Goal: Transaction & Acquisition: Purchase product/service

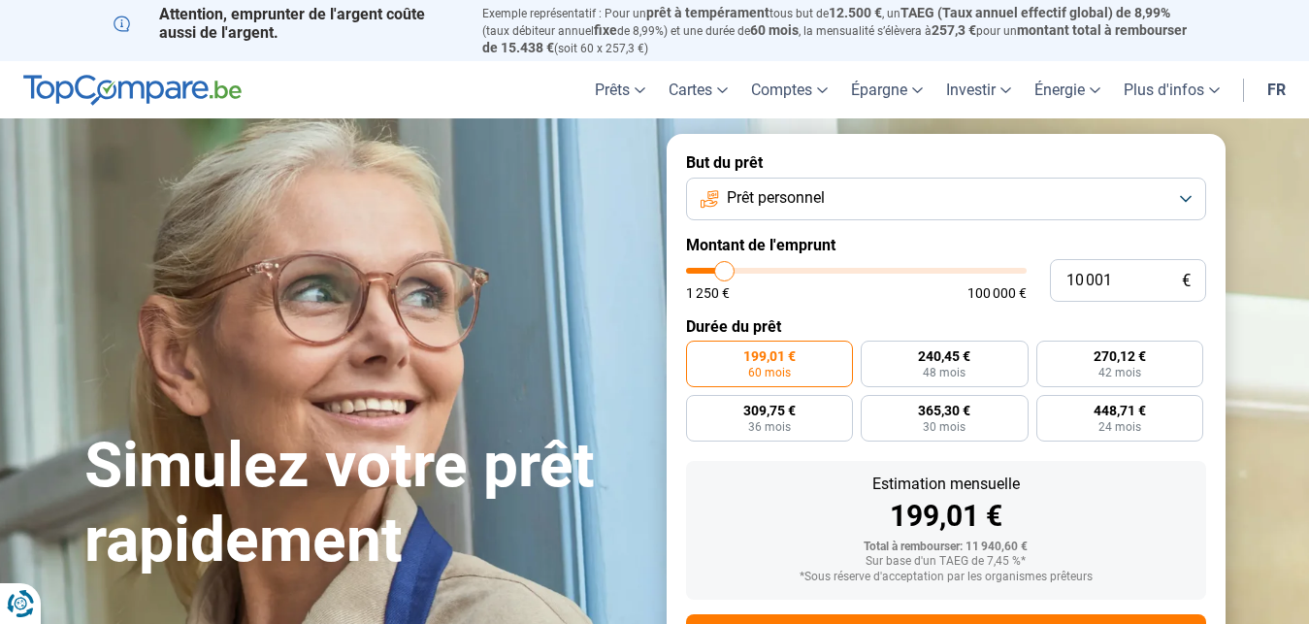
type input "11 000"
type input "11000"
type input "11 500"
type input "11500"
type input "11 750"
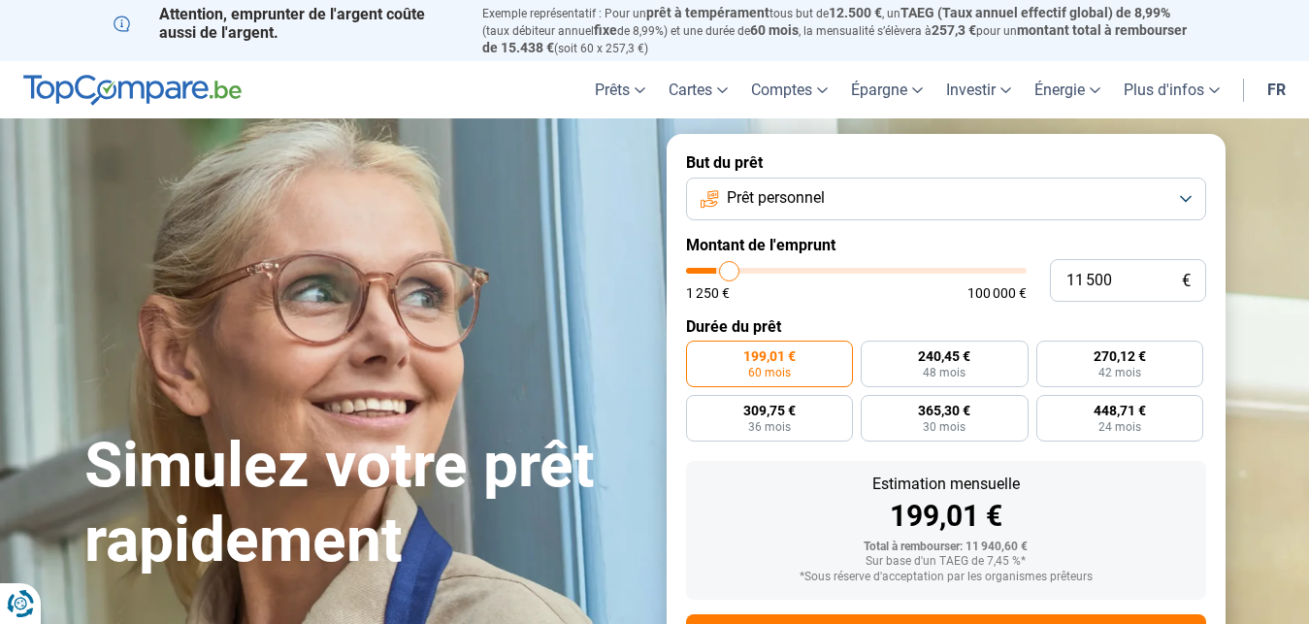
type input "11750"
type input "12 250"
type input "12250"
type input "13 000"
type input "13000"
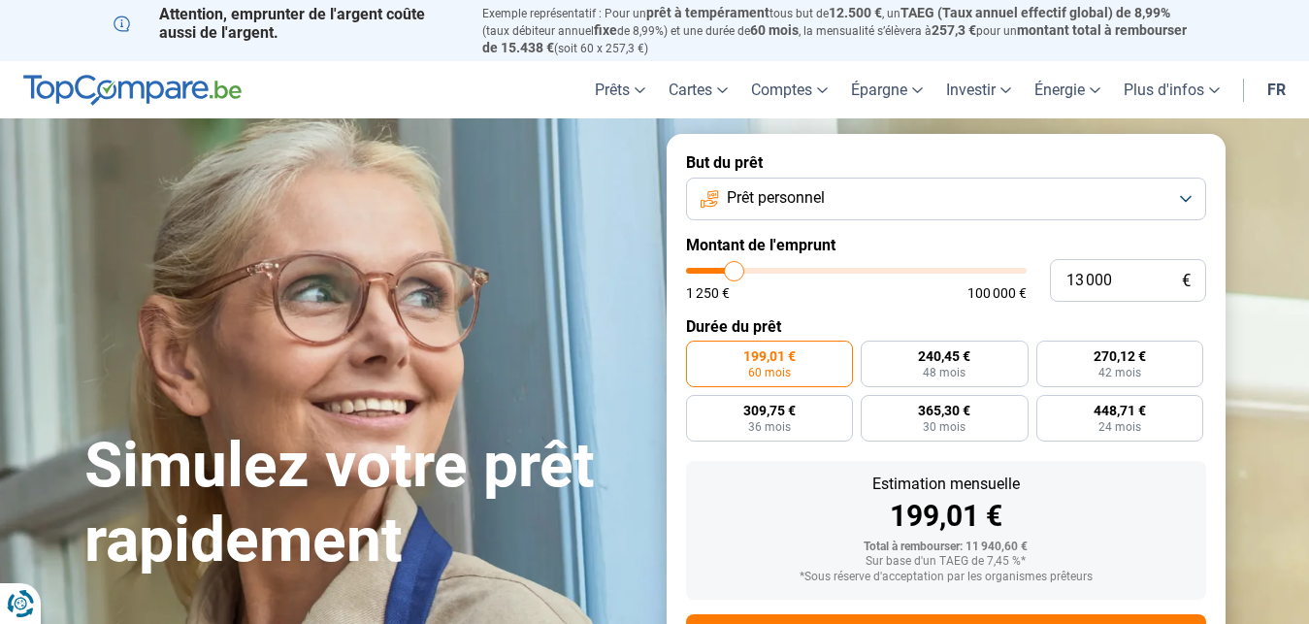
type input "13 250"
type input "13250"
type input "13 500"
type input "13500"
type input "13 750"
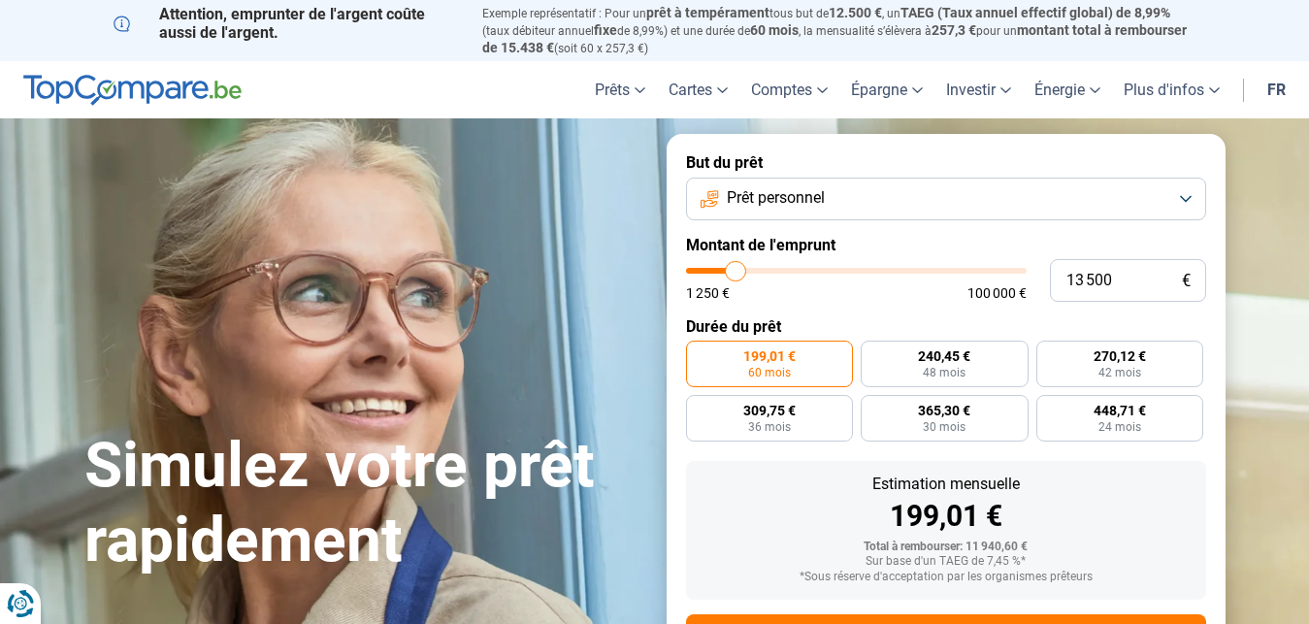
type input "13750"
type input "14 000"
type input "14000"
type input "14 500"
type input "14500"
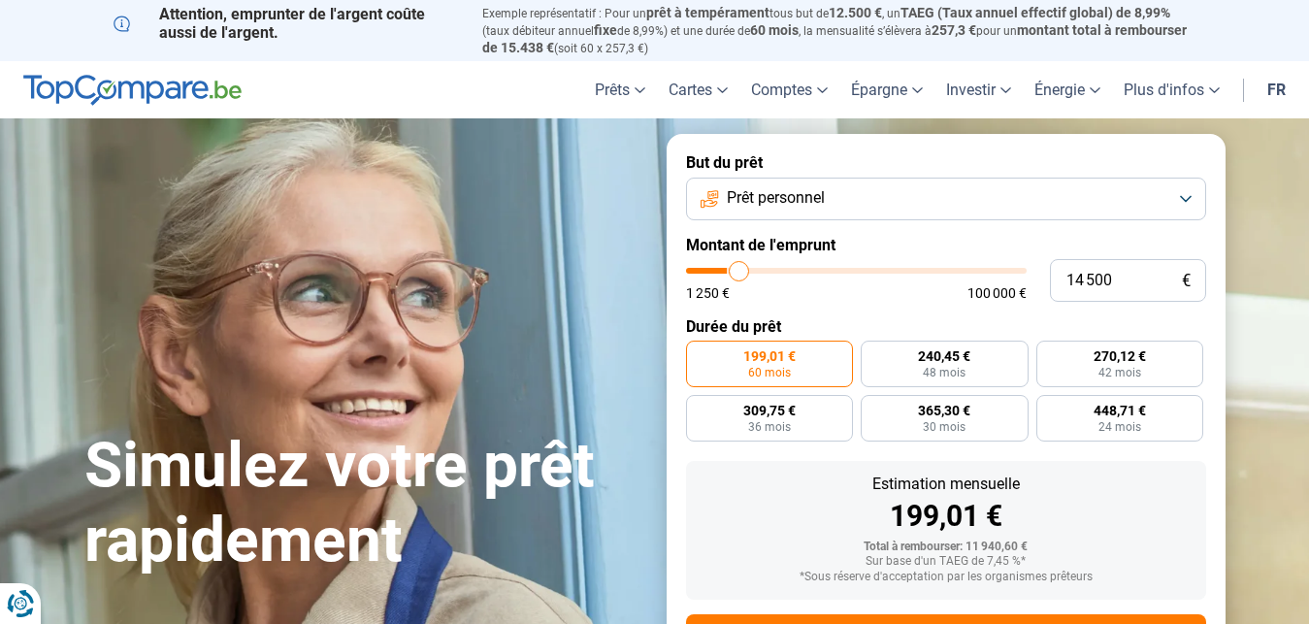
type input "14 750"
type input "14750"
type input "15 000"
type input "15000"
type input "15 500"
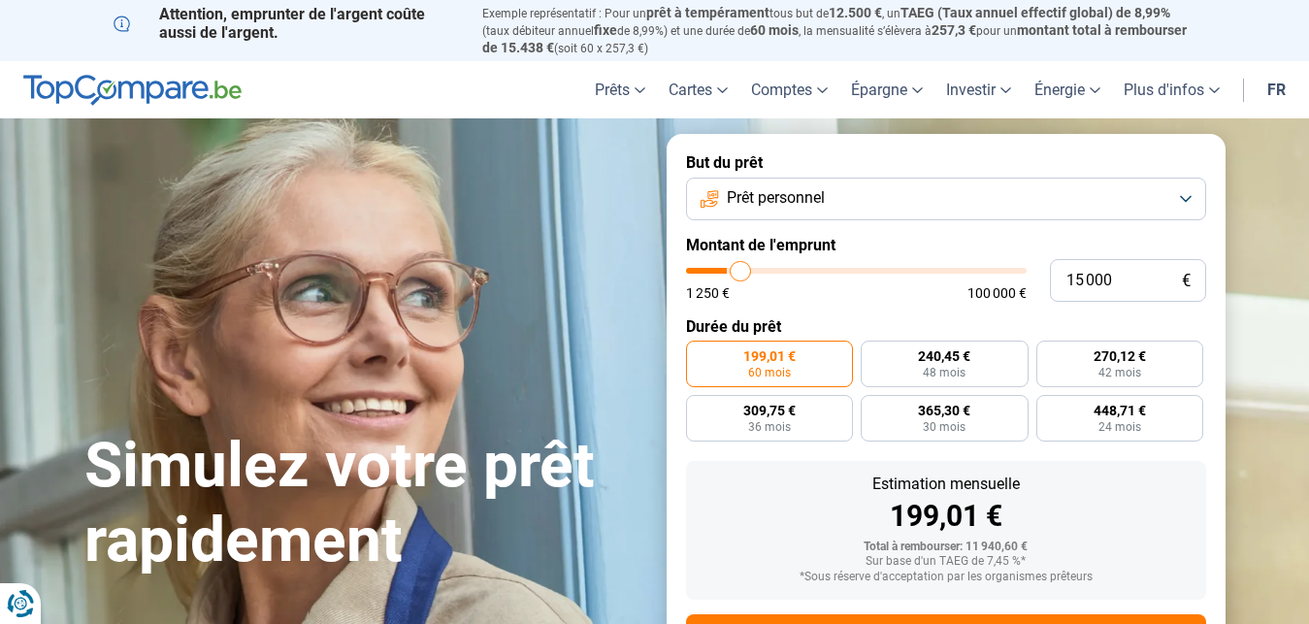
type input "15500"
type input "16 000"
type input "16000"
type input "16 250"
type input "16250"
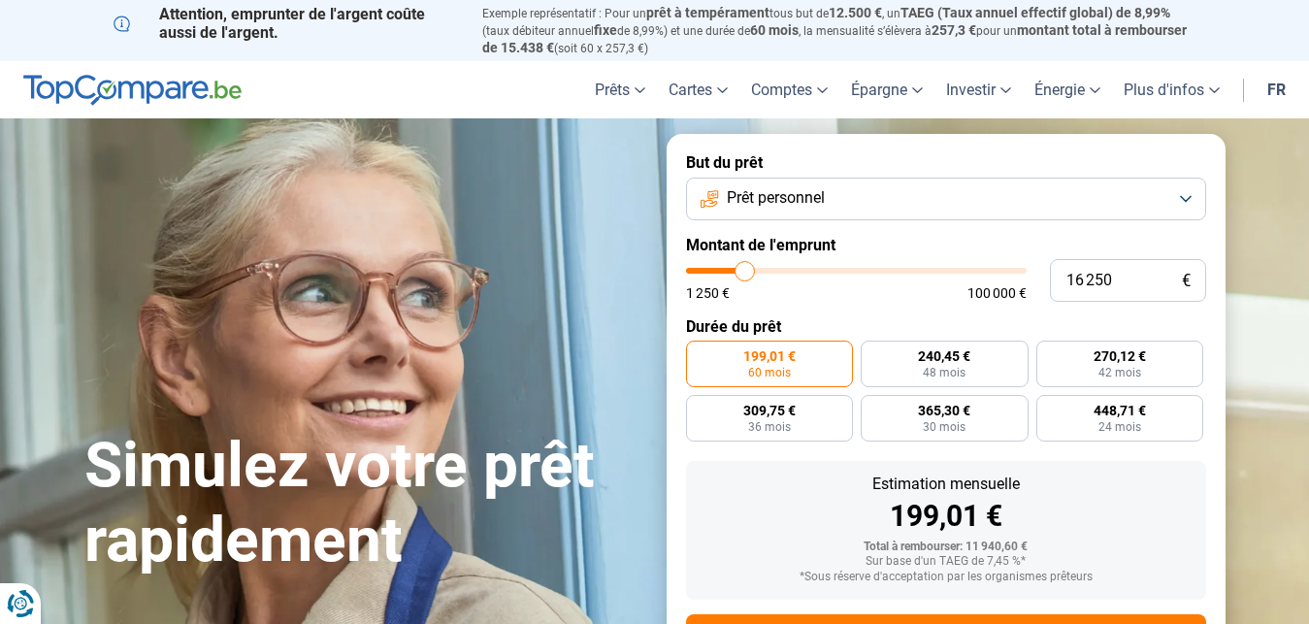
type input "17 000"
type input "17000"
type input "17 750"
type input "17750"
type input "18 000"
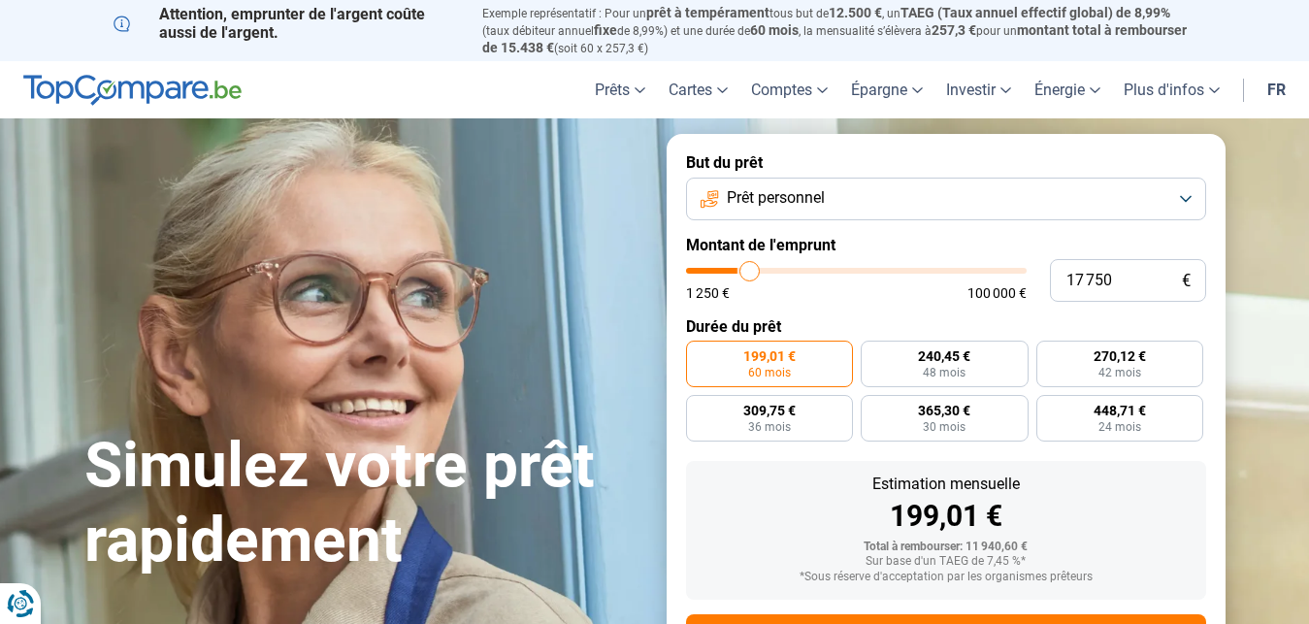
type input "18000"
type input "18 500"
type input "18500"
type input "19 750"
type input "19750"
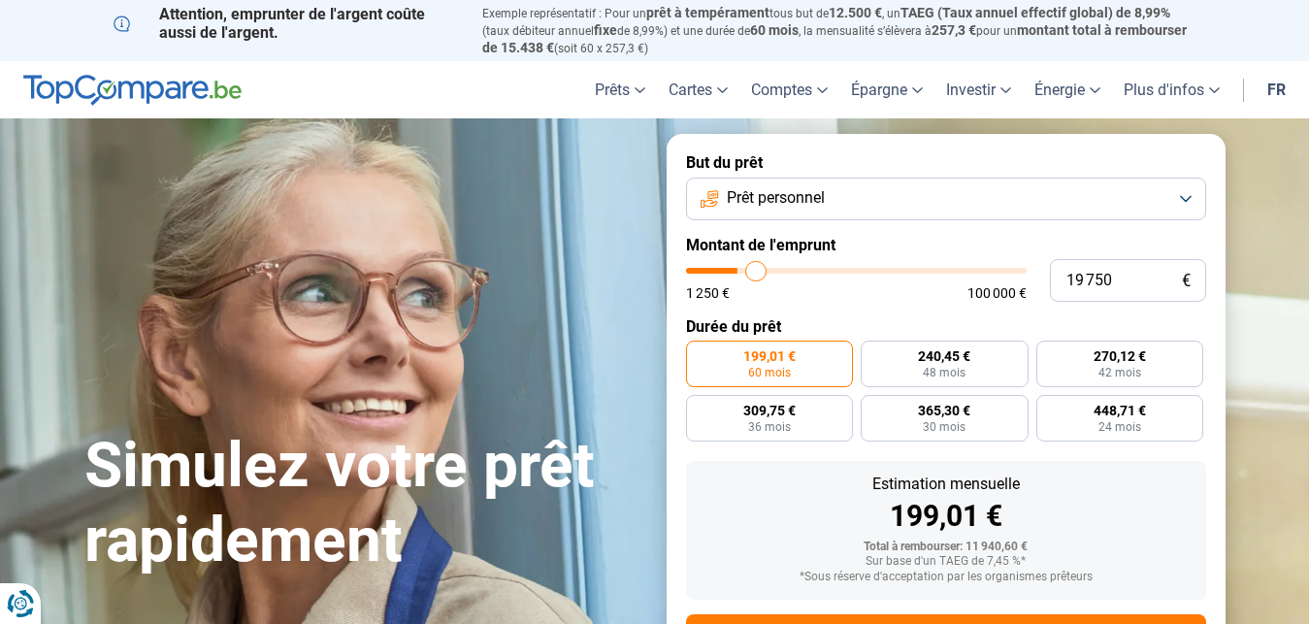
type input "21 000"
type input "21000"
type input "21 500"
type input "21500"
type input "22 500"
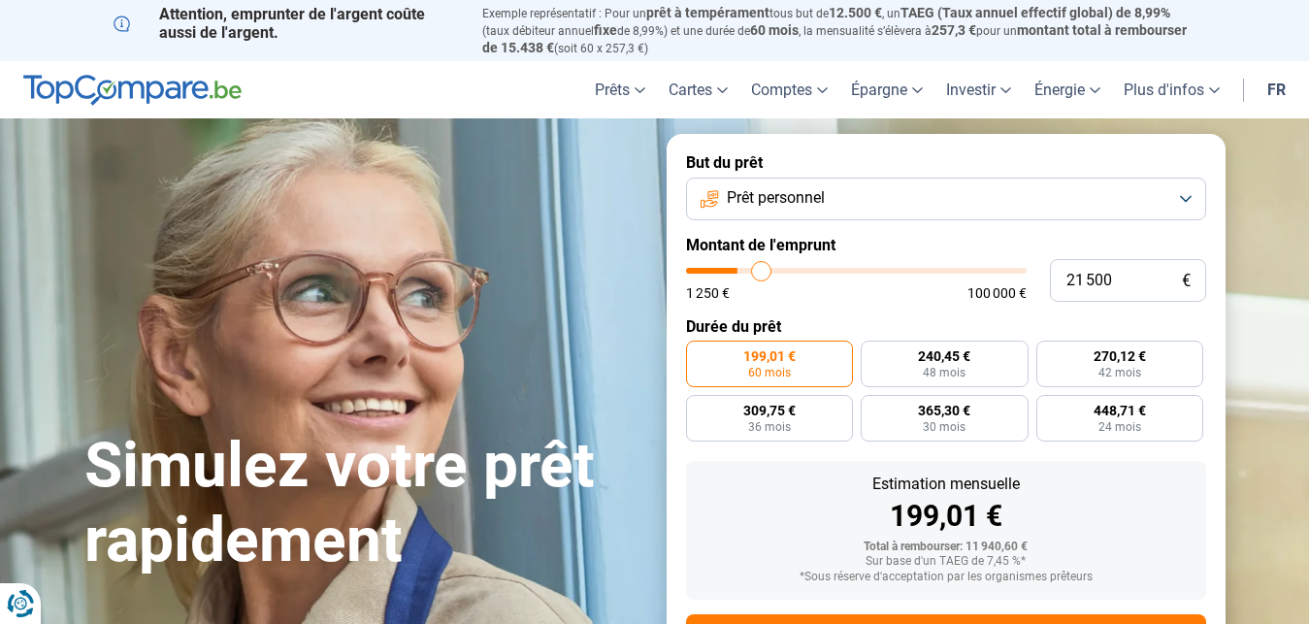
type input "22500"
type input "23 000"
type input "23000"
type input "23 750"
type input "23750"
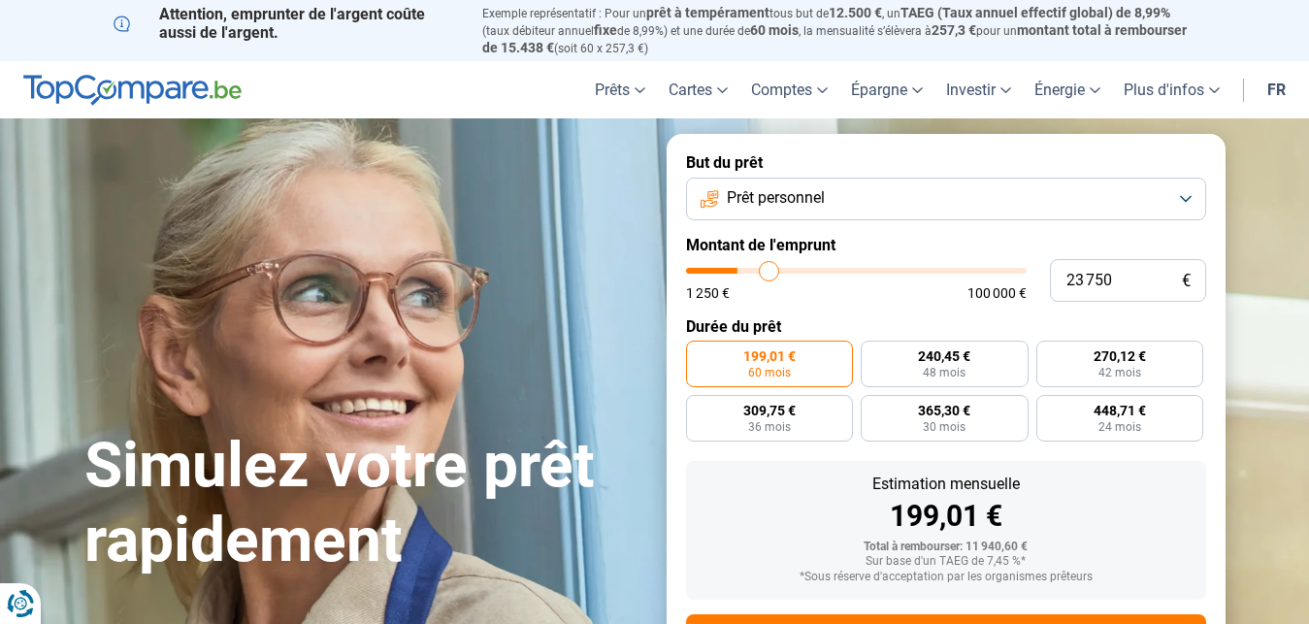
type input "24 000"
type input "24000"
type input "24 500"
type input "24500"
type input "25 500"
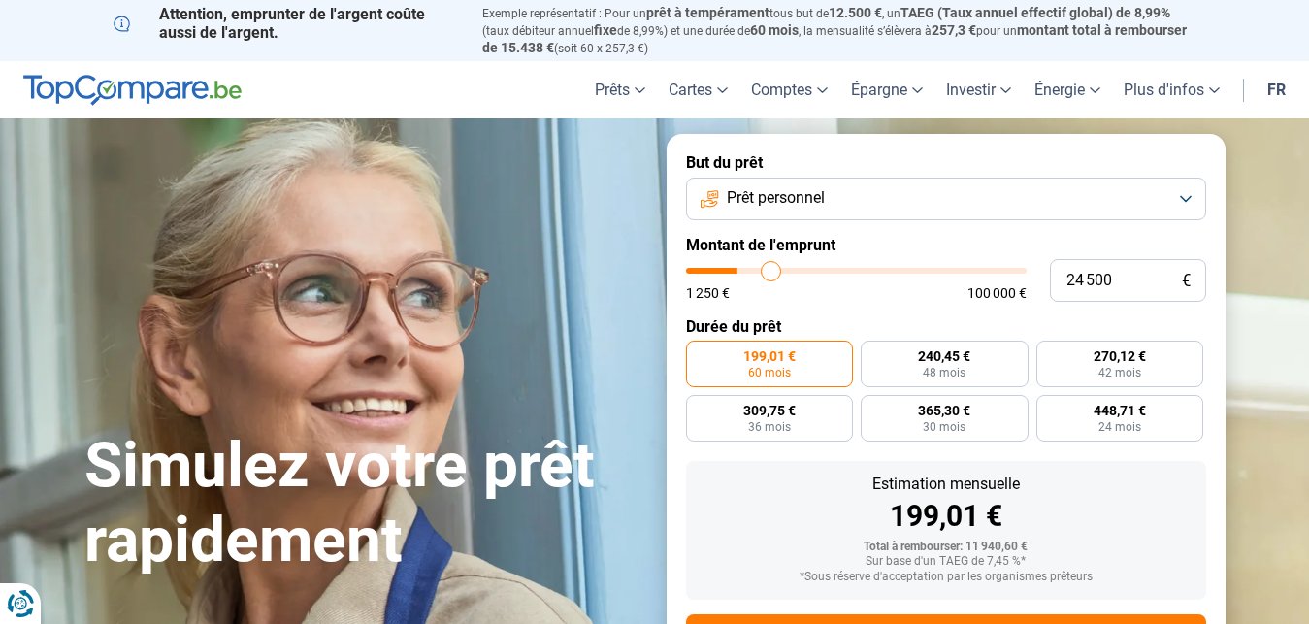
type input "25500"
type input "26 250"
type input "26250"
type input "27 000"
type input "27000"
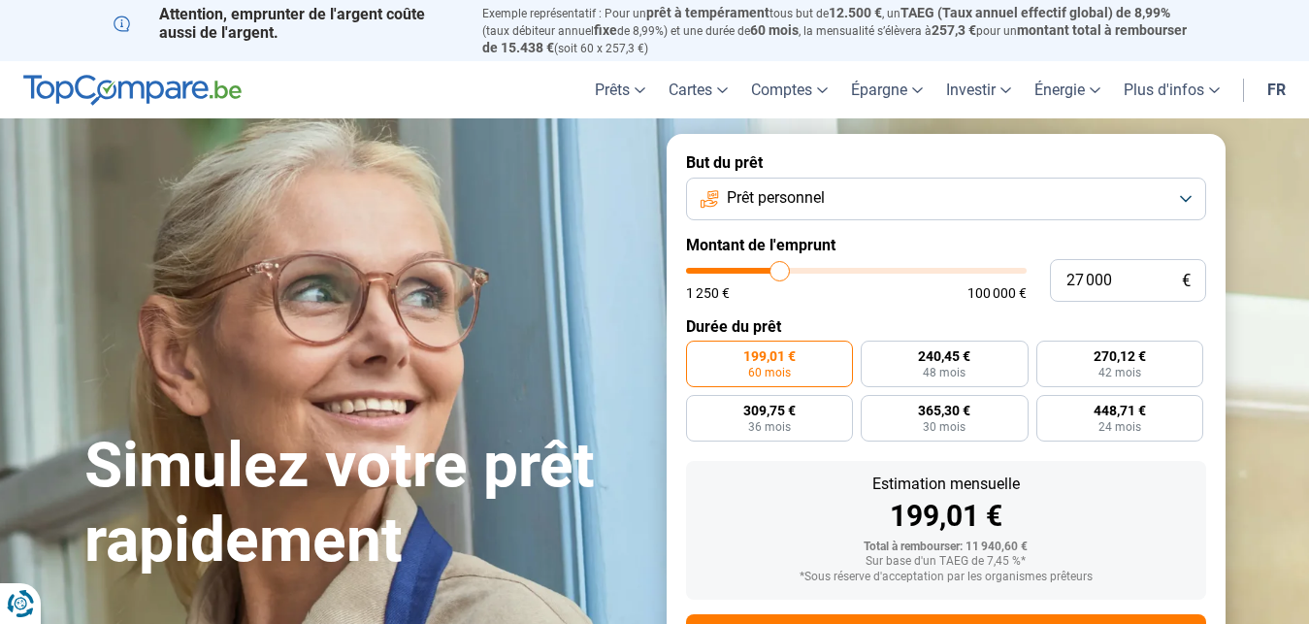
type input "27 250"
type input "27250"
type input "27 750"
type input "27750"
type input "28 750"
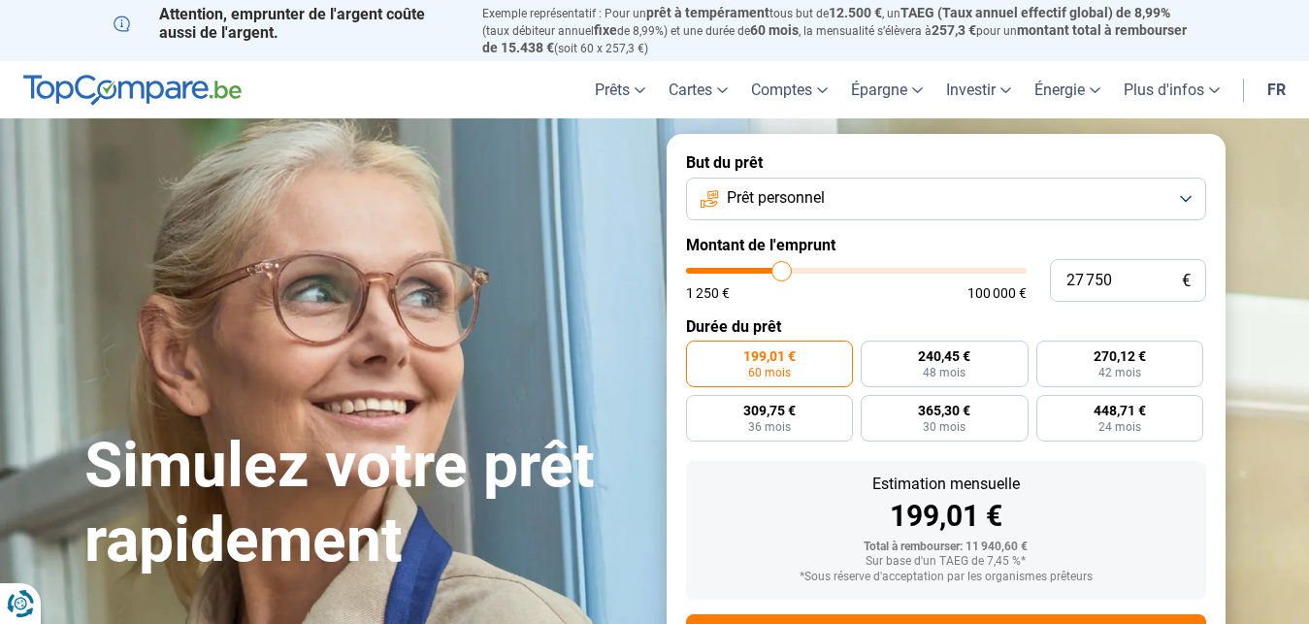
type input "28750"
type input "30 000"
type input "30000"
type input "30 500"
type input "30500"
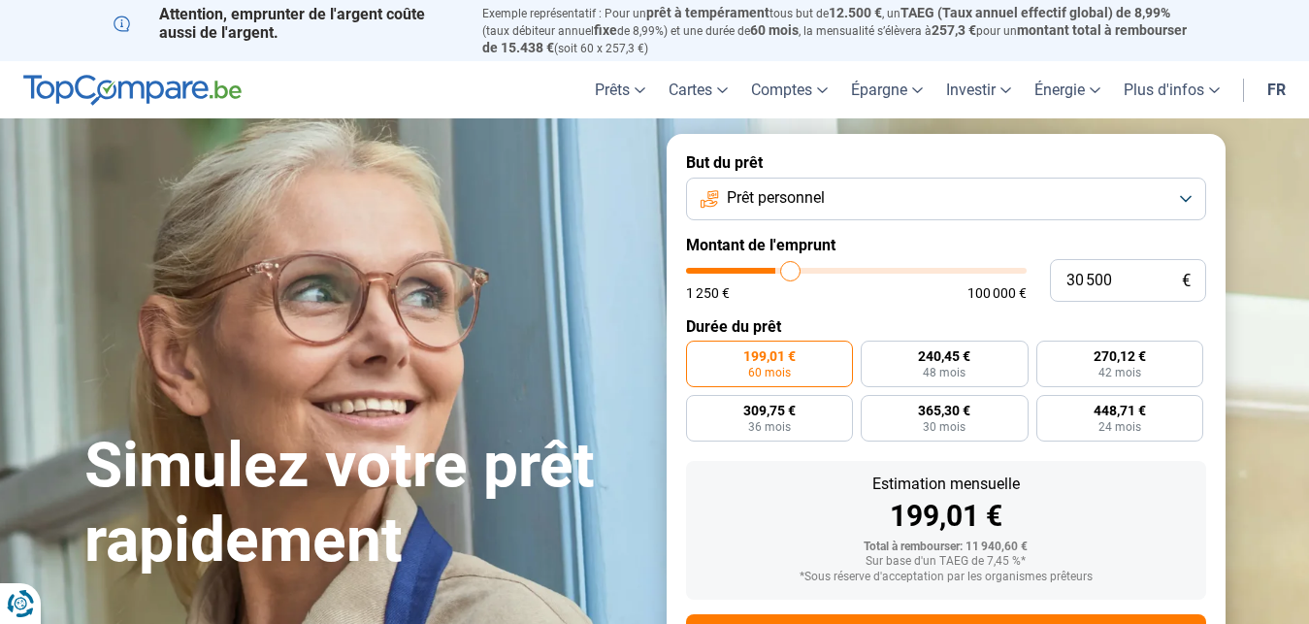
type input "30 750"
drag, startPoint x: 728, startPoint y: 267, endPoint x: 792, endPoint y: 263, distance: 64.1
type input "30750"
click at [792, 268] on input "range" at bounding box center [856, 271] width 340 height 6
radio input "false"
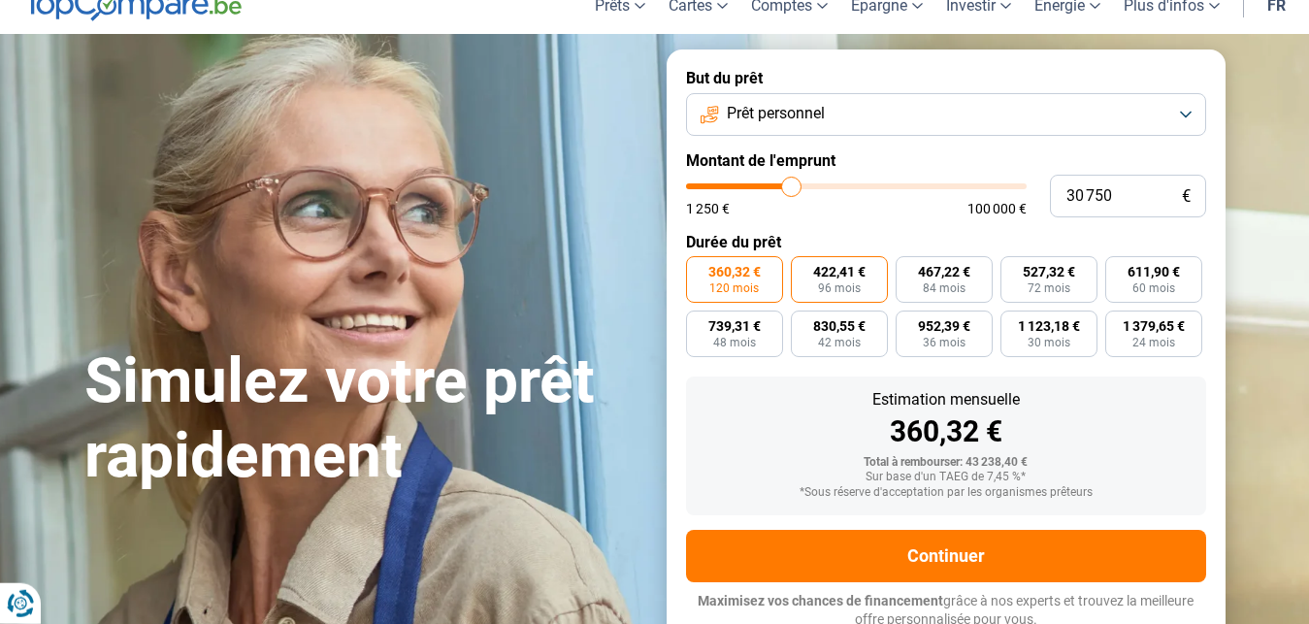
scroll to position [88, 0]
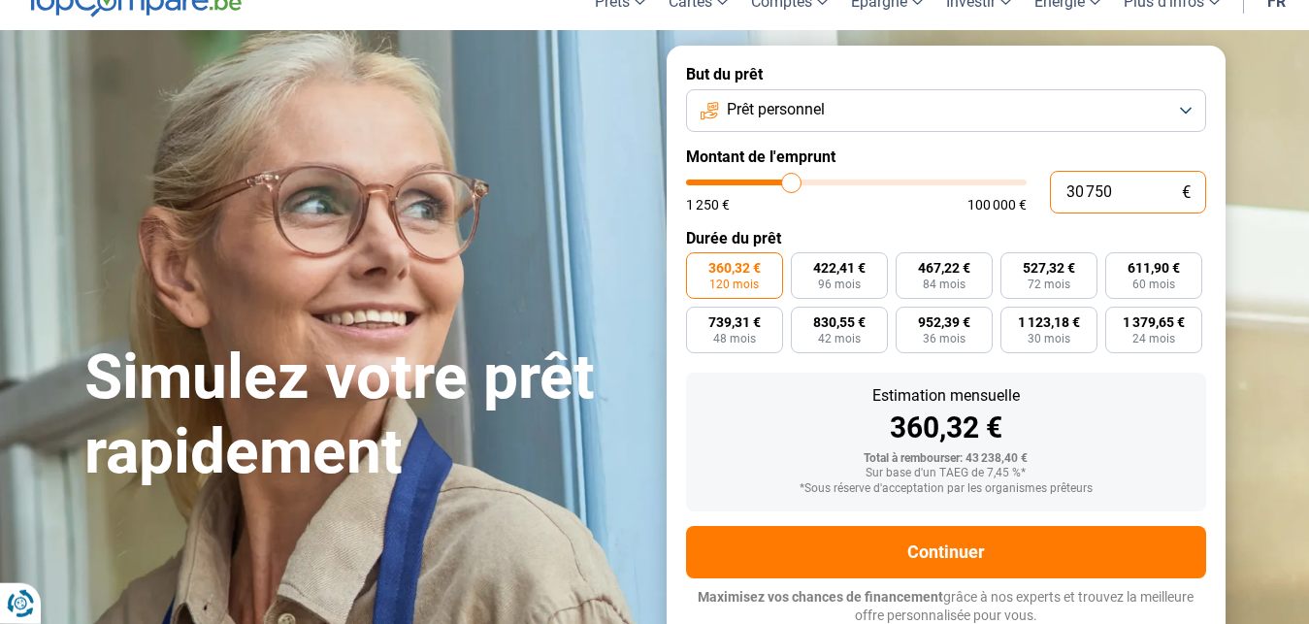
drag, startPoint x: 1129, startPoint y: 193, endPoint x: 1041, endPoint y: 194, distance: 88.3
click at [1050, 194] on input "30 750" at bounding box center [1128, 192] width 156 height 43
type input "7"
type input "1250"
type input "70"
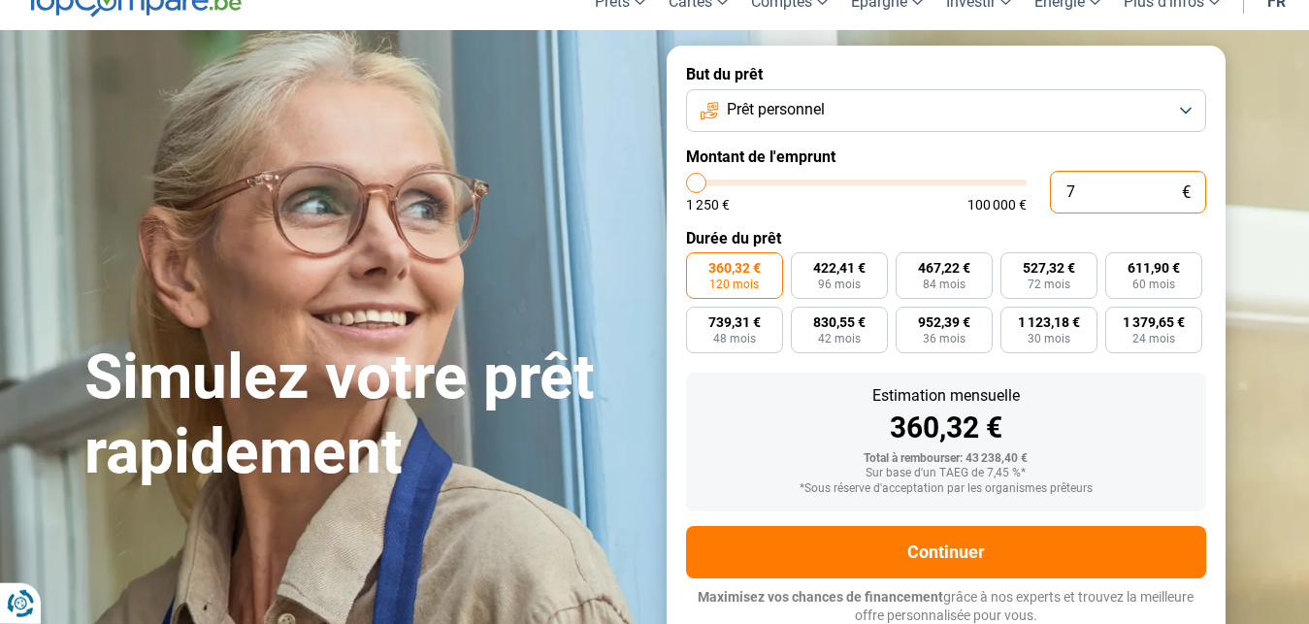
type input "1250"
type input "700"
type input "1250"
type input "7 000"
type input "7000"
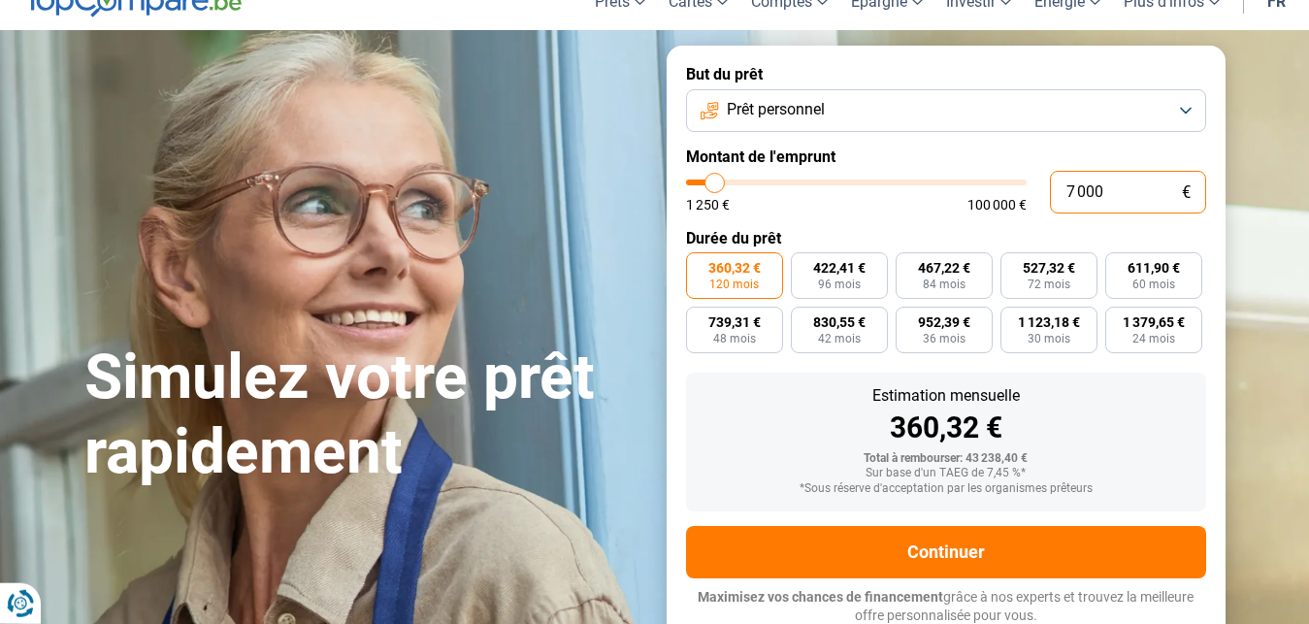
radio input "true"
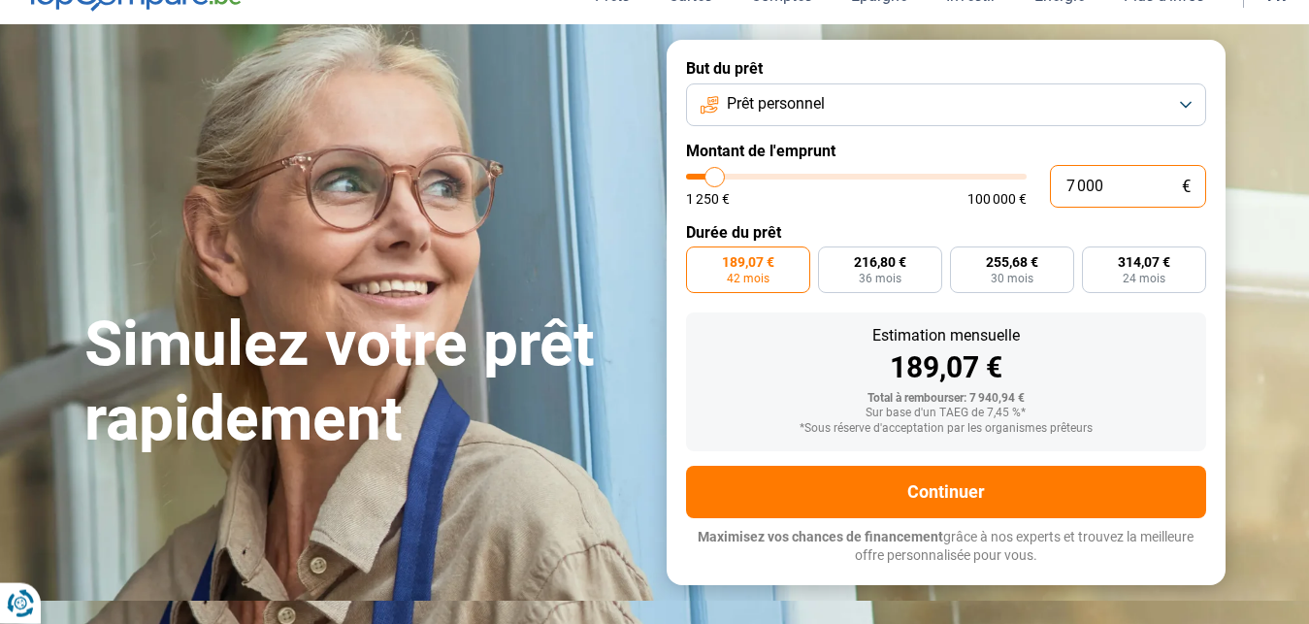
scroll to position [133, 0]
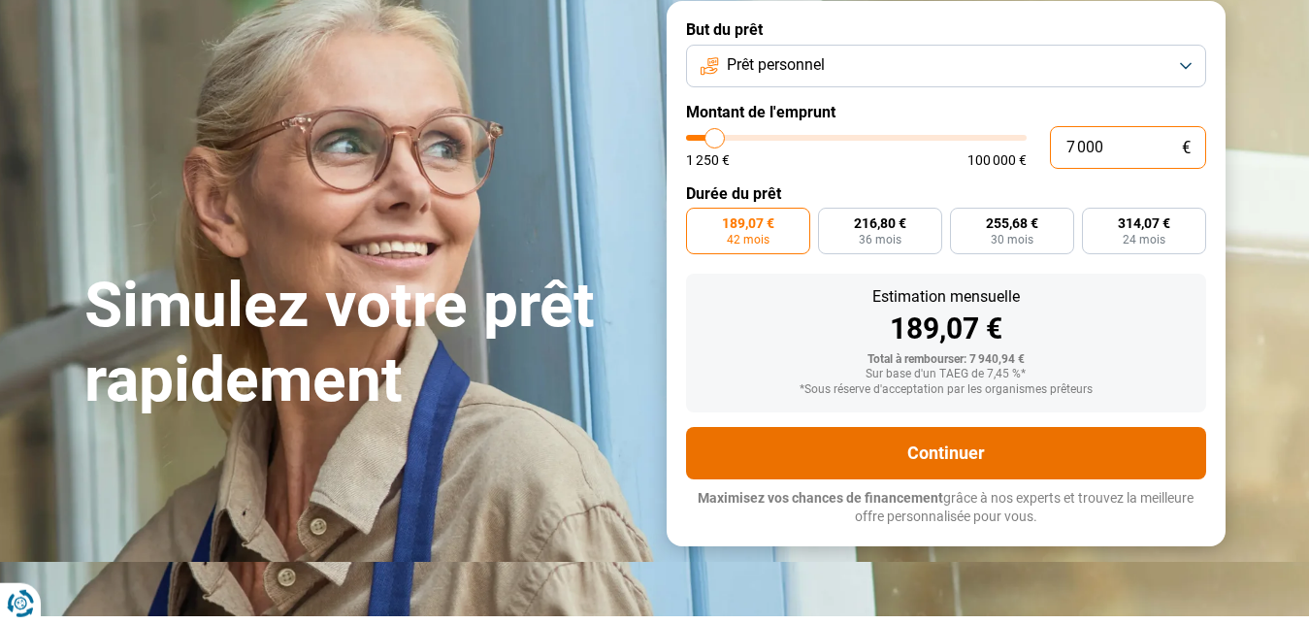
type input "7 000"
click at [935, 446] on button "Continuer" at bounding box center [946, 453] width 520 height 52
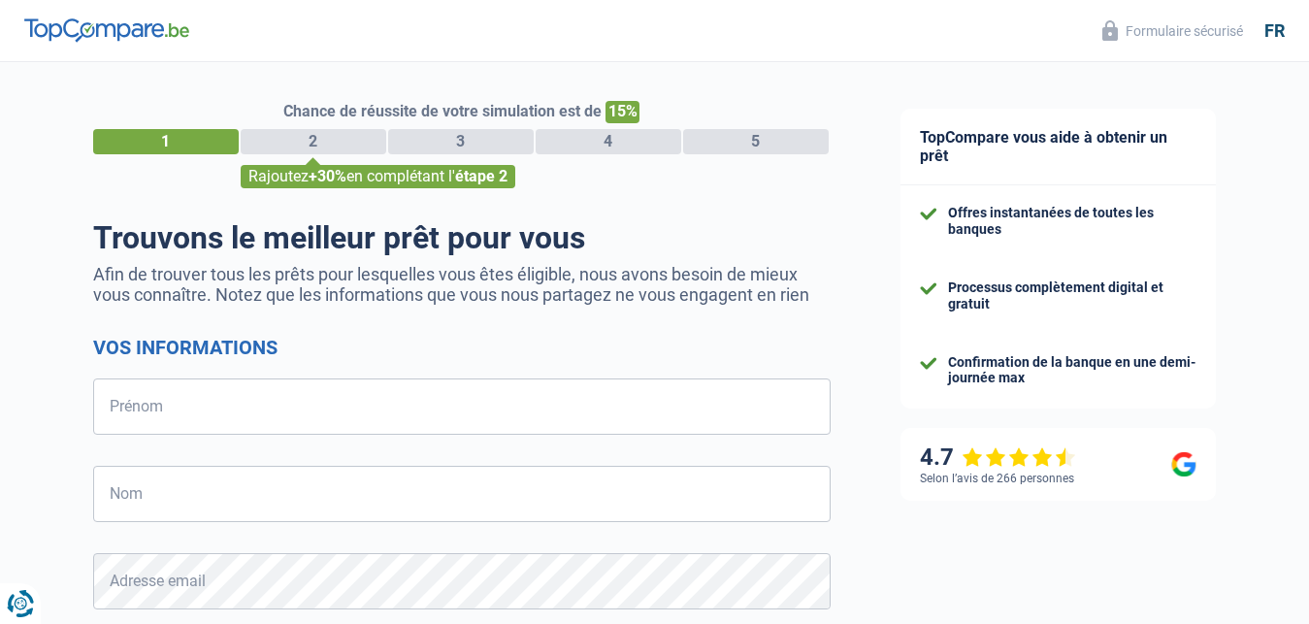
select select "32"
click at [111, 397] on input "Prénom" at bounding box center [461, 406] width 737 height 56
type input "Huguette"
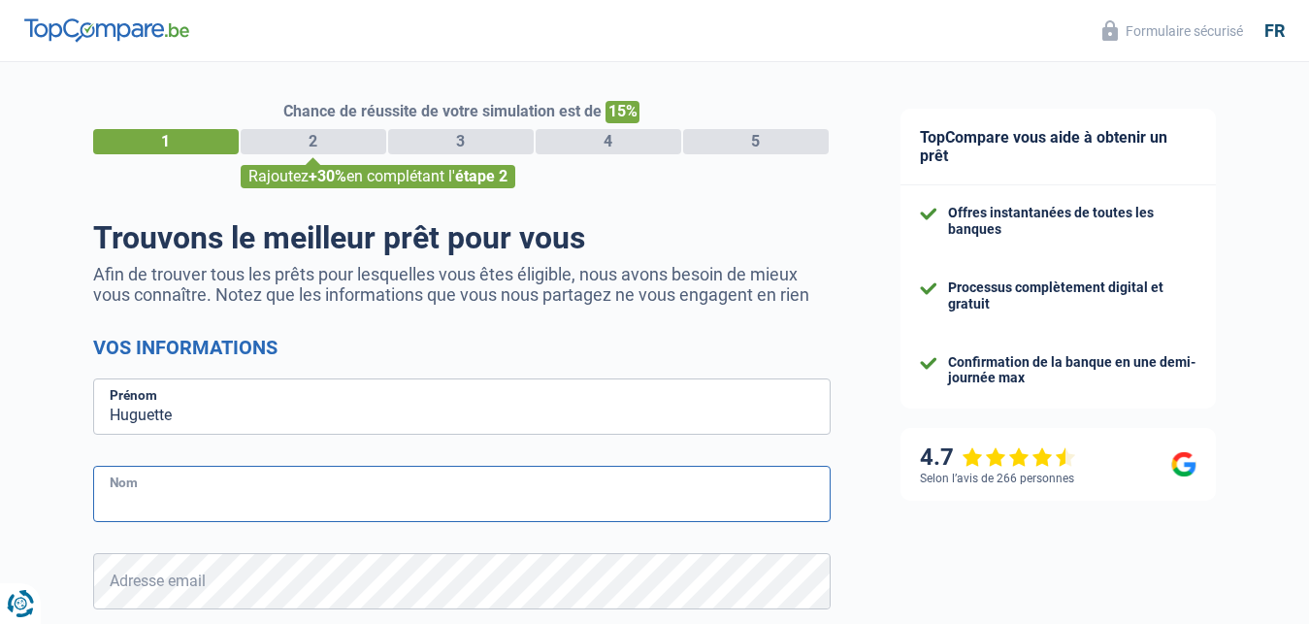
click at [110, 497] on input "Nom" at bounding box center [461, 494] width 737 height 56
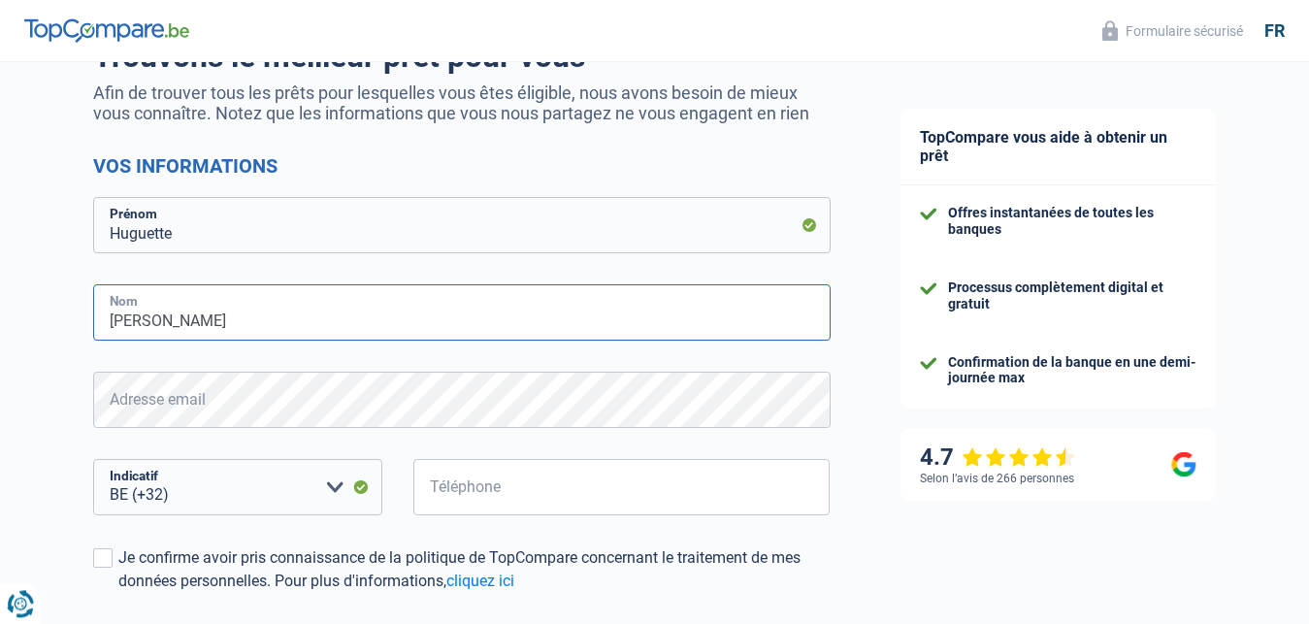
scroll to position [198, 0]
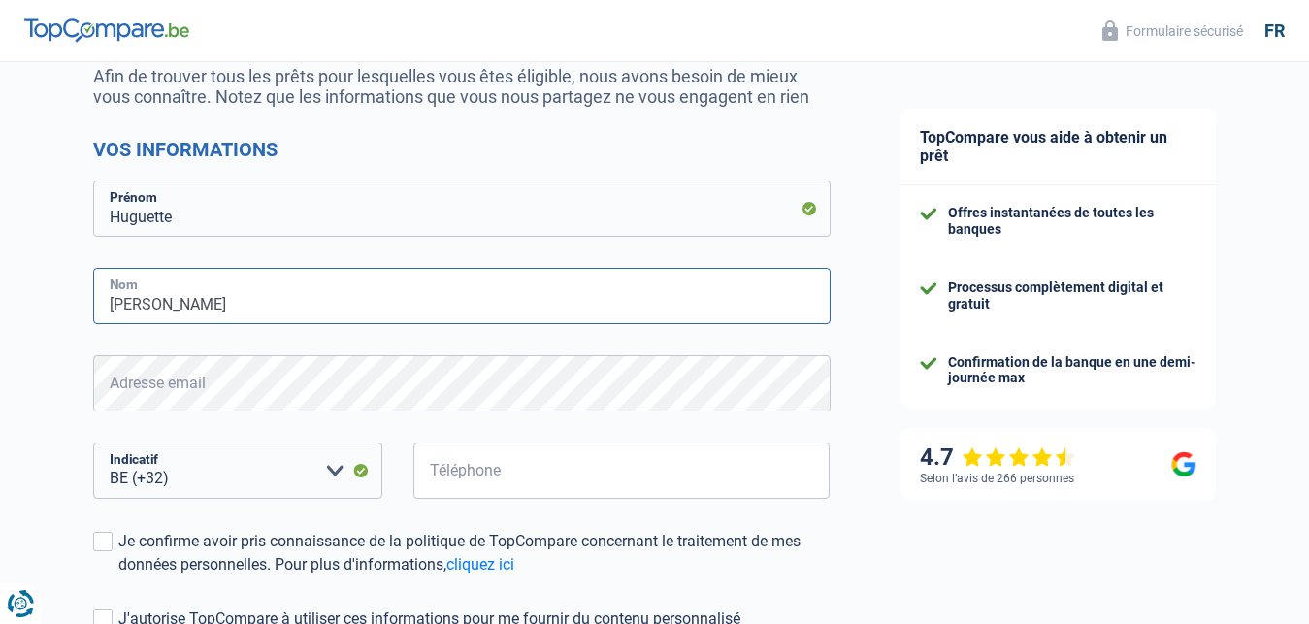
type input "Van Meel"
click at [178, 481] on select "BE (+32) LU (+352) Veuillez sélectionner une option" at bounding box center [237, 470] width 289 height 56
click at [93, 442] on select "BE (+32) LU (+352) Veuillez sélectionner une option" at bounding box center [237, 470] width 289 height 56
click option "BE (+32)" at bounding box center [0, 0] width 0 height 0
click at [93, 442] on select "BE (+32) LU (+352) Veuillez sélectionner une option" at bounding box center [237, 470] width 289 height 56
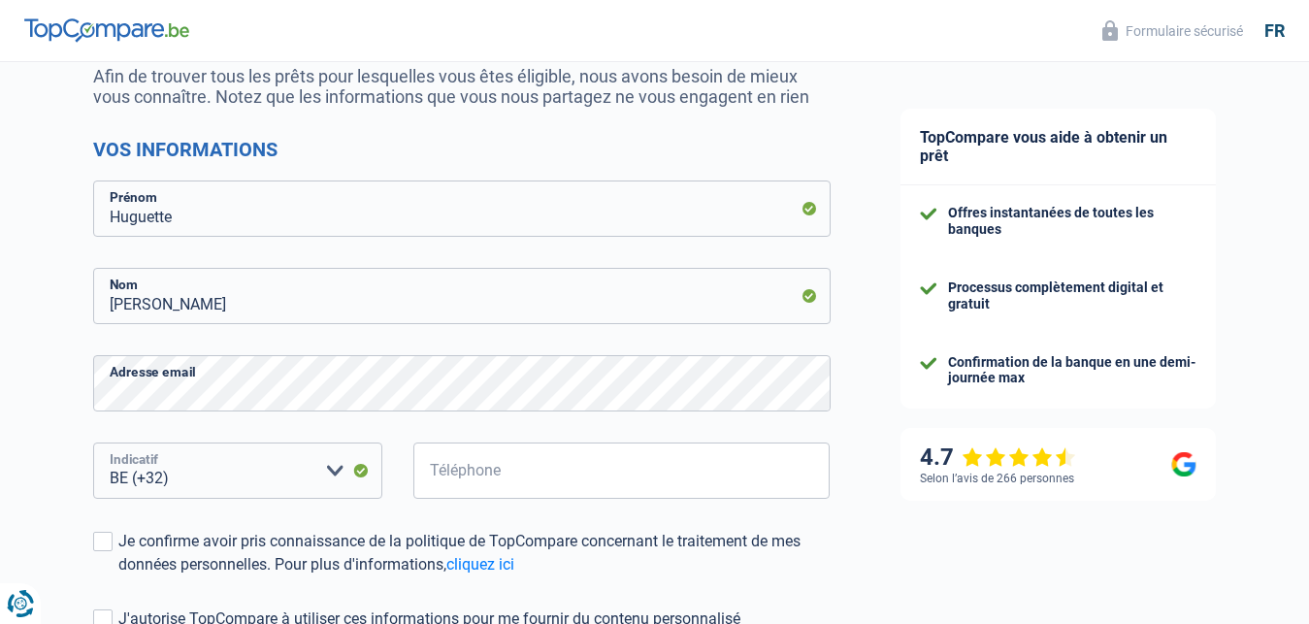
click at [179, 486] on select "BE (+32) LU (+352) Veuillez sélectionner une option" at bounding box center [237, 470] width 289 height 56
click at [437, 477] on input "Téléphone" at bounding box center [621, 470] width 417 height 56
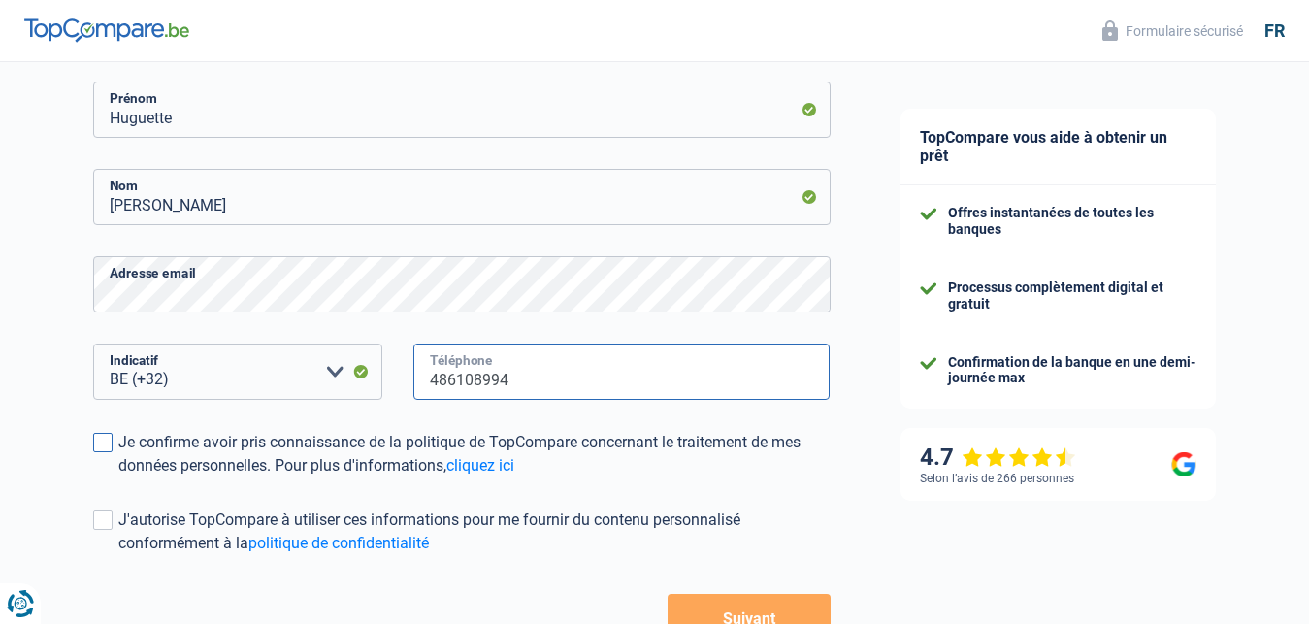
type input "486108994"
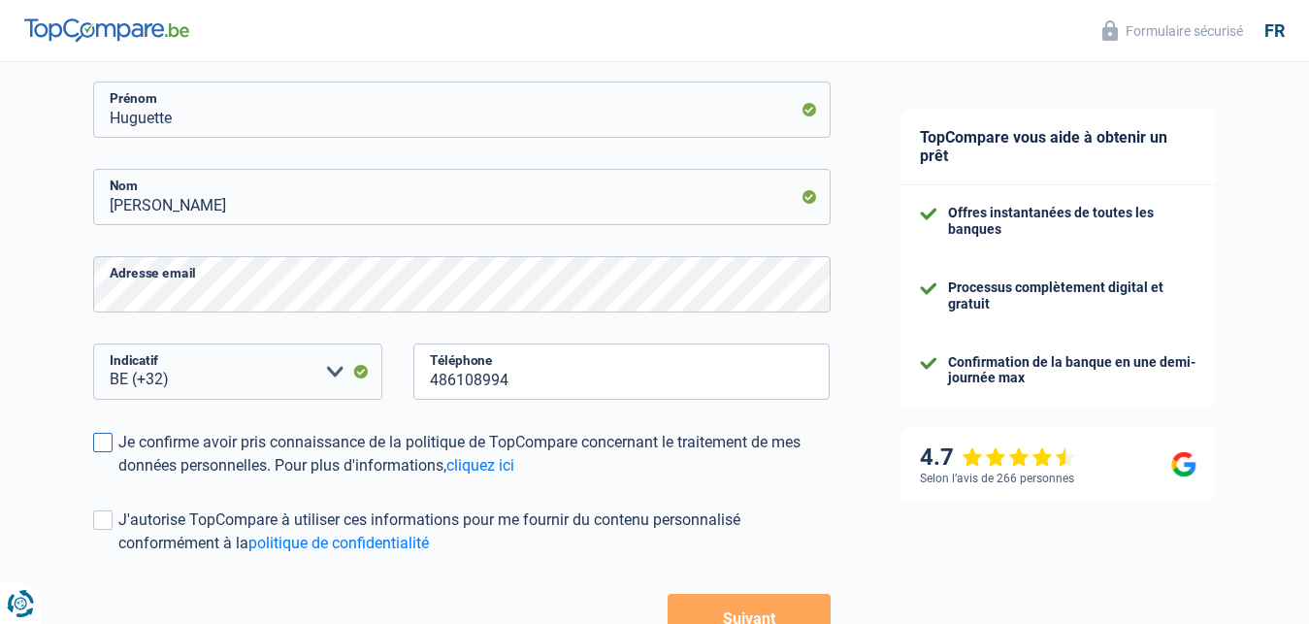
click at [104, 445] on span at bounding box center [102, 442] width 19 height 19
click at [118, 477] on input "Je confirme avoir pris connaissance de la politique de TopCompare concernant le…" at bounding box center [118, 477] width 0 height 0
click at [107, 525] on span at bounding box center [102, 519] width 19 height 19
click at [118, 555] on input "J'autorise TopCompare à utiliser ces informations pour me fournir du contenu pe…" at bounding box center [118, 555] width 0 height 0
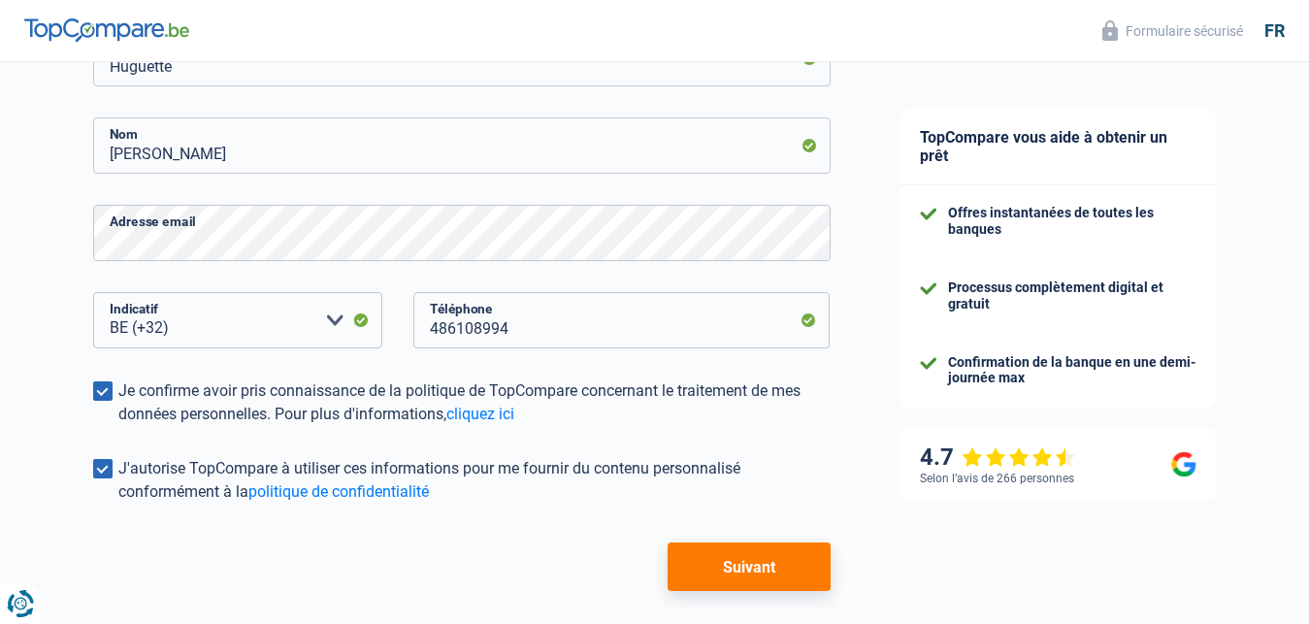
scroll to position [396, 0]
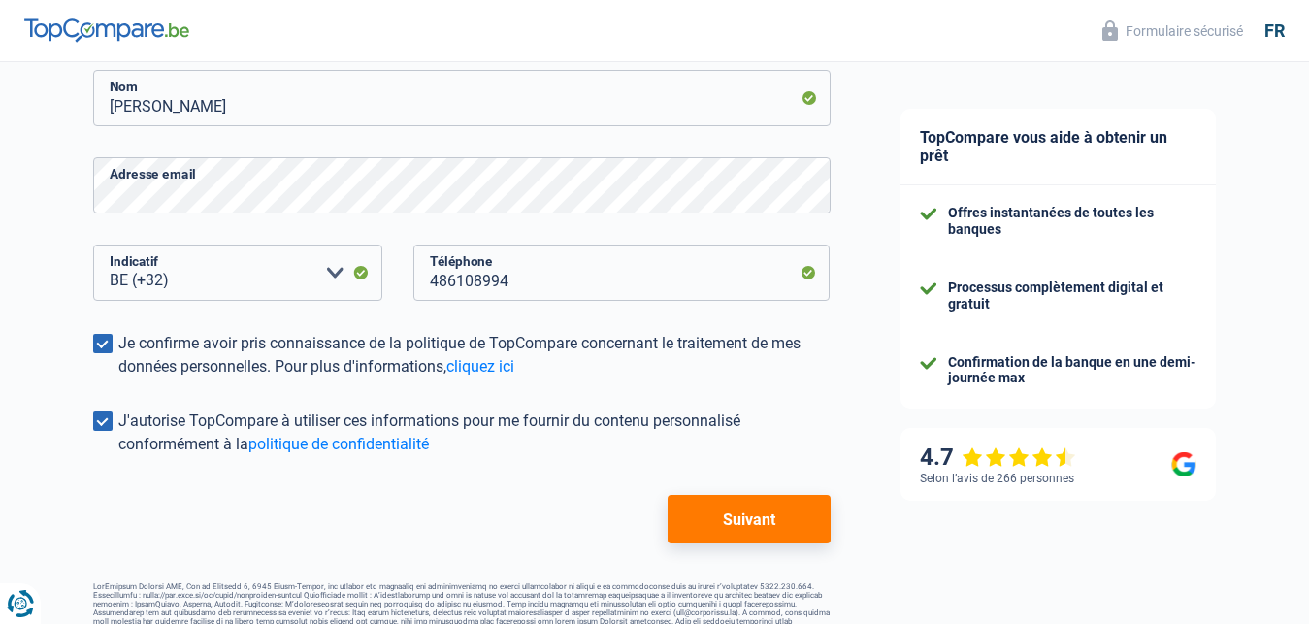
click at [746, 537] on button "Suivant" at bounding box center [748, 519] width 162 height 49
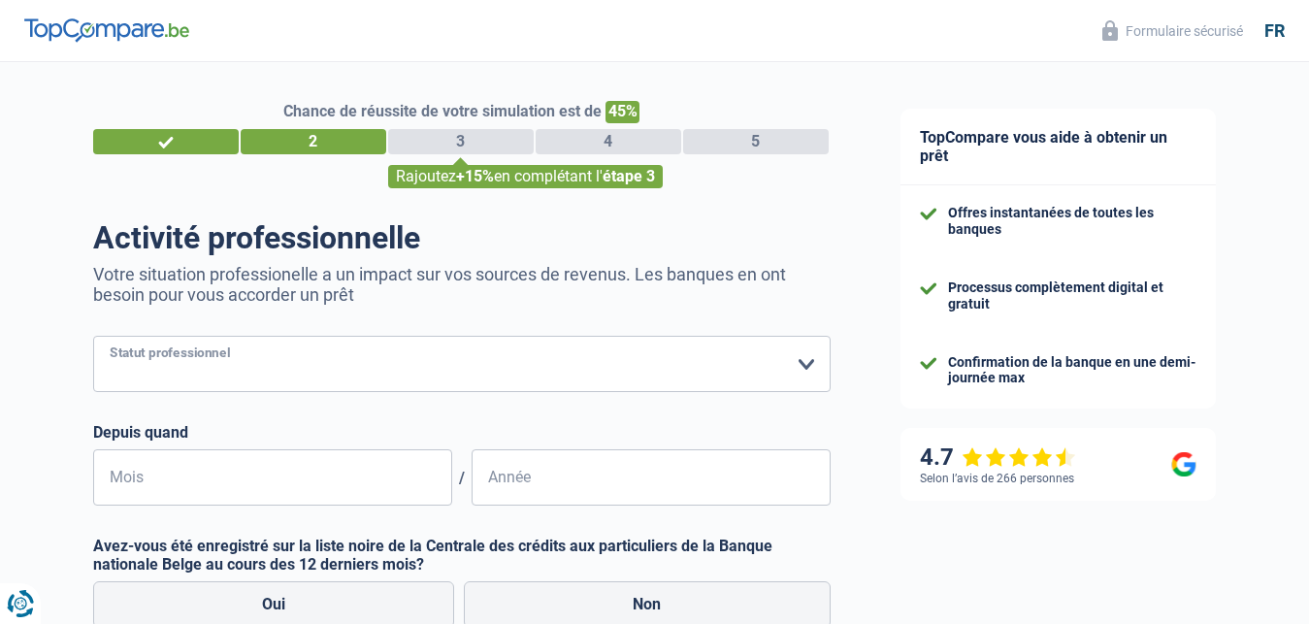
select select "retired"
click option "Pensionné" at bounding box center [0, 0] width 0 height 0
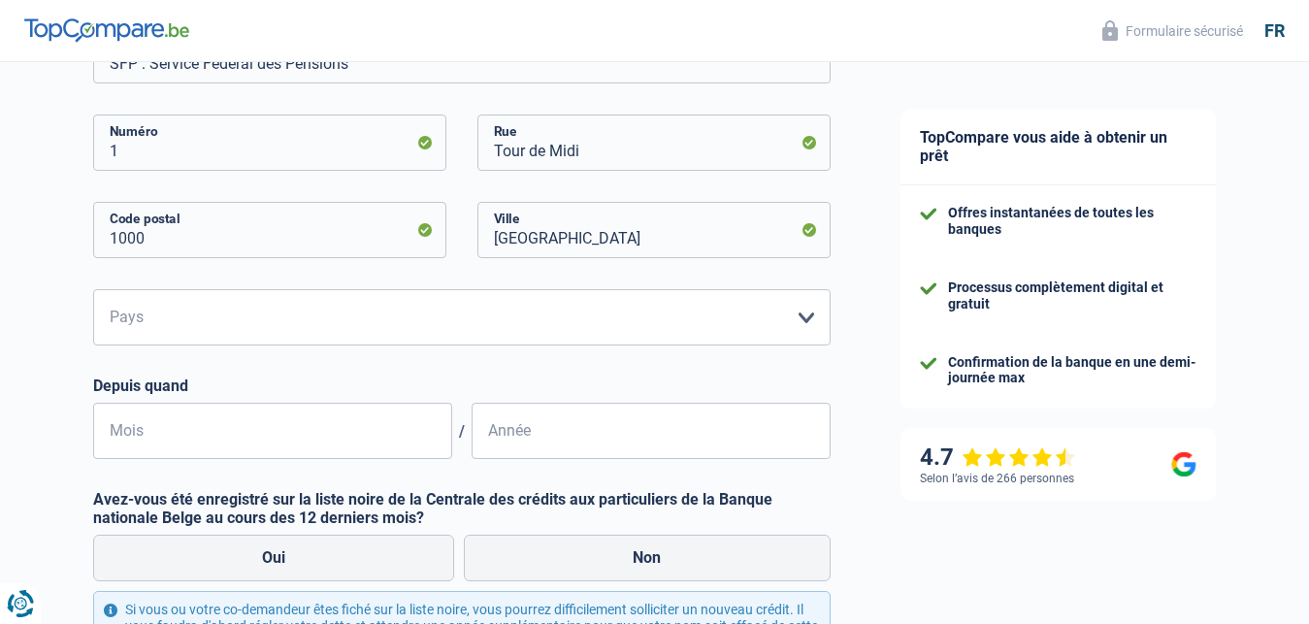
scroll to position [495, 0]
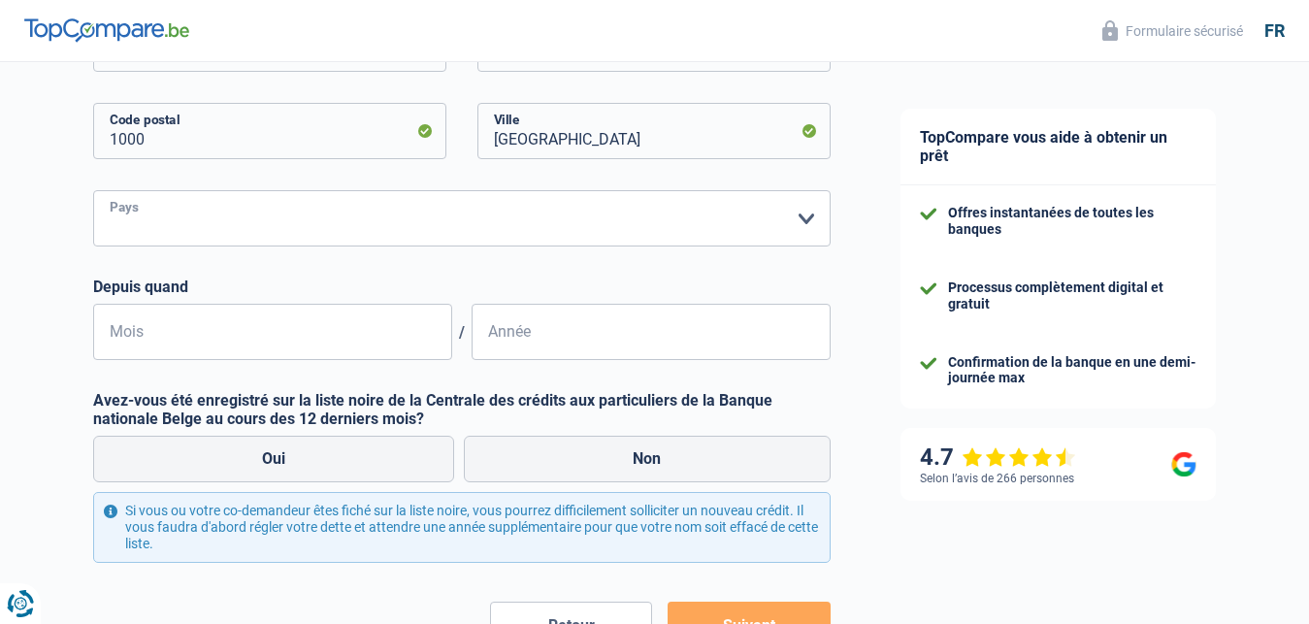
click at [93, 190] on select "Belgique Luxembourg Veuillez sélectionner une option" at bounding box center [461, 218] width 737 height 56
select select "BE"
click option "Belgique" at bounding box center [0, 0] width 0 height 0
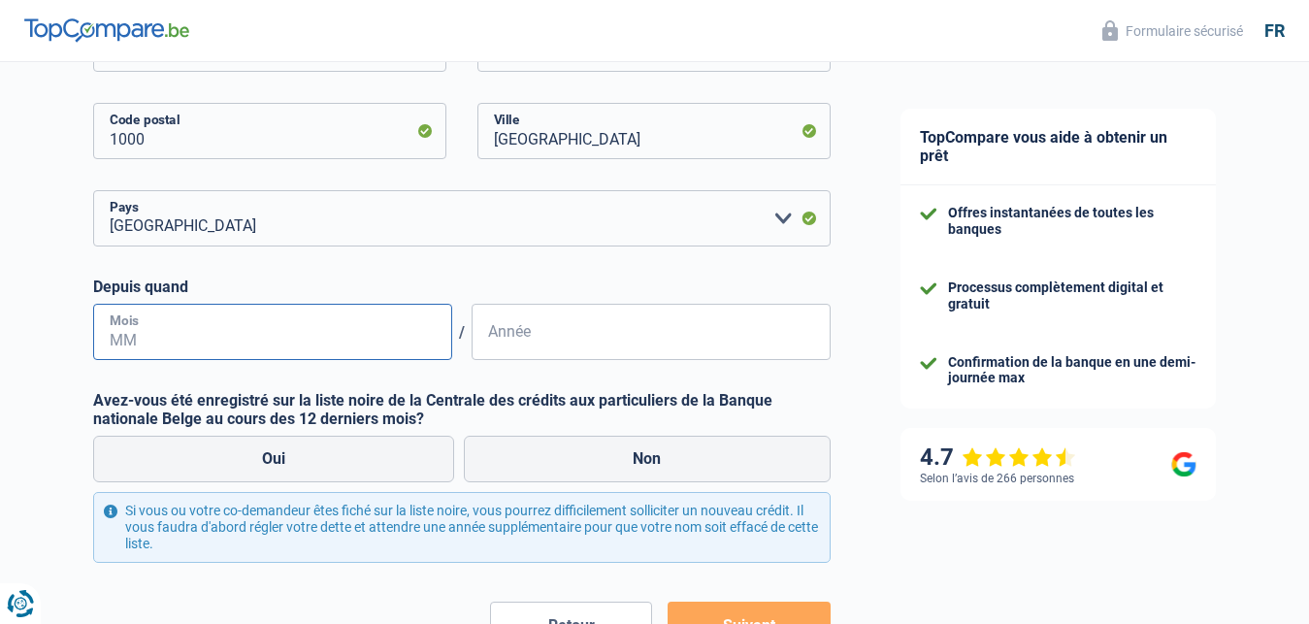
click at [412, 336] on input "Mois" at bounding box center [272, 332] width 359 height 56
type input "06"
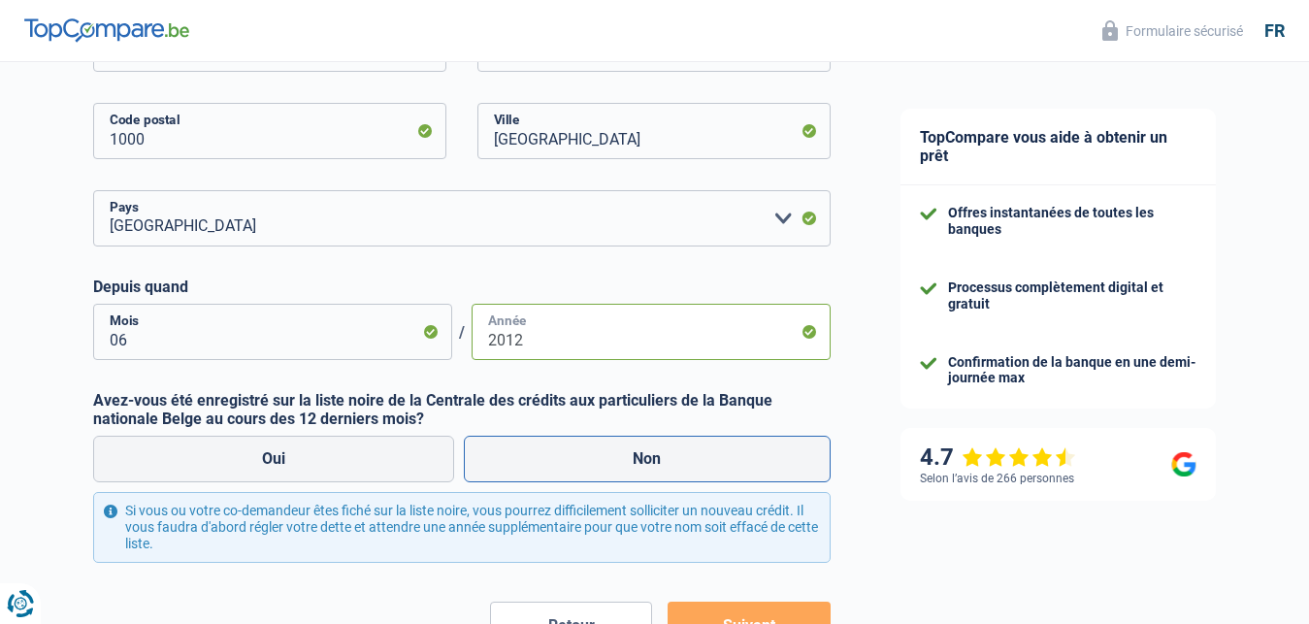
type input "2012"
click at [635, 462] on label "Non" at bounding box center [647, 459] width 367 height 47
click at [635, 462] on input "Non" at bounding box center [647, 459] width 367 height 47
radio input "true"
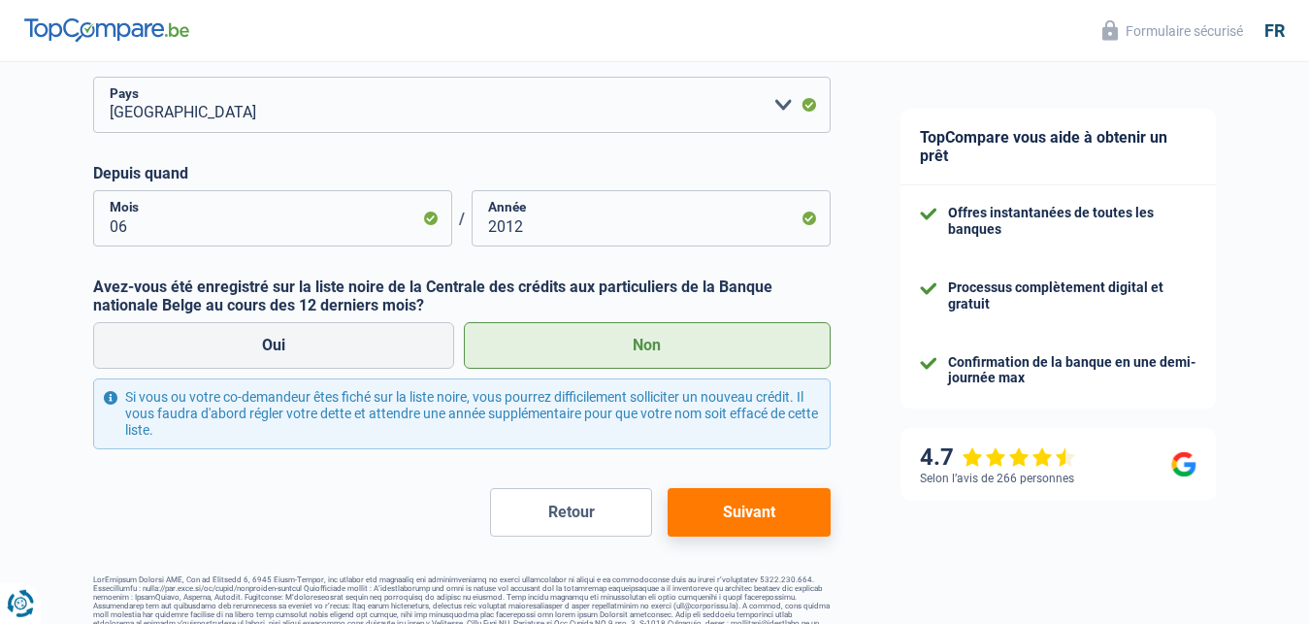
scroll to position [635, 0]
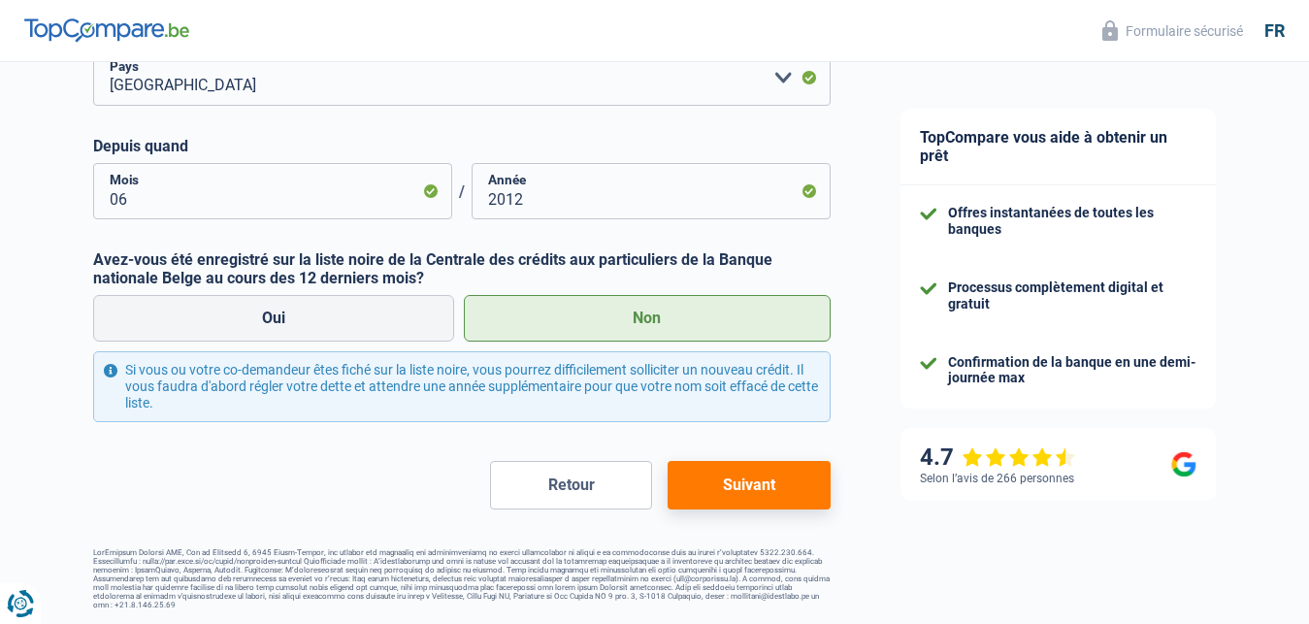
click at [738, 487] on button "Suivant" at bounding box center [748, 485] width 162 height 49
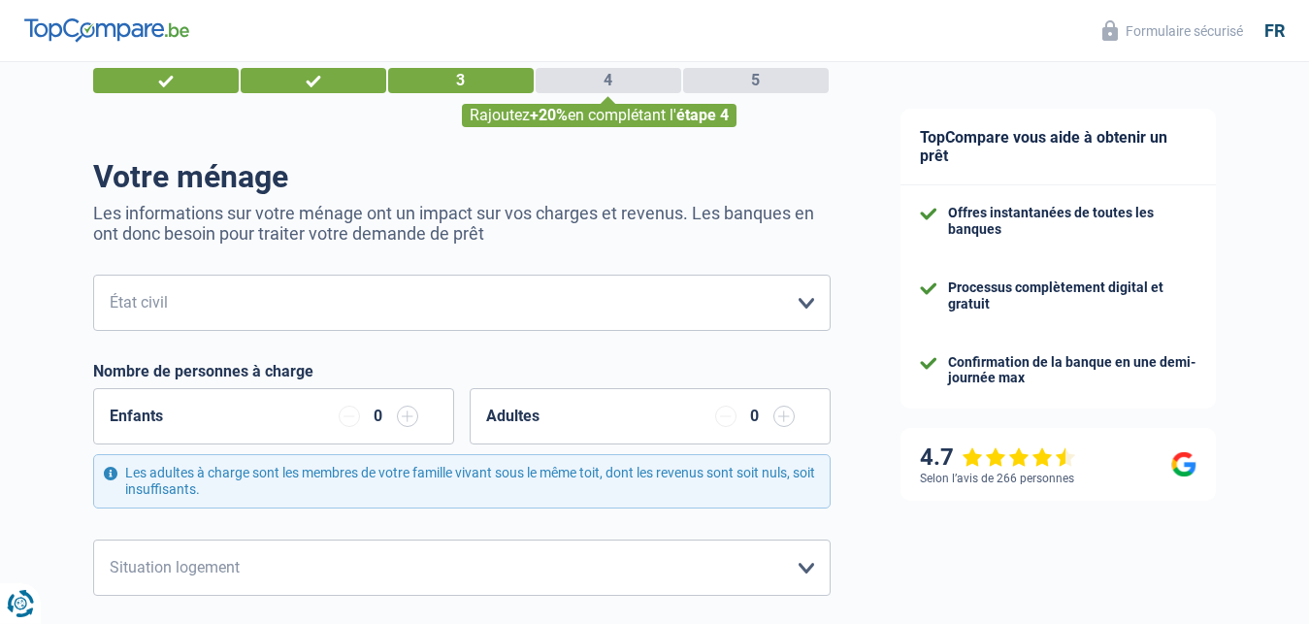
scroll to position [99, 0]
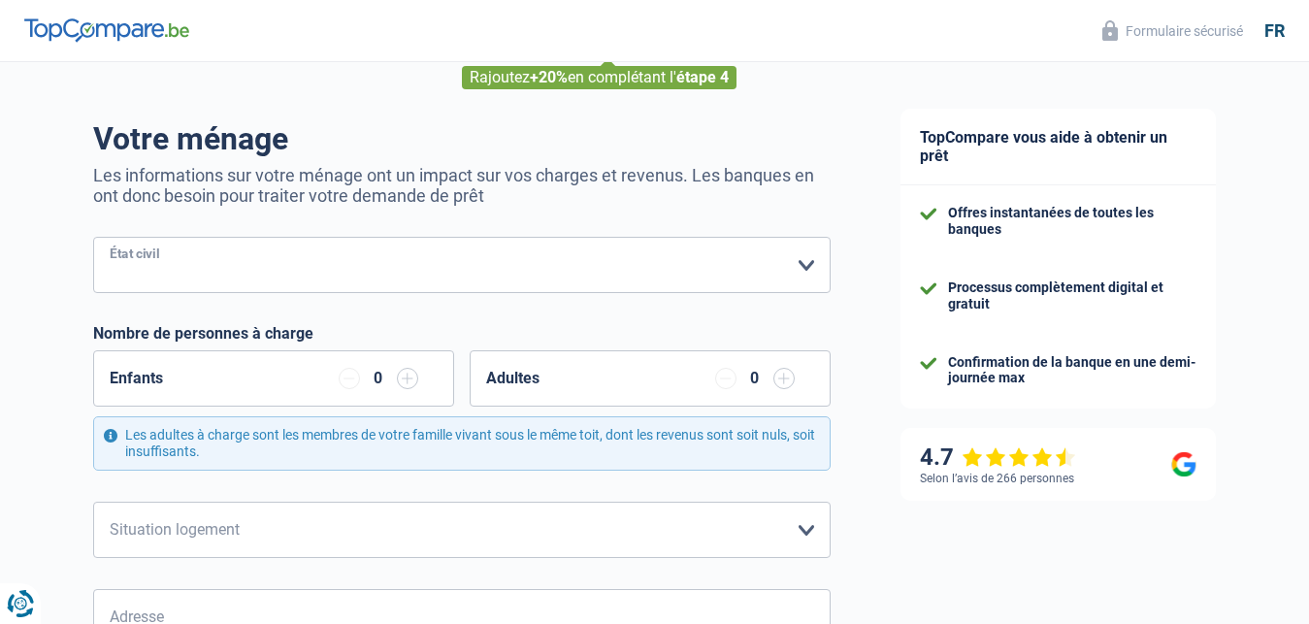
select select "widowed"
click option "Veuf(ve)" at bounding box center [0, 0] width 0 height 0
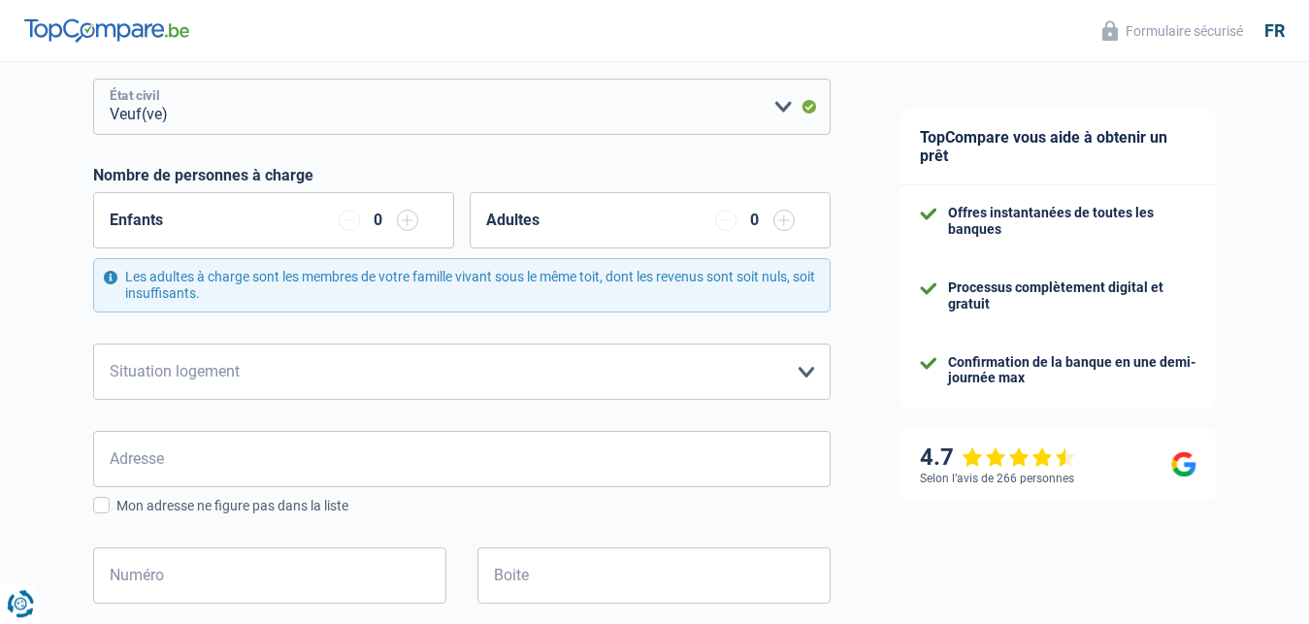
scroll to position [297, 0]
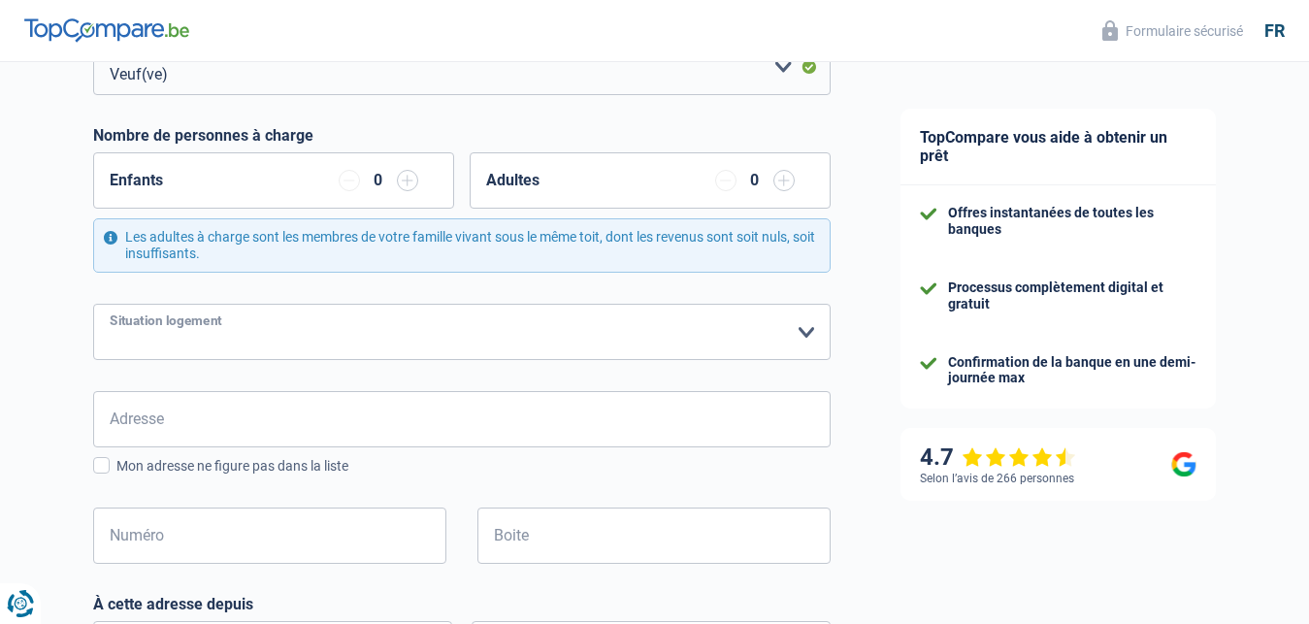
select select "rents"
click option "Locataire" at bounding box center [0, 0] width 0 height 0
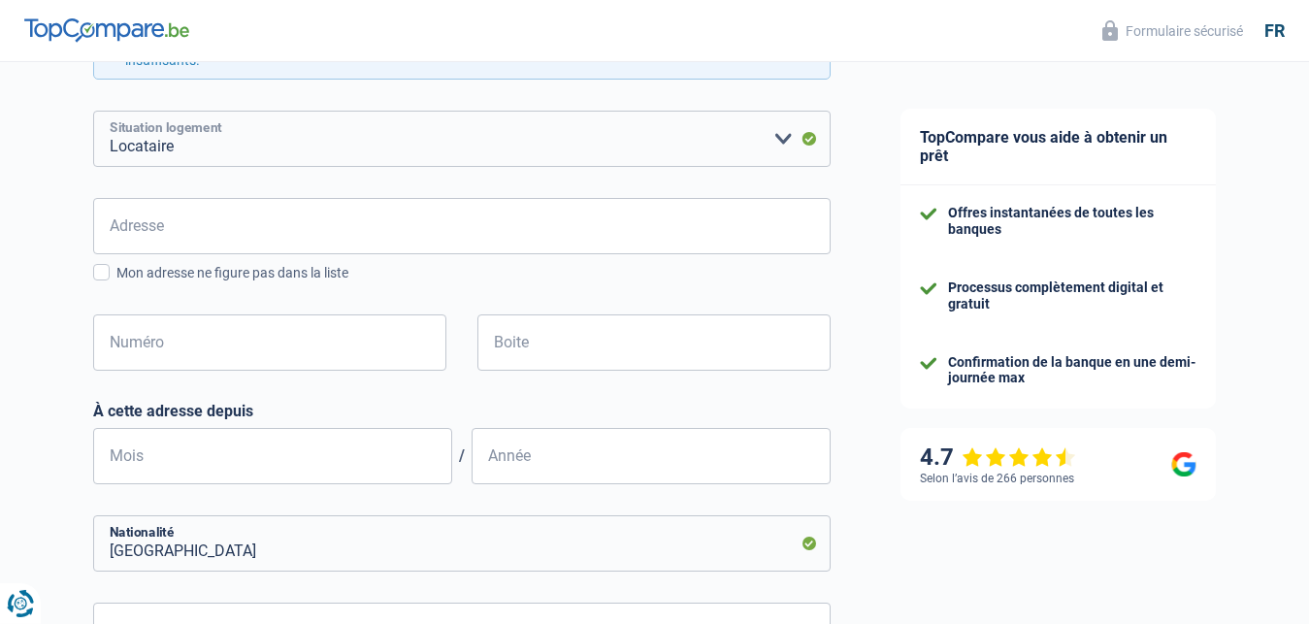
scroll to position [495, 0]
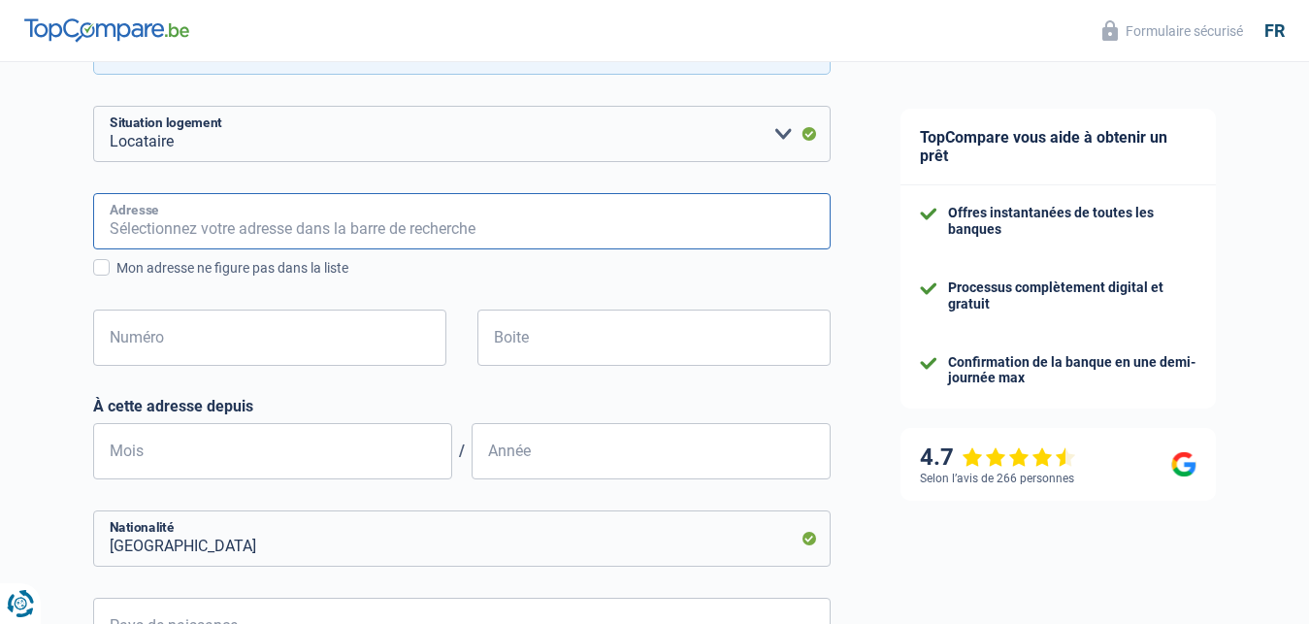
click at [114, 220] on input "Adresse" at bounding box center [461, 221] width 737 height 56
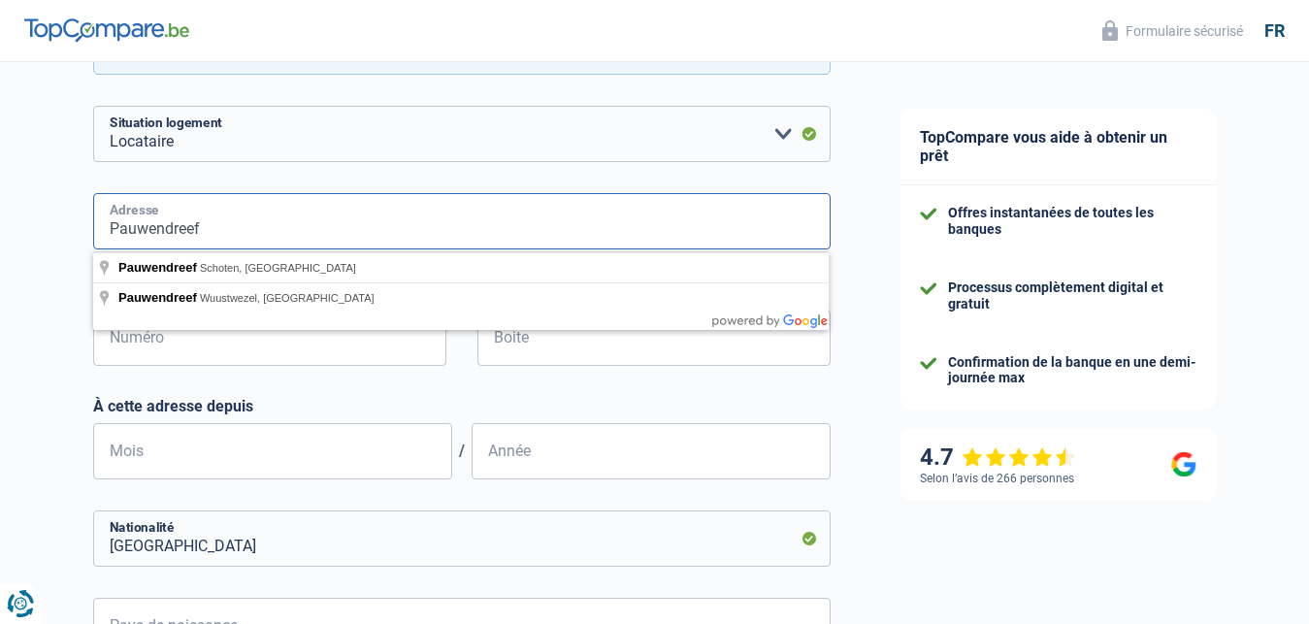
type input "Pauwendreef"
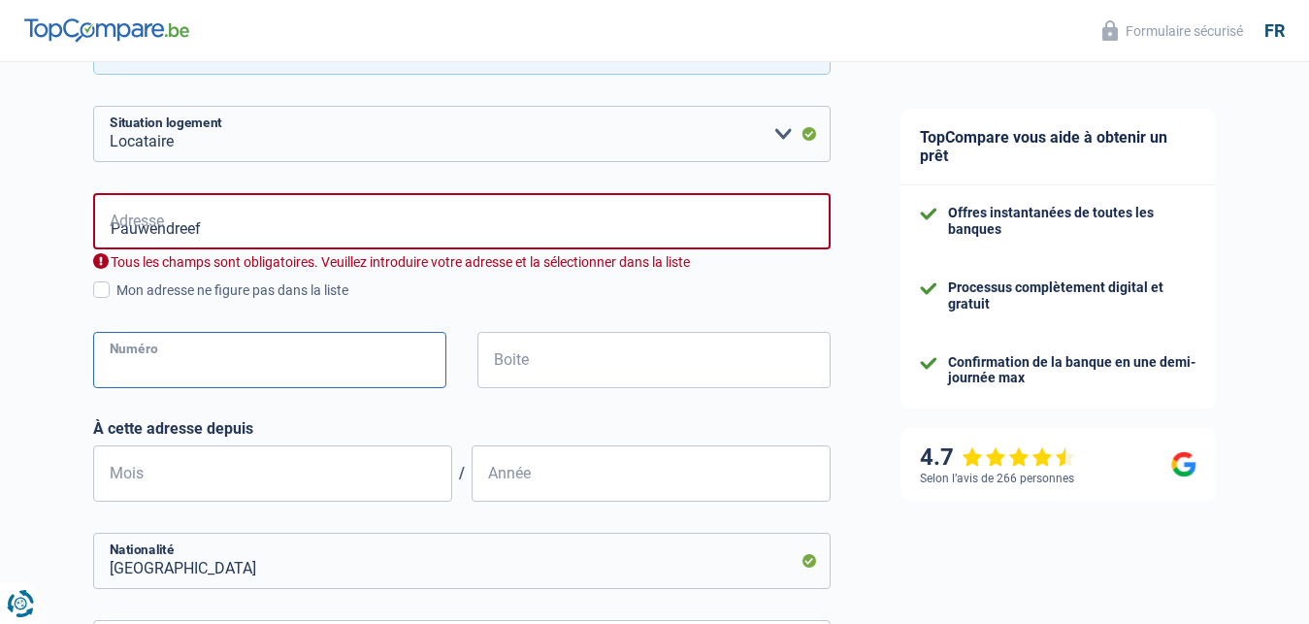
click at [183, 339] on input "Numéro" at bounding box center [269, 360] width 353 height 56
type input "17"
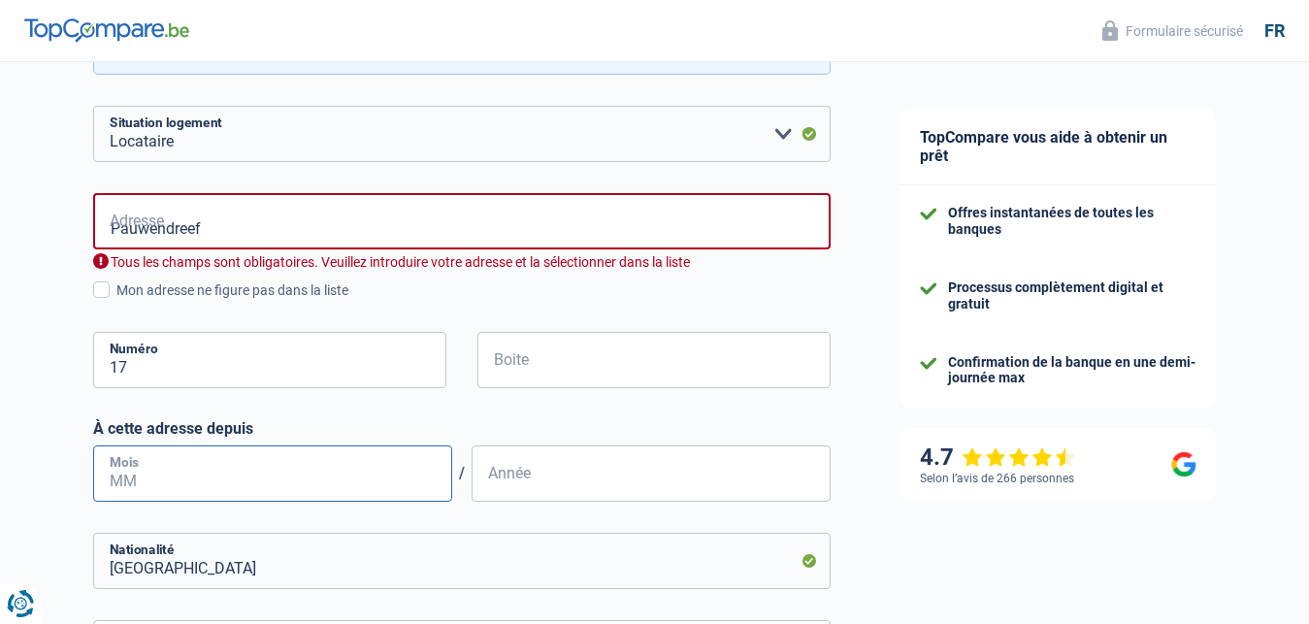
click at [113, 470] on input "Mois" at bounding box center [272, 473] width 359 height 56
type input "05"
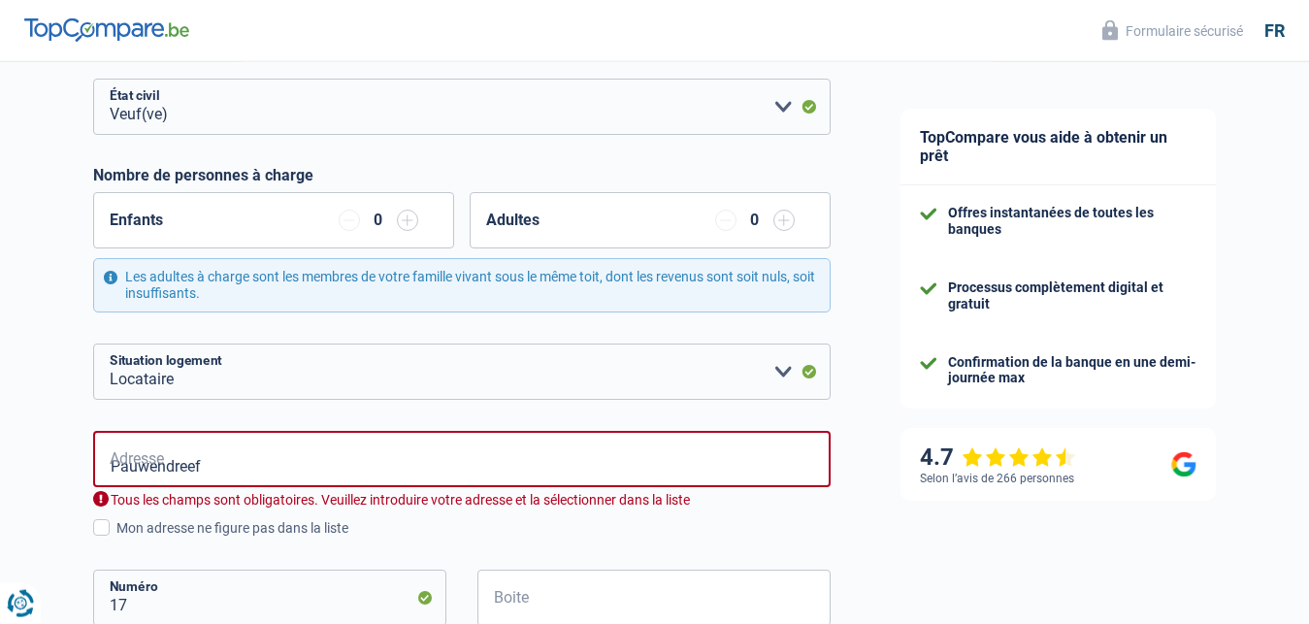
scroll to position [297, 0]
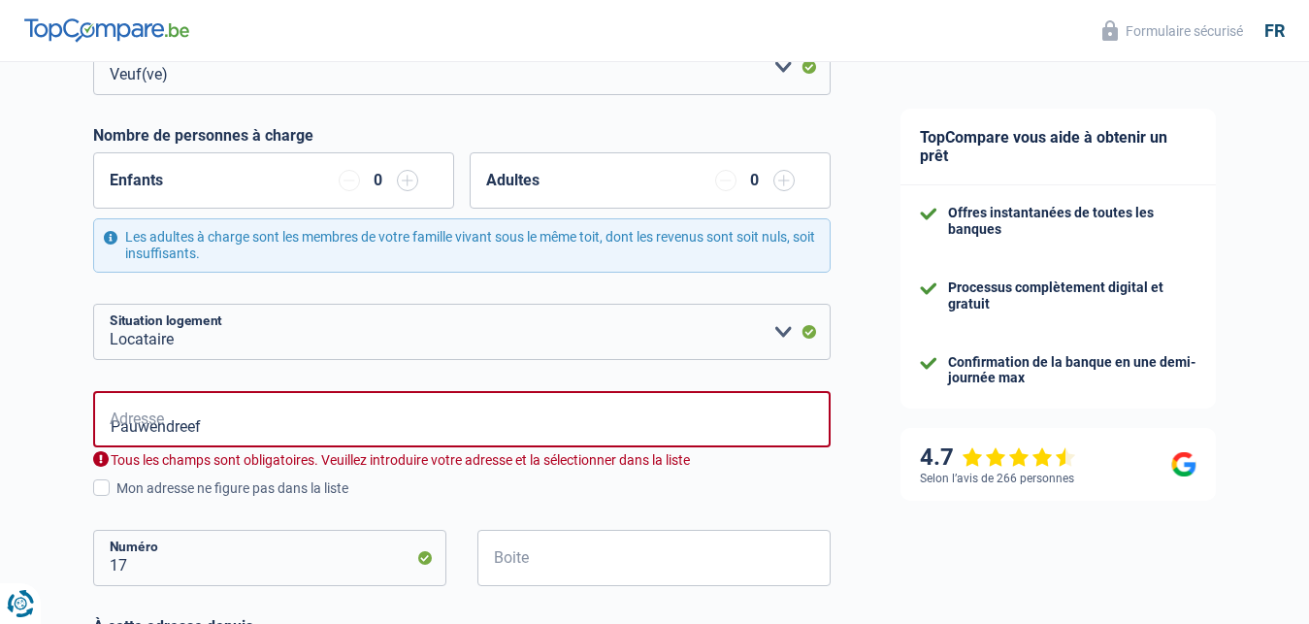
type input "2007"
click at [239, 434] on input "Pauwendreef" at bounding box center [461, 419] width 737 height 56
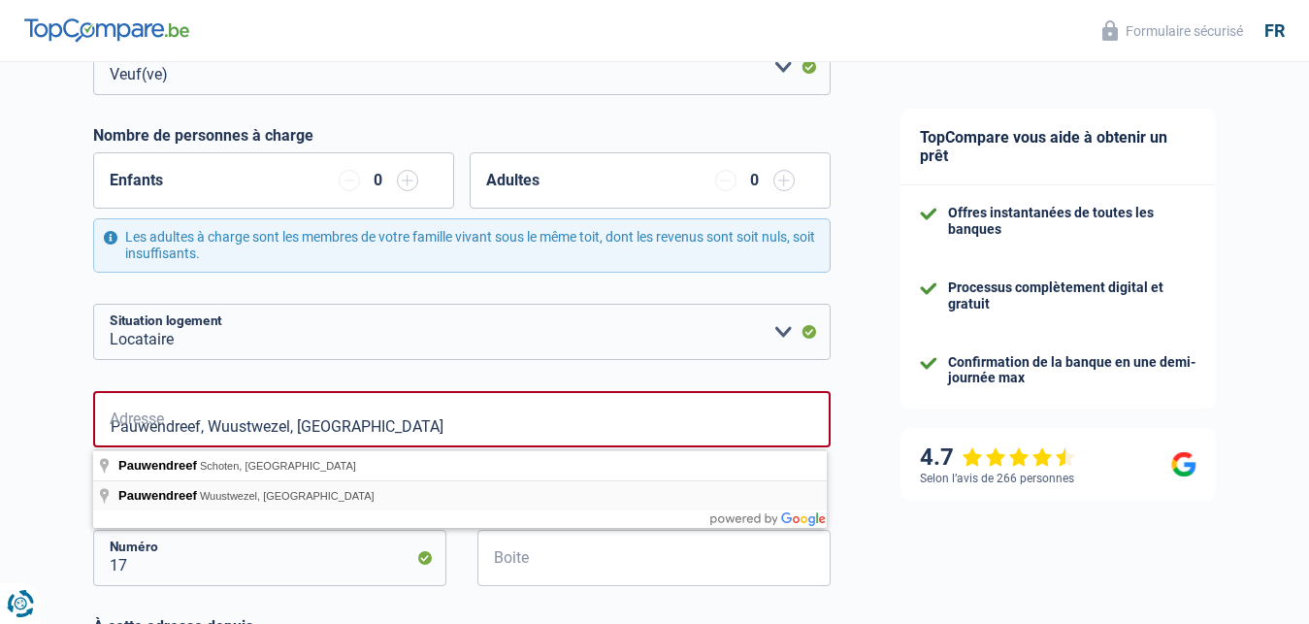
type input "Pauwendreef, 2990, Wuustwezel, BE"
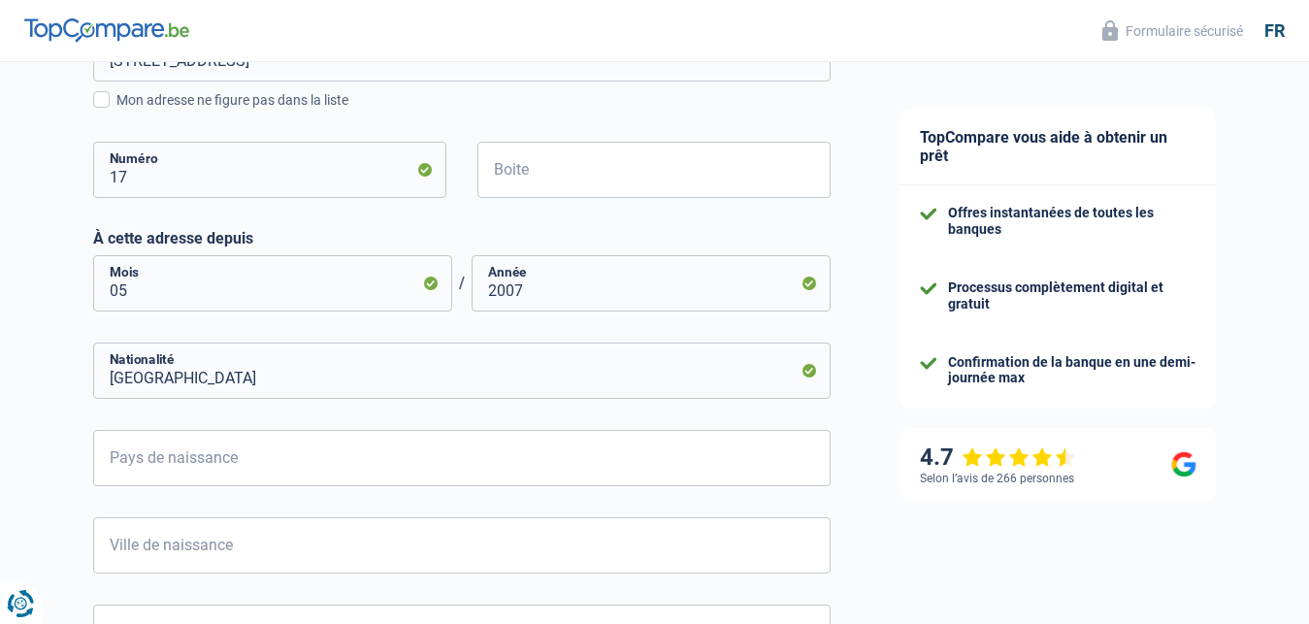
scroll to position [693, 0]
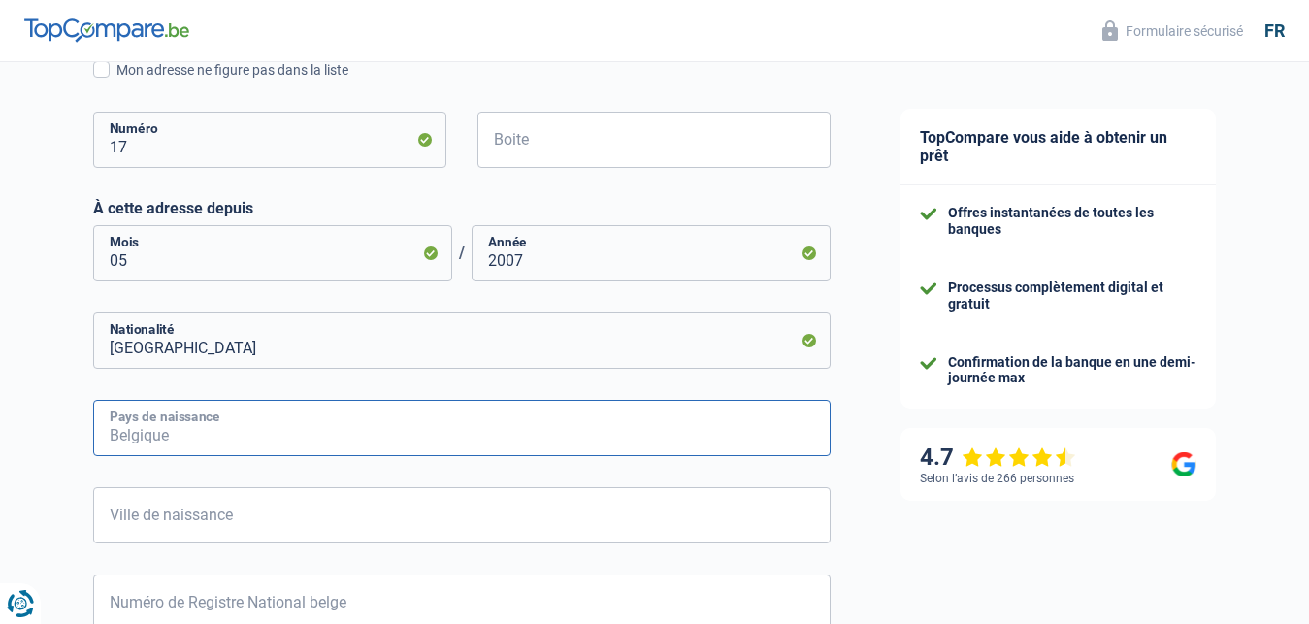
click at [111, 430] on input "Pays de naissance" at bounding box center [461, 428] width 737 height 56
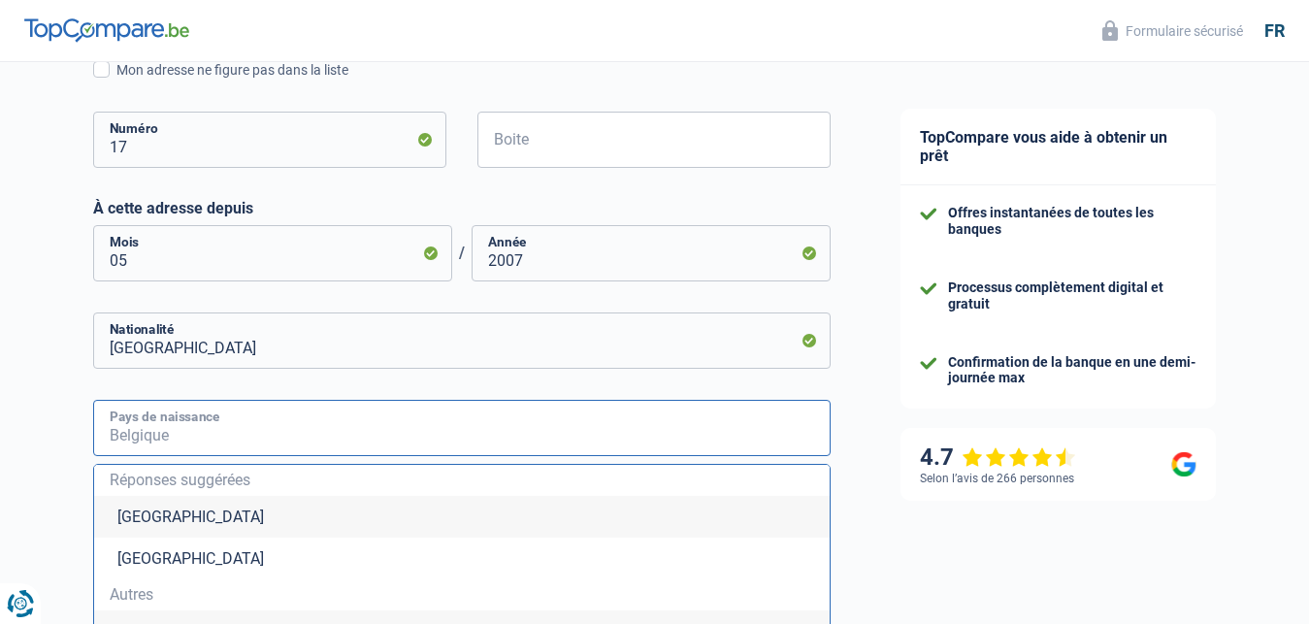
type input "B"
click at [107, 439] on input "elgique" at bounding box center [461, 428] width 737 height 56
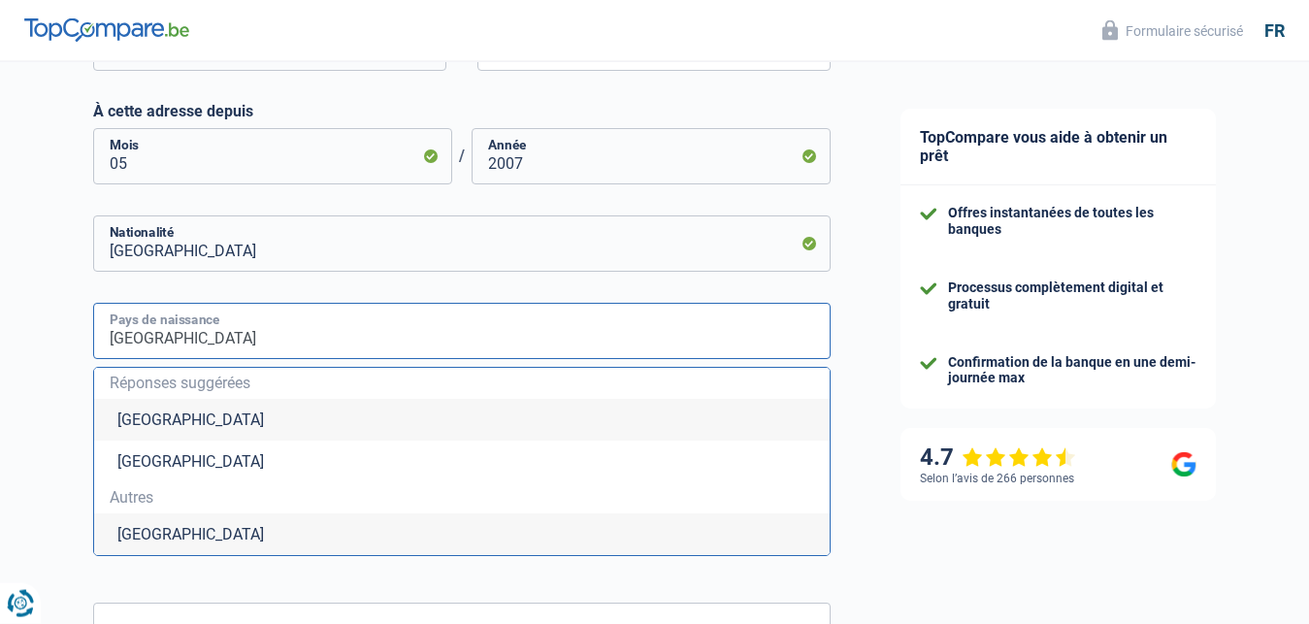
scroll to position [792, 0]
type input "Belgique"
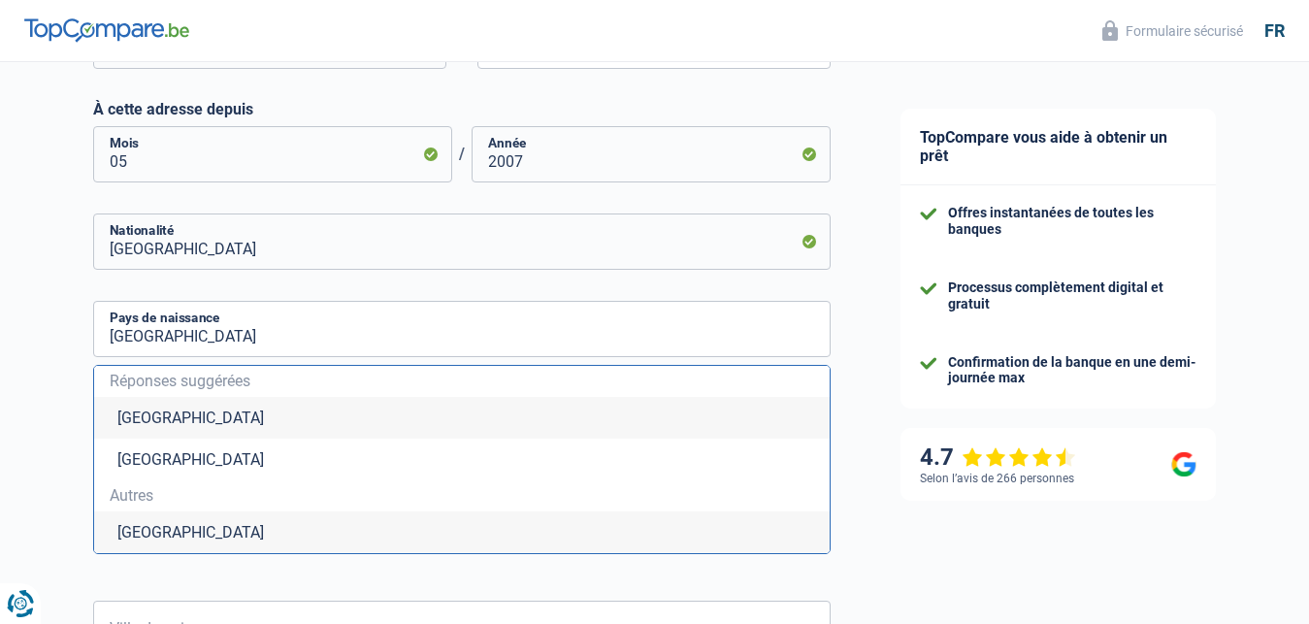
click at [217, 417] on li "Belgique" at bounding box center [461, 418] width 735 height 42
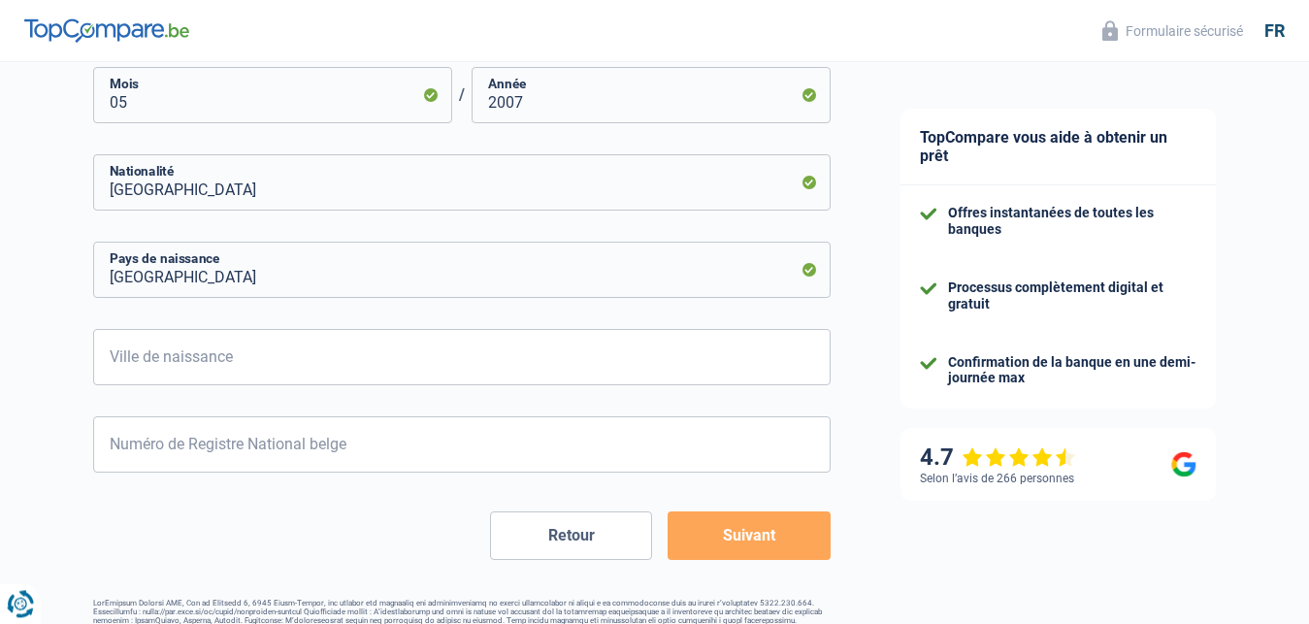
scroll to position [890, 0]
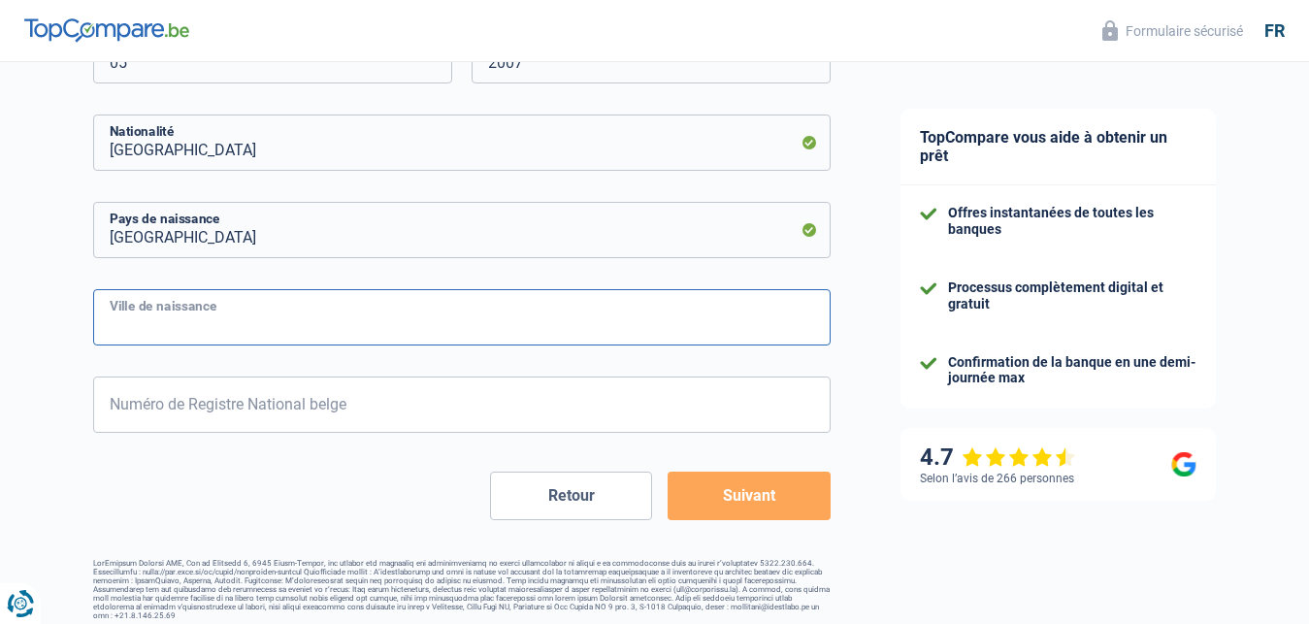
click at [113, 318] on input "Ville de naissance" at bounding box center [461, 317] width 737 height 56
type input "Wilrijk"
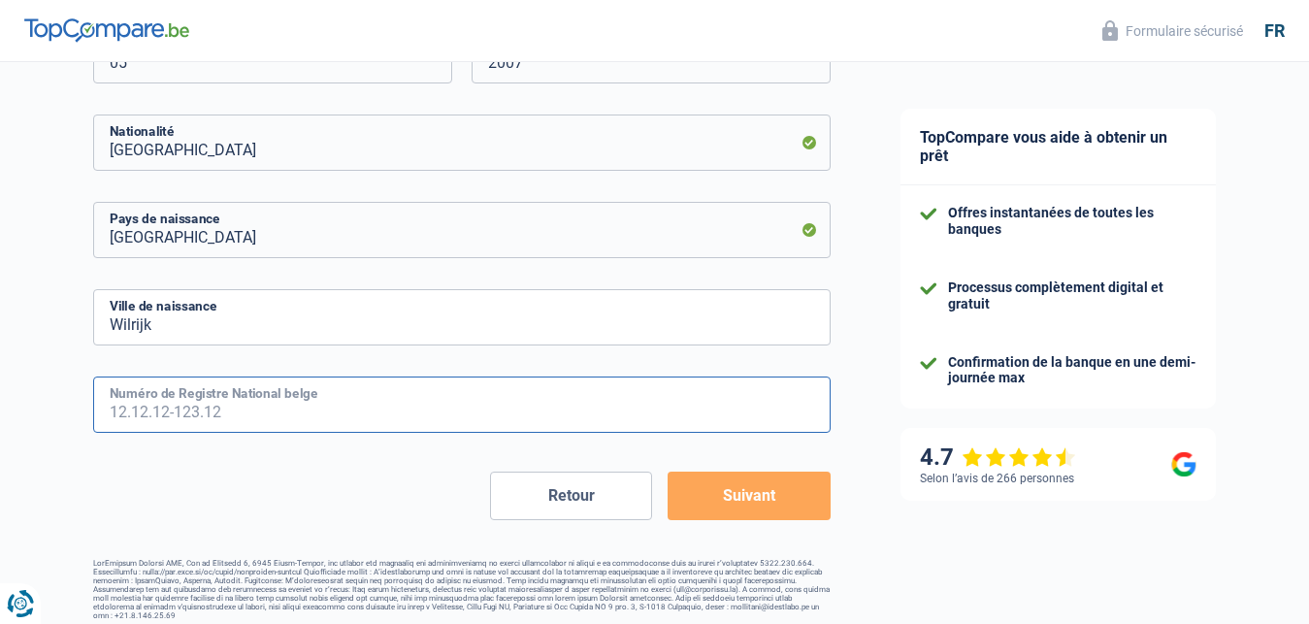
click at [112, 406] on input "Numéro de Registre National belge" at bounding box center [461, 404] width 737 height 56
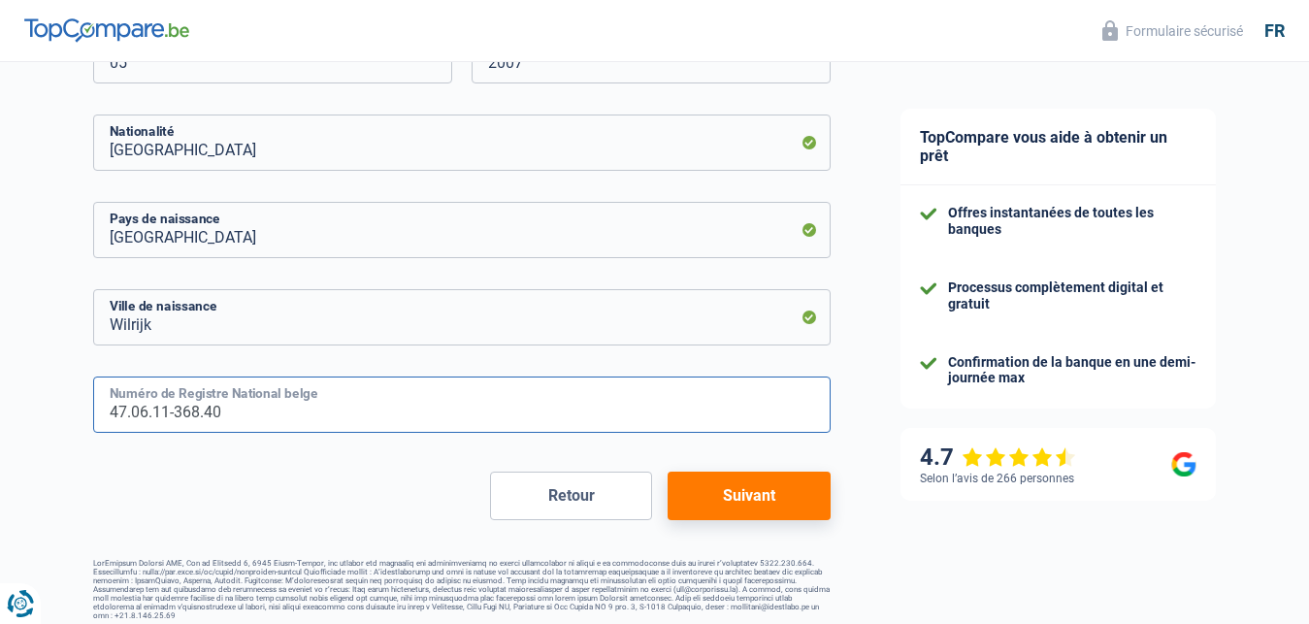
type input "47.06.11-368.40"
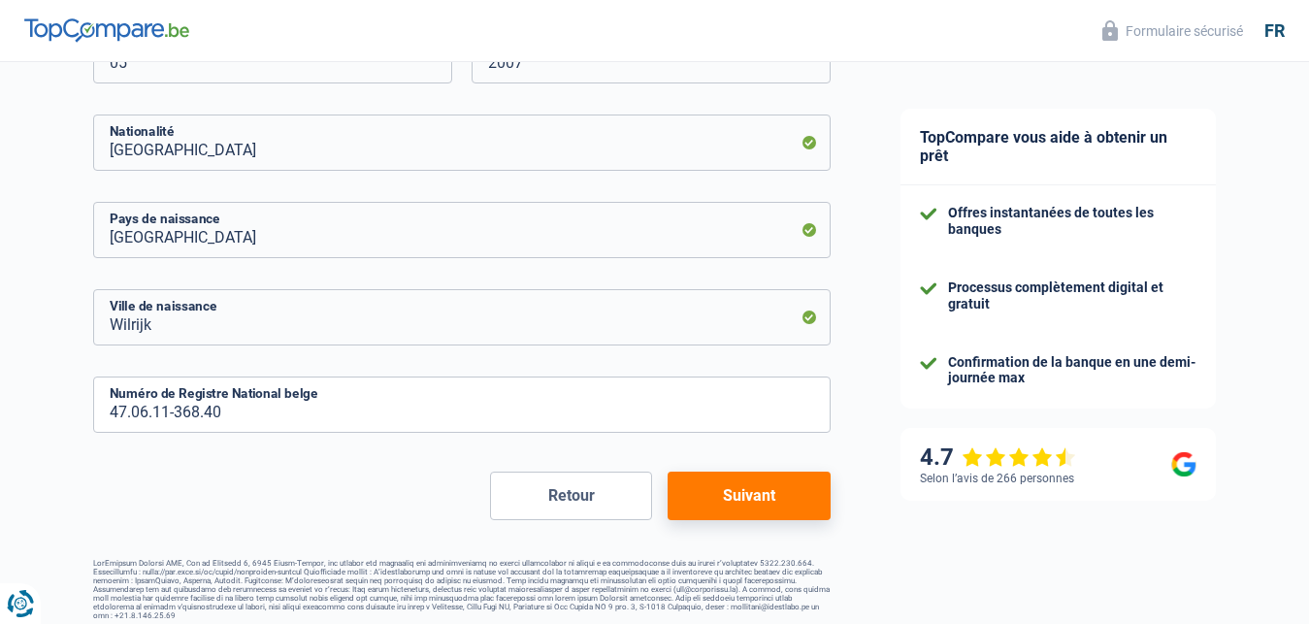
click at [749, 502] on button "Suivant" at bounding box center [748, 495] width 162 height 49
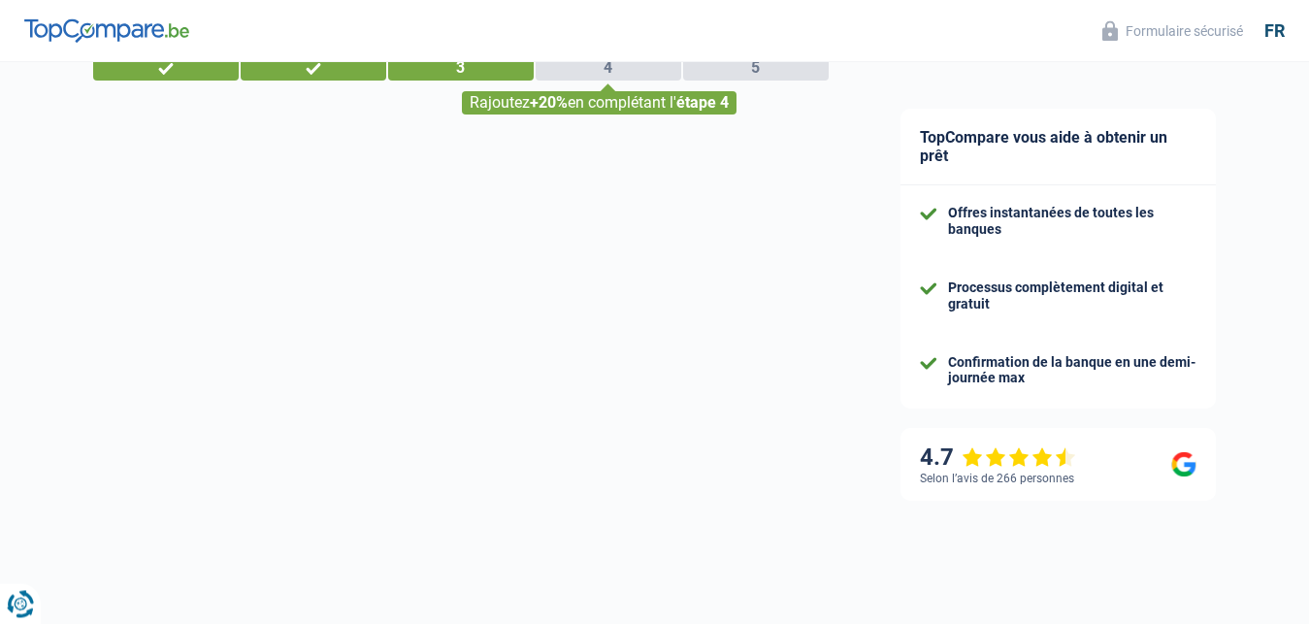
select select "pension"
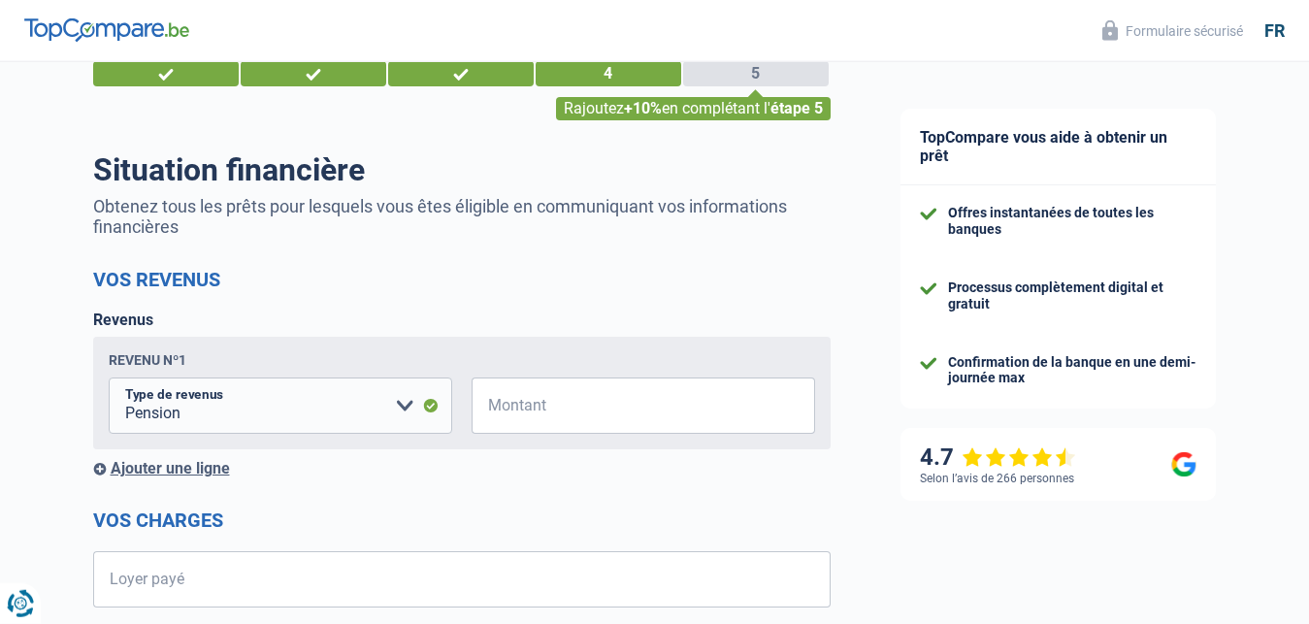
scroll to position [99, 0]
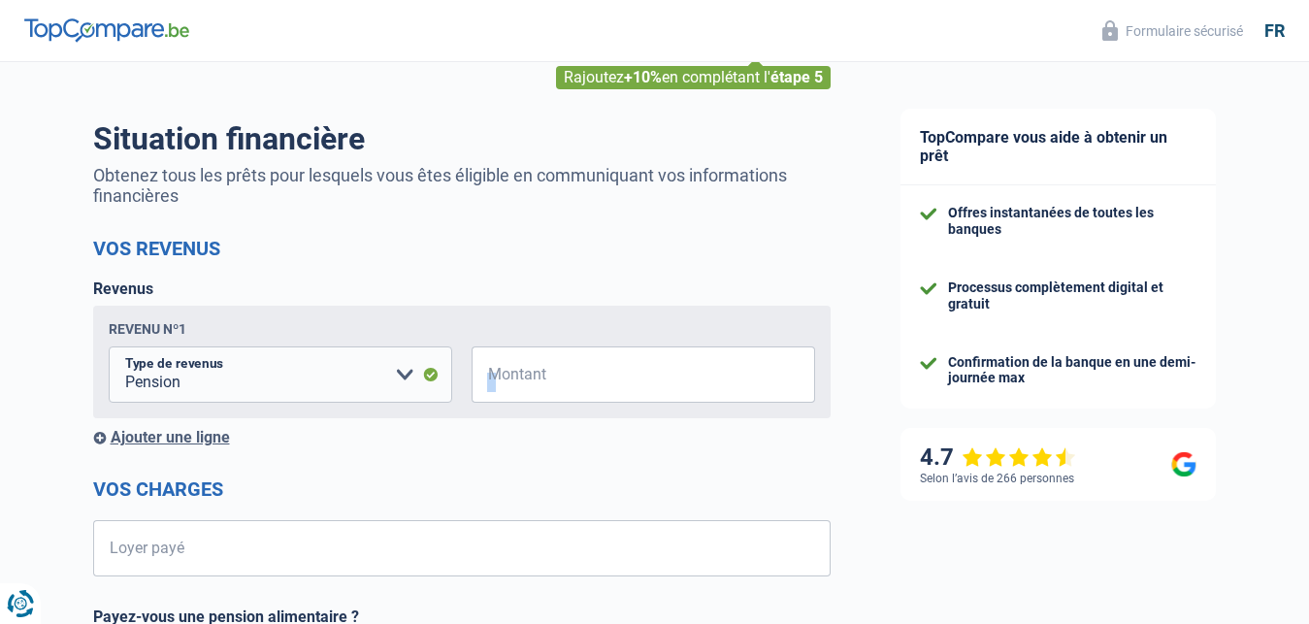
click at [491, 377] on span "€" at bounding box center [483, 374] width 24 height 56
click at [542, 383] on input "Montant" at bounding box center [655, 374] width 319 height 56
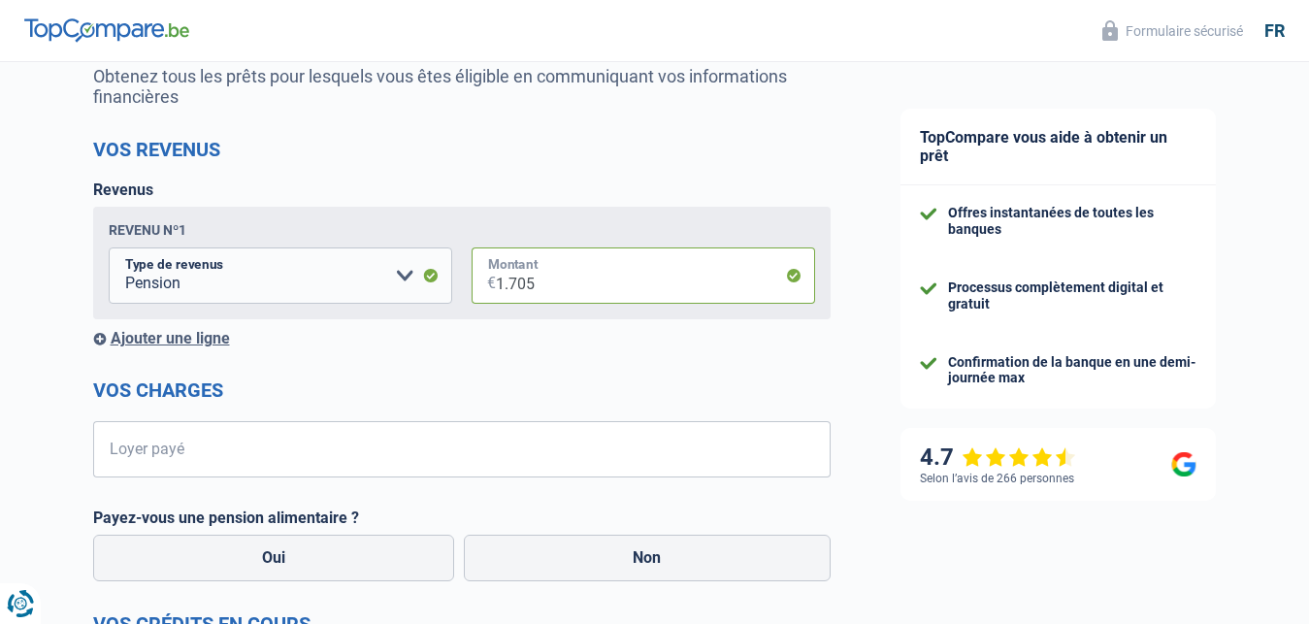
scroll to position [297, 0]
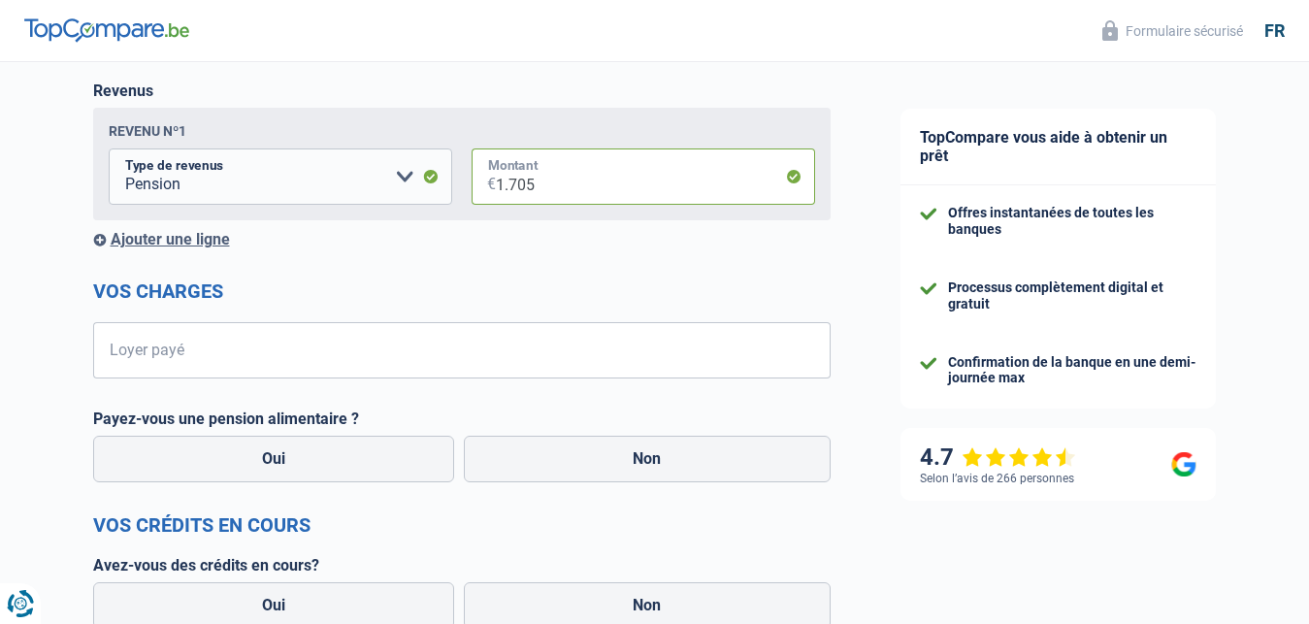
type input "1.705"
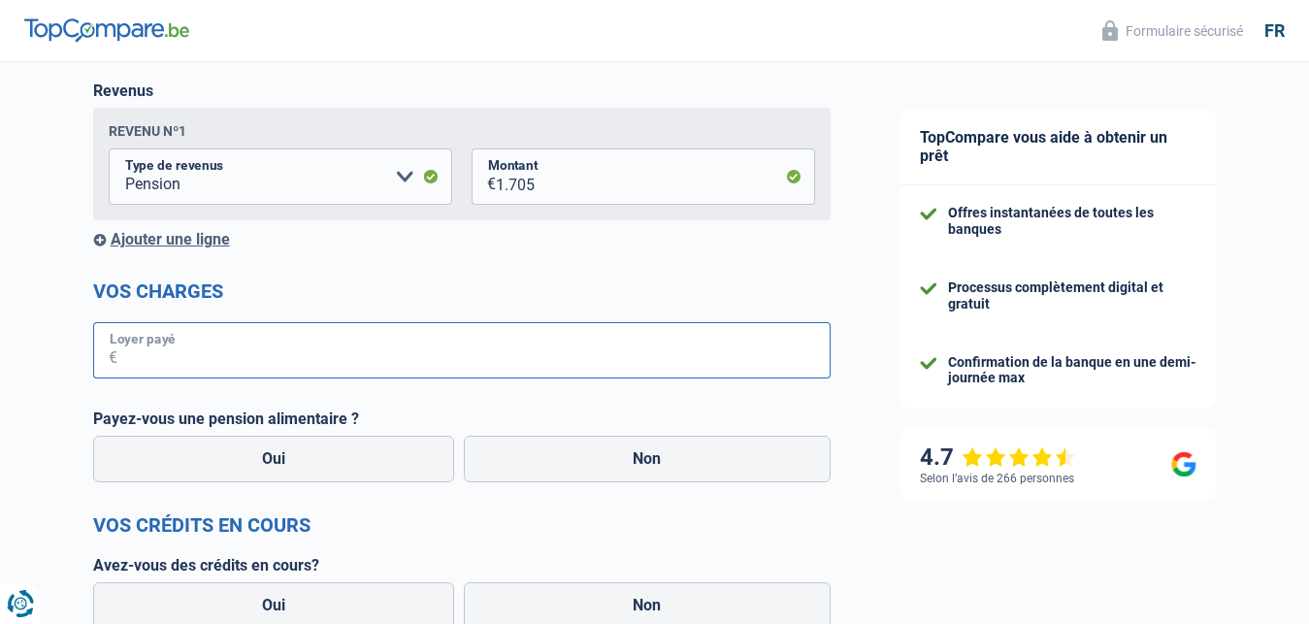
click at [287, 347] on input "Loyer payé" at bounding box center [473, 350] width 713 height 56
type input "693"
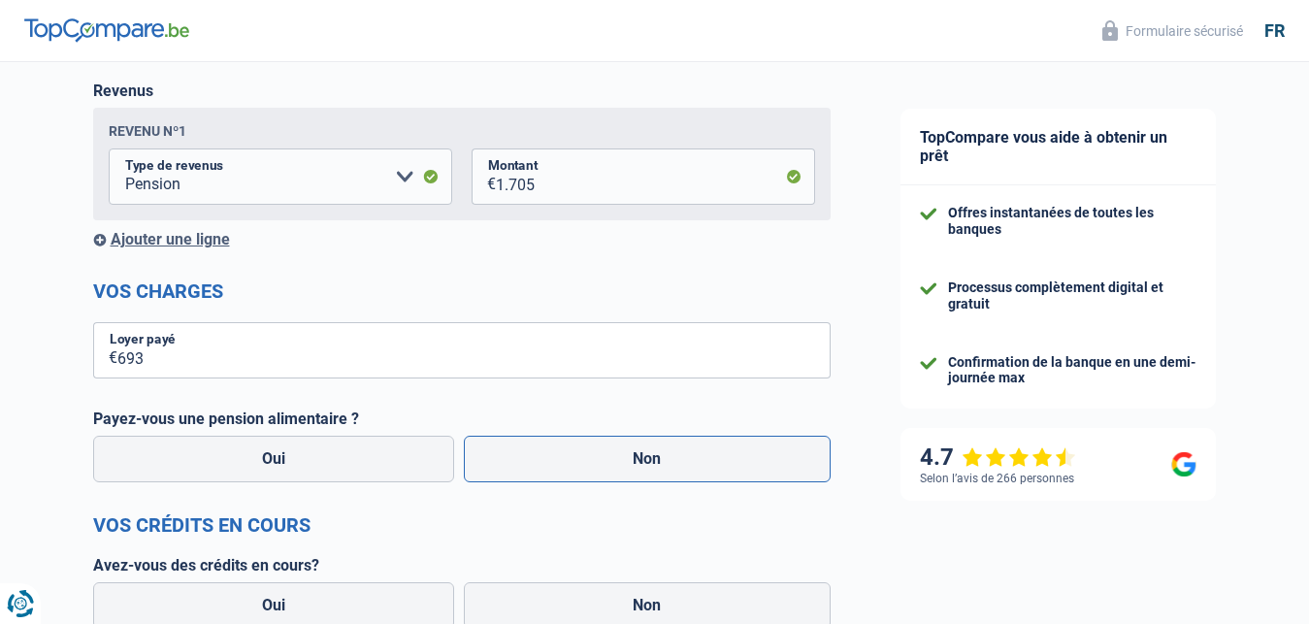
click at [641, 459] on label "Non" at bounding box center [647, 459] width 367 height 47
click at [641, 459] on input "Non" at bounding box center [647, 459] width 367 height 47
radio input "true"
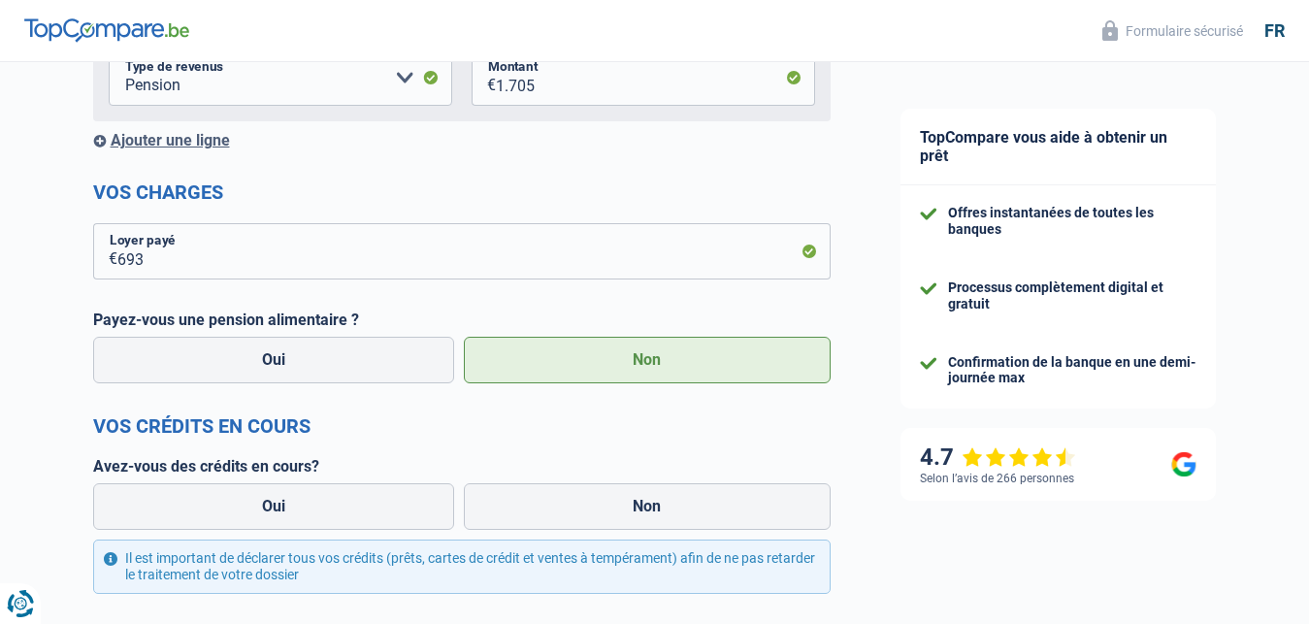
scroll to position [495, 0]
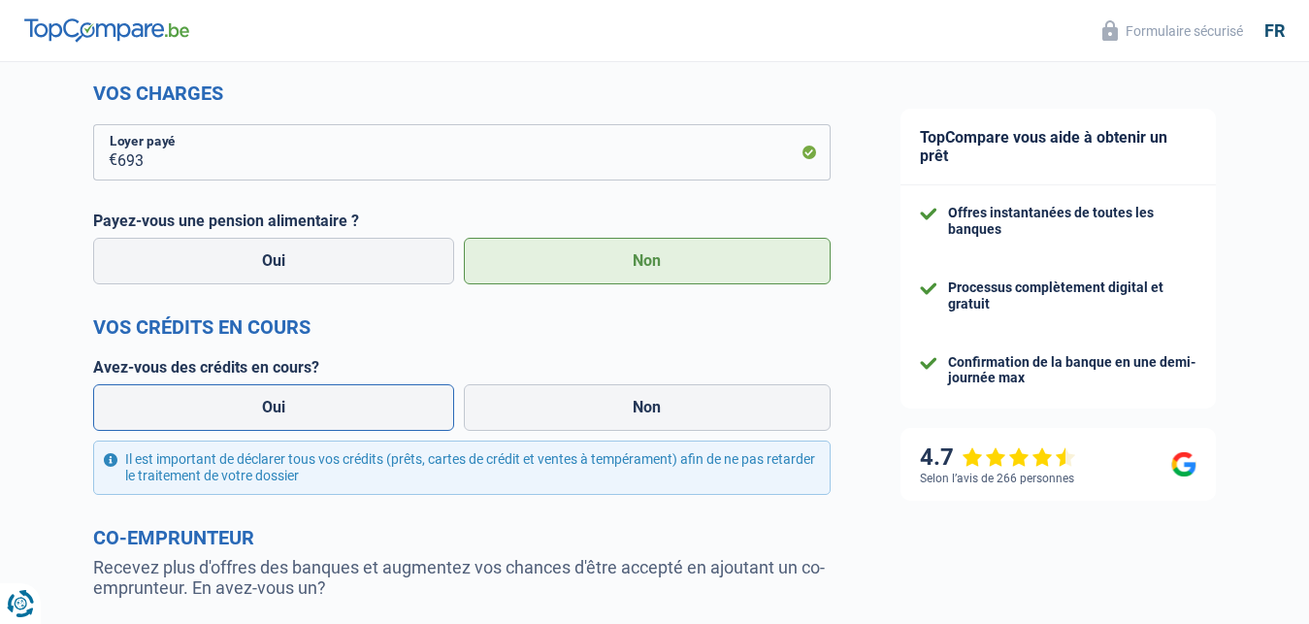
click at [269, 413] on label "Oui" at bounding box center [274, 407] width 362 height 47
click at [269, 413] on input "Oui" at bounding box center [274, 407] width 362 height 47
radio input "true"
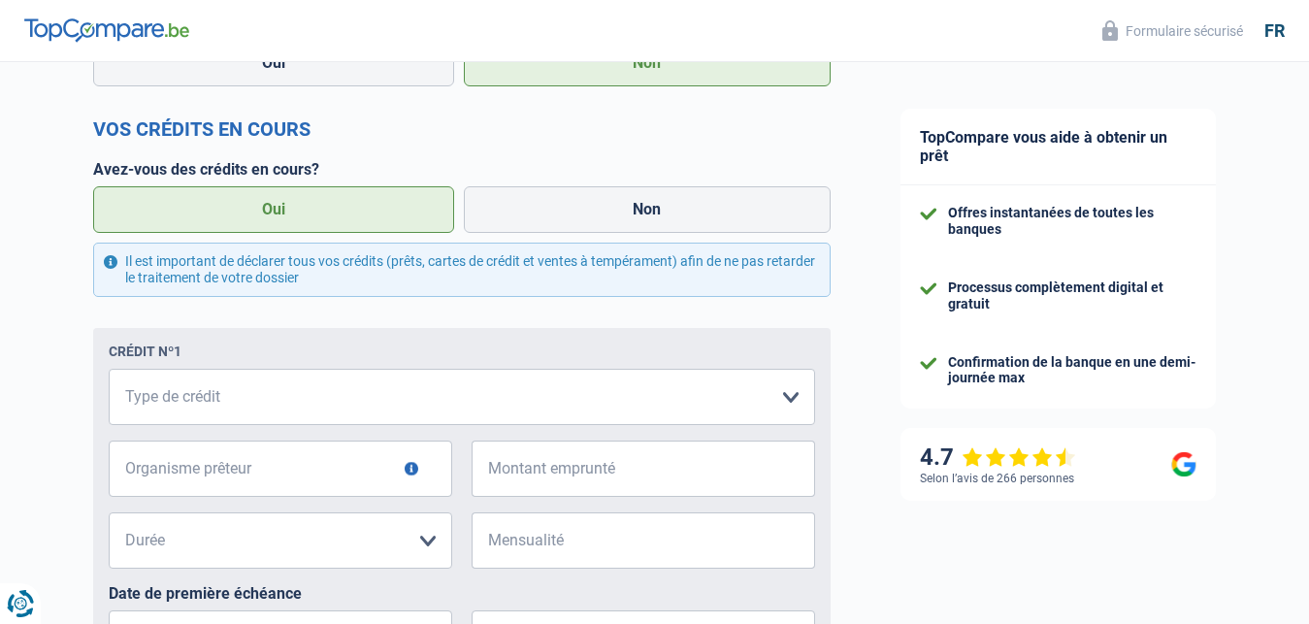
scroll to position [792, 0]
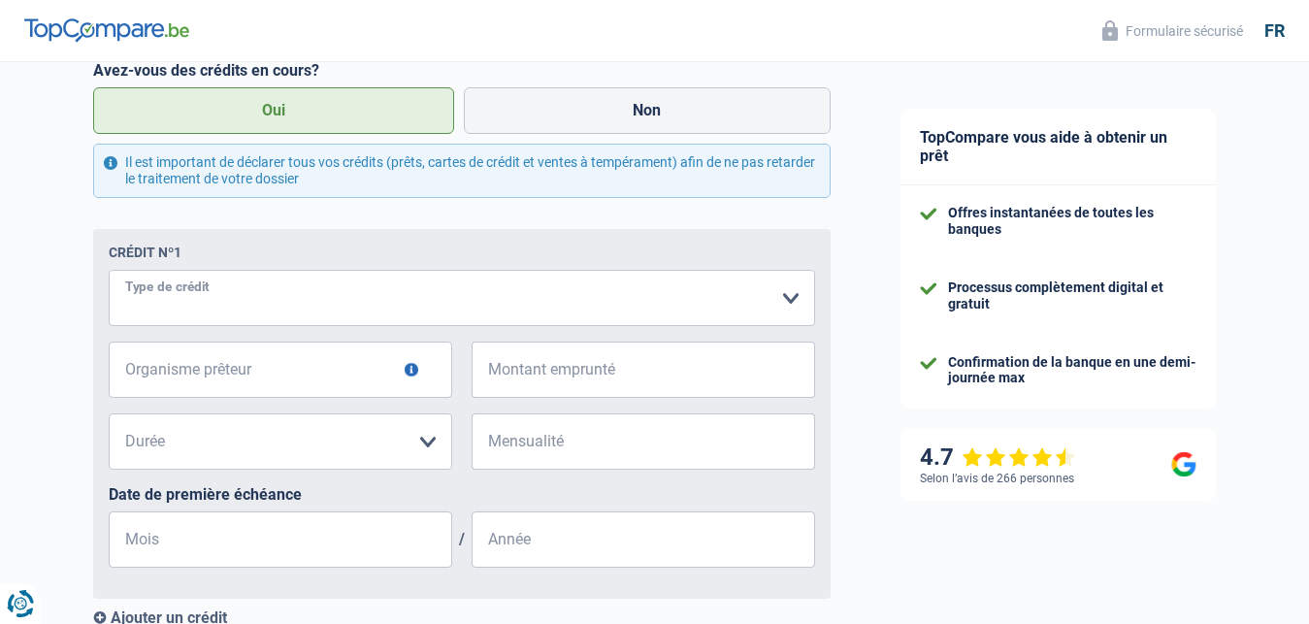
click at [109, 270] on select "Carte ou ouverture de crédit Prêt hypothécaire Vente à tempérament Prêt à tempé…" at bounding box center [462, 298] width 706 height 56
select select "personalLoan"
click option "Prêt à tempérament" at bounding box center [0, 0] width 0 height 0
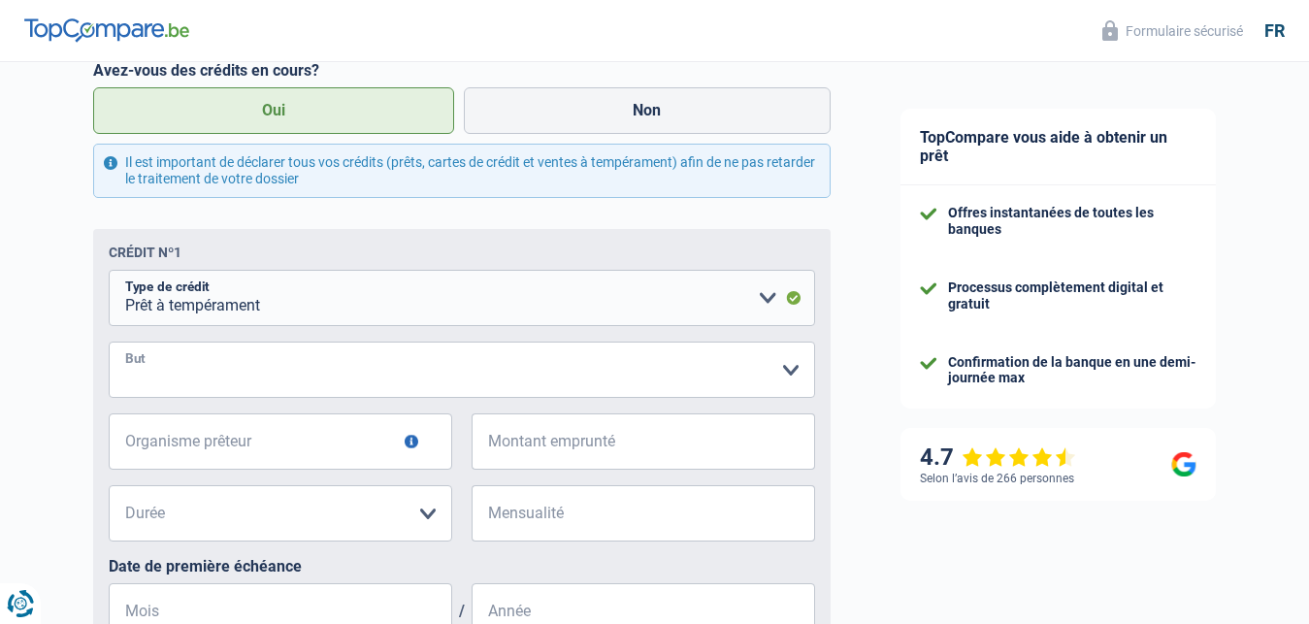
select select "other"
click option "Autre" at bounding box center [0, 0] width 0 height 0
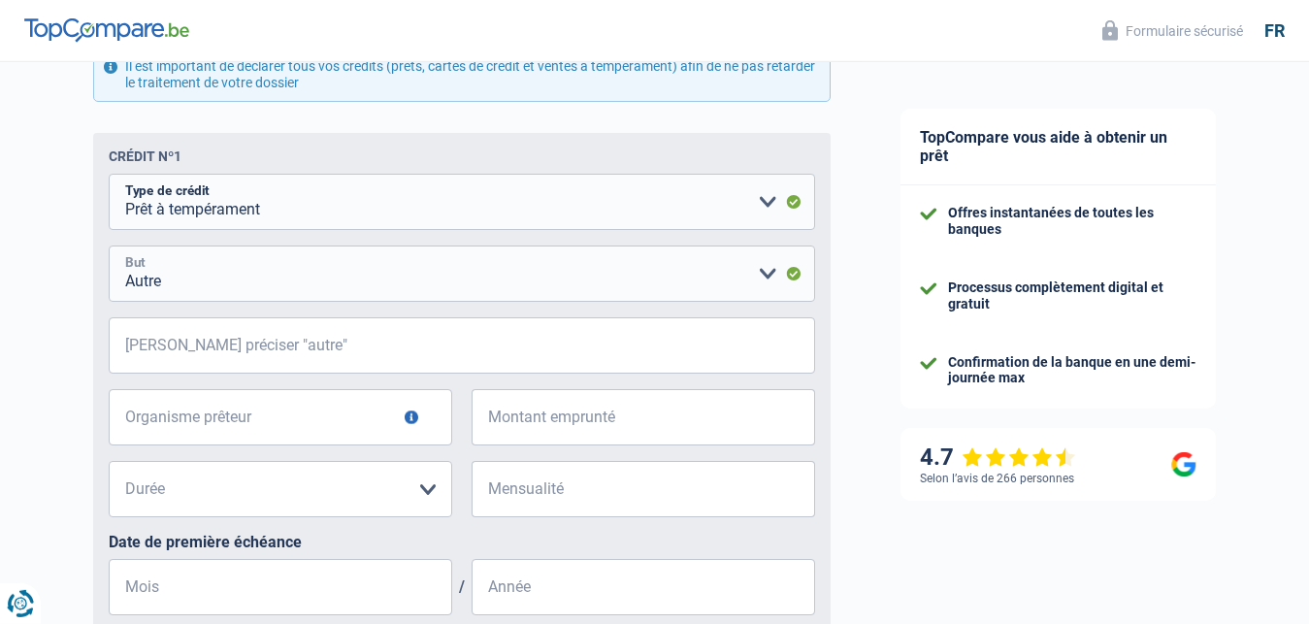
scroll to position [890, 0]
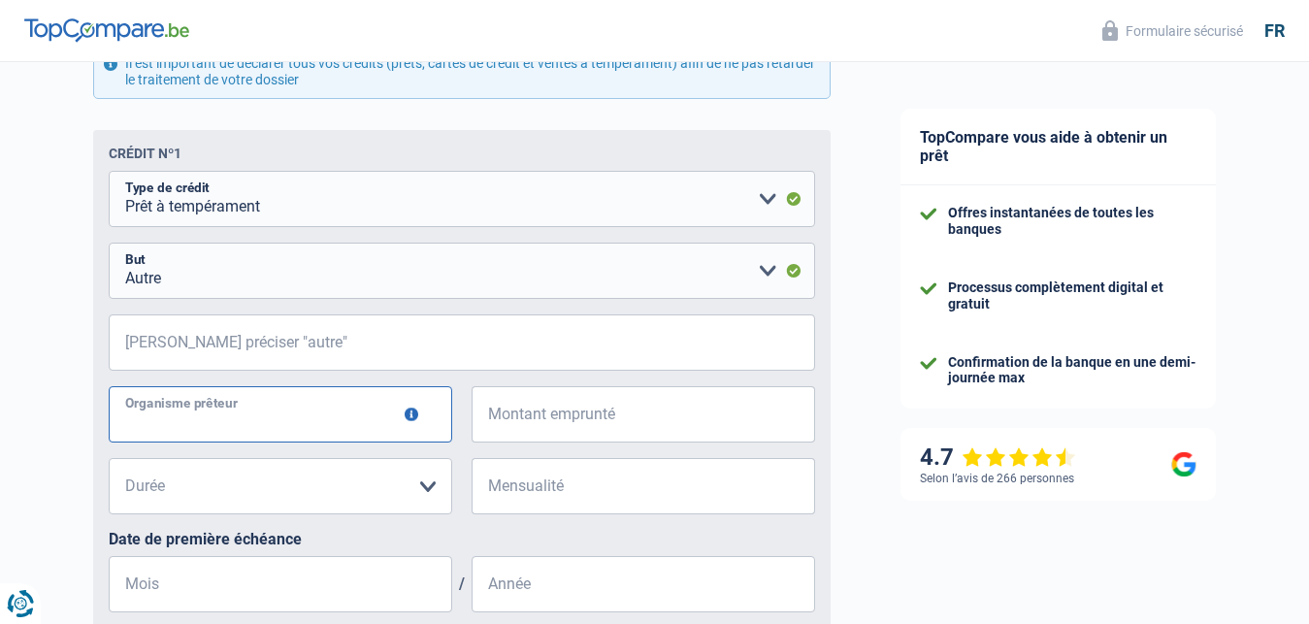
click at [130, 421] on input "Organisme prêteur" at bounding box center [280, 414] width 343 height 56
type input "BuyWay"
click at [492, 420] on span "€" at bounding box center [483, 414] width 24 height 56
click at [492, 421] on span "€" at bounding box center [483, 414] width 24 height 56
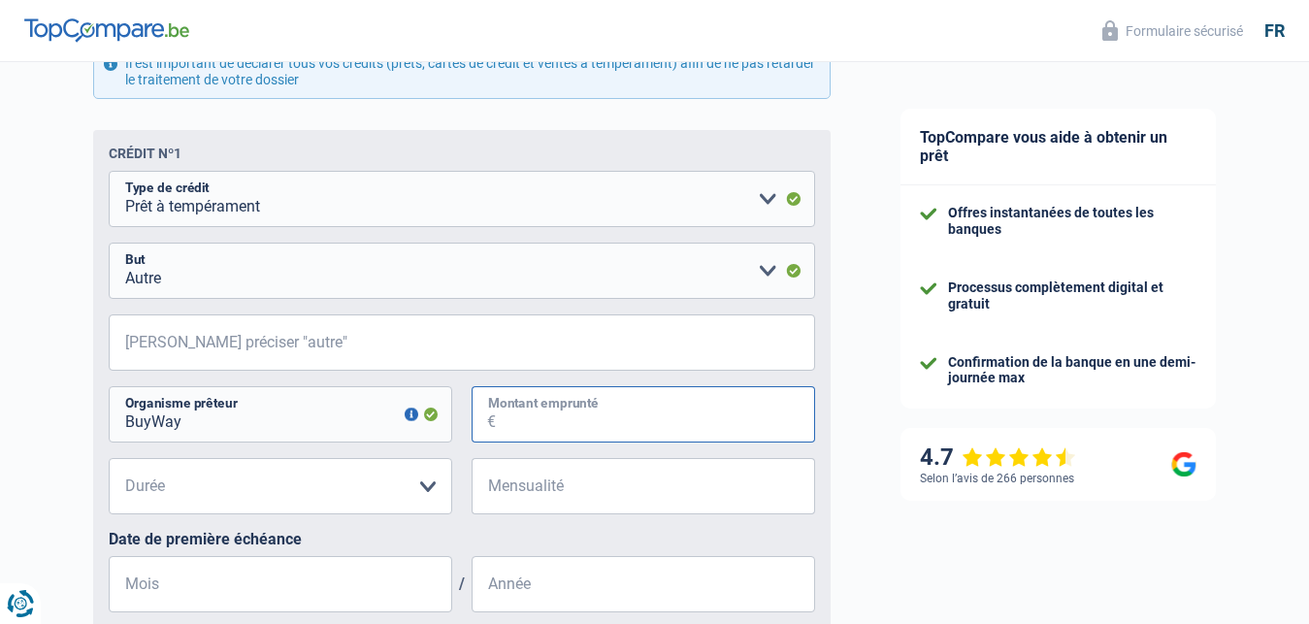
click at [524, 414] on input "Montant emprunté" at bounding box center [655, 414] width 319 height 56
type input "20.000"
click at [489, 491] on span "€" at bounding box center [483, 486] width 24 height 56
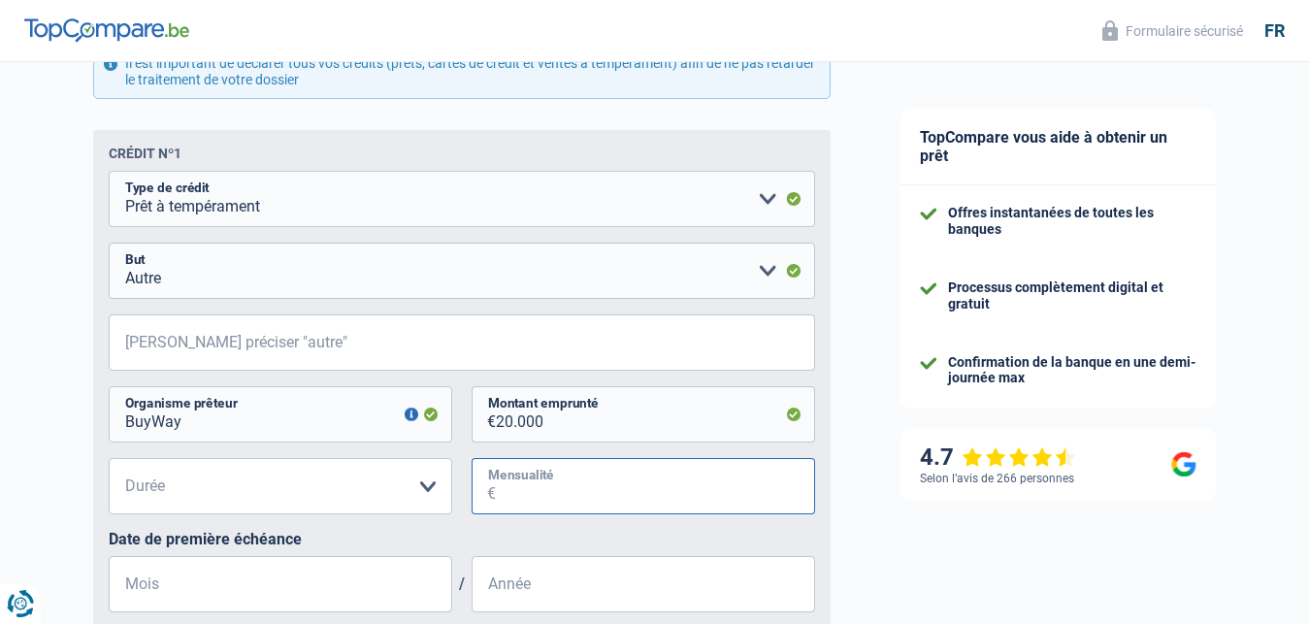
click at [518, 498] on input "Mensualité" at bounding box center [655, 486] width 319 height 56
type input "318"
click at [109, 458] on select "12 mois 18 mois 24 mois 30 mois 36 mois 42 mois 48 mois 60 mois 72 mois 84 mois…" at bounding box center [280, 486] width 343 height 56
select select "84"
click option "84 mois" at bounding box center [0, 0] width 0 height 0
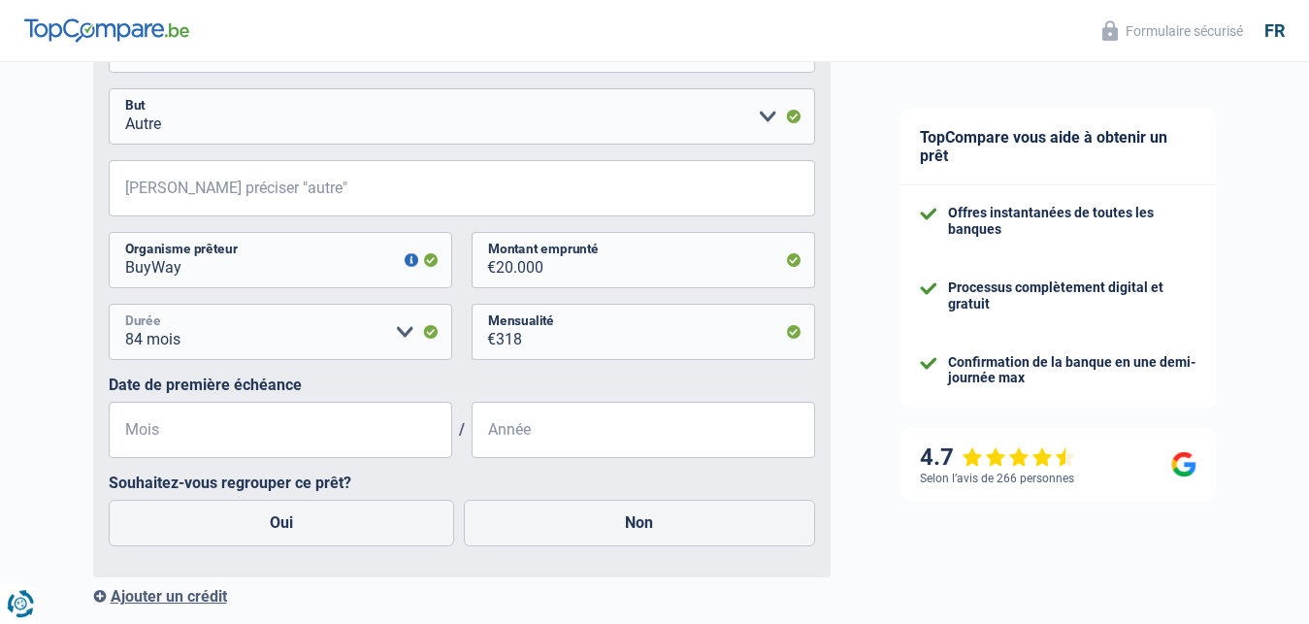
scroll to position [1088, 0]
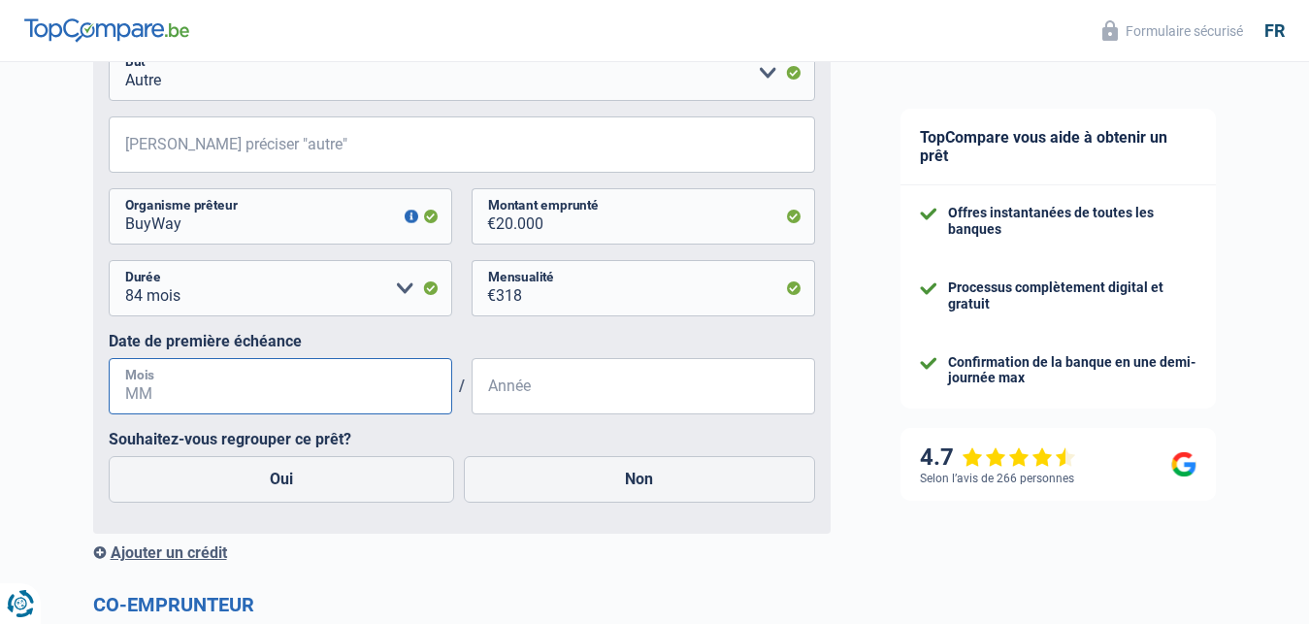
click at [127, 386] on input "Mois" at bounding box center [280, 386] width 343 height 56
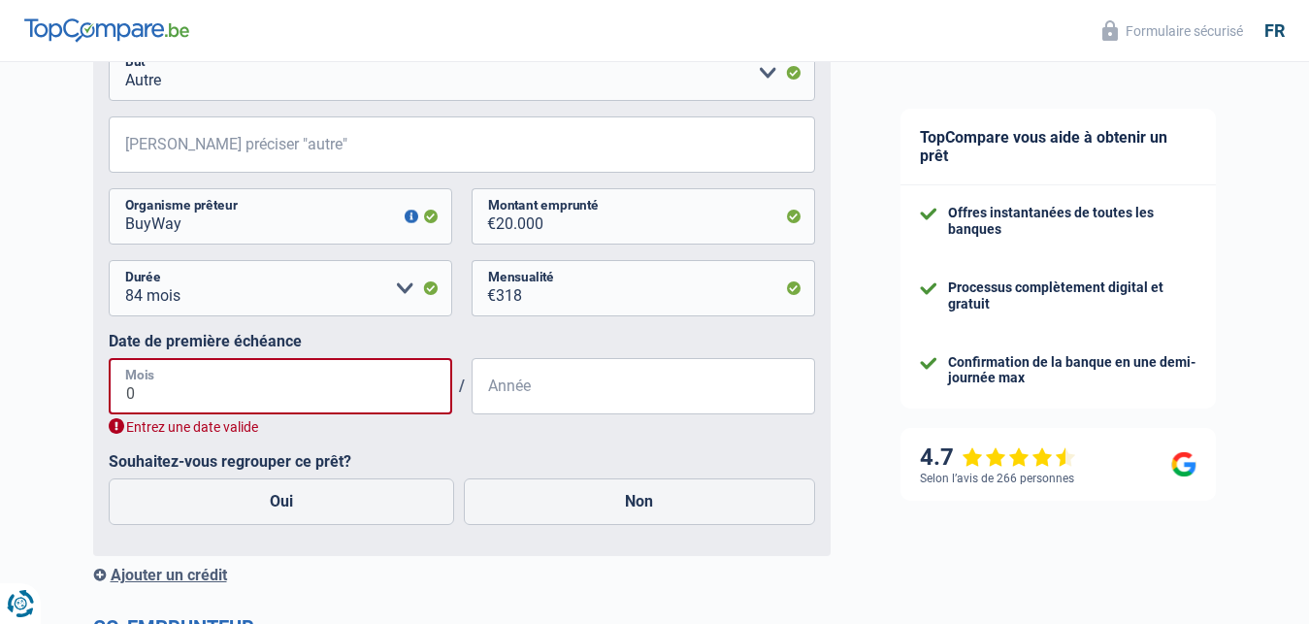
type input "07"
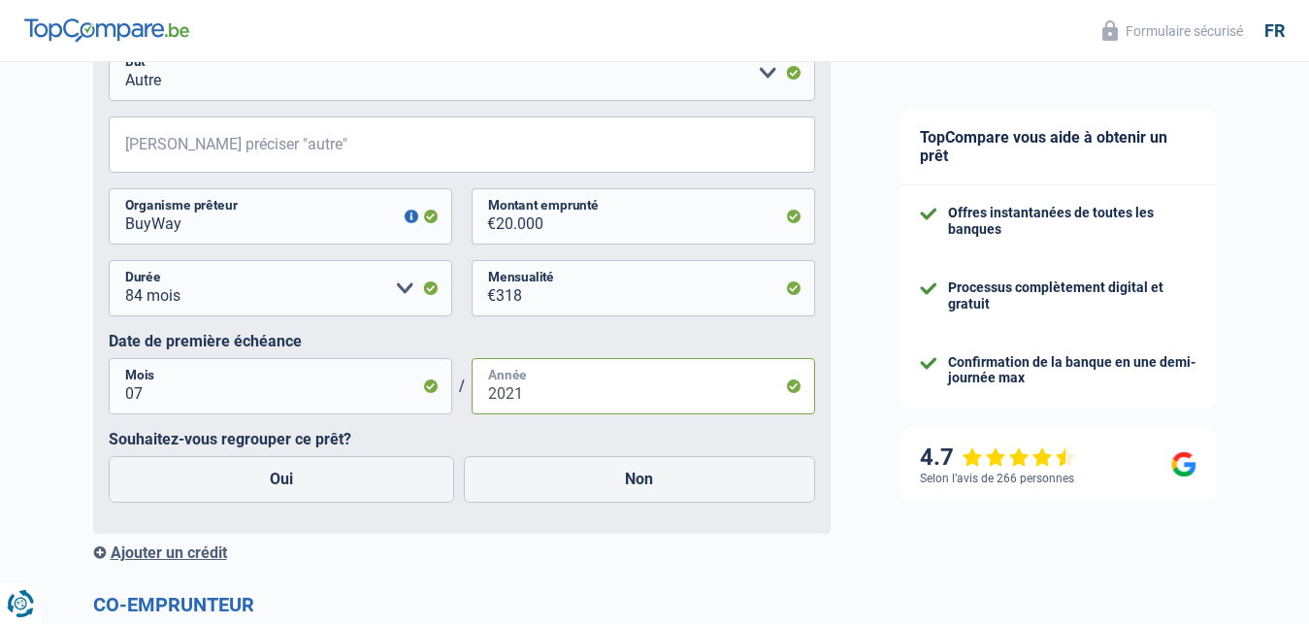
scroll to position [1187, 0]
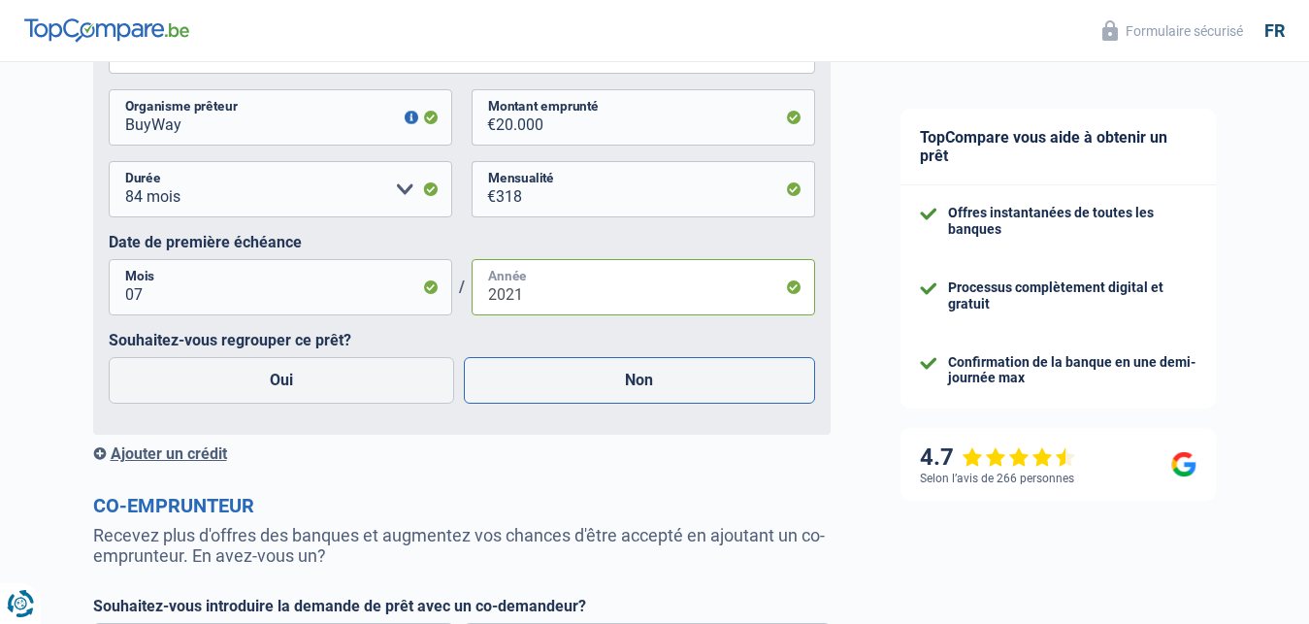
type input "2021"
click at [631, 384] on label "Non" at bounding box center [639, 380] width 351 height 47
click at [631, 384] on input "Non" at bounding box center [639, 380] width 351 height 47
radio input "true"
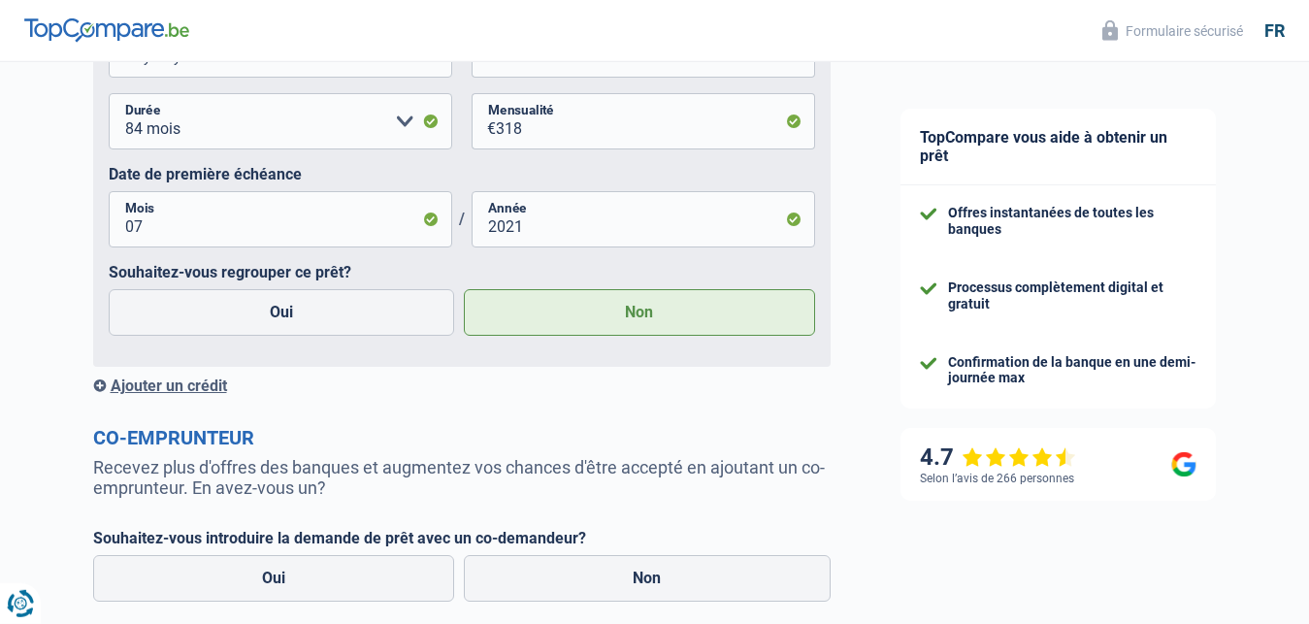
scroll to position [1385, 0]
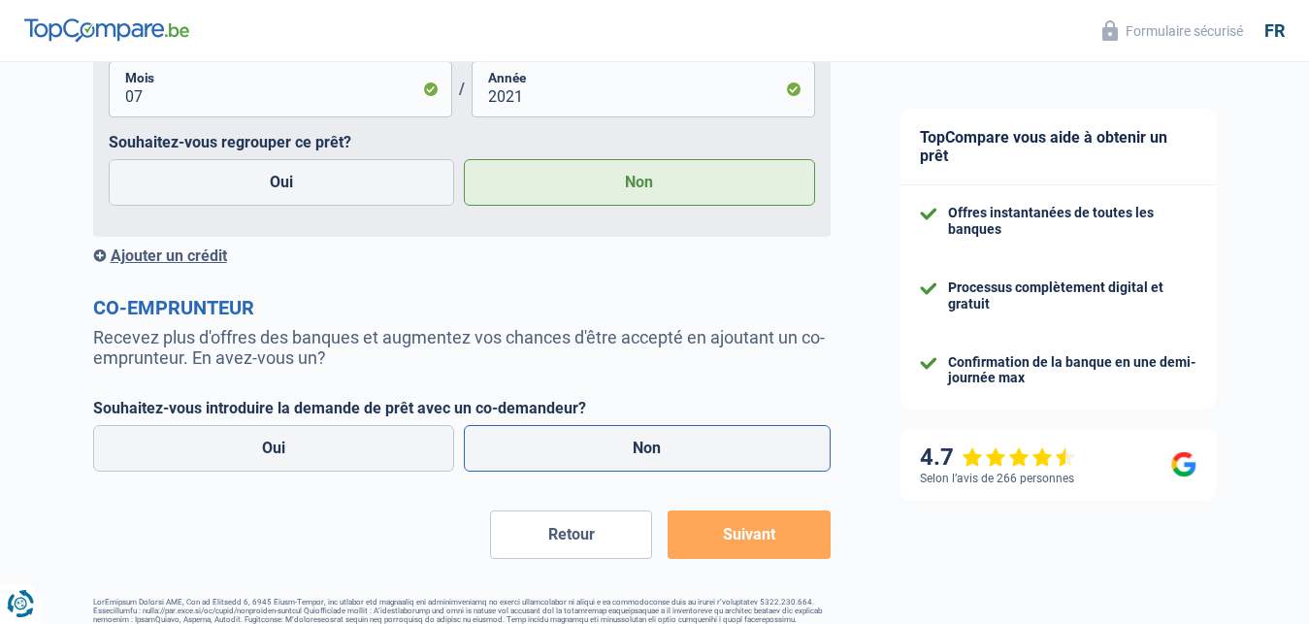
click at [638, 454] on label "Non" at bounding box center [647, 448] width 367 height 47
click at [638, 454] on input "Non" at bounding box center [647, 448] width 367 height 47
radio input "true"
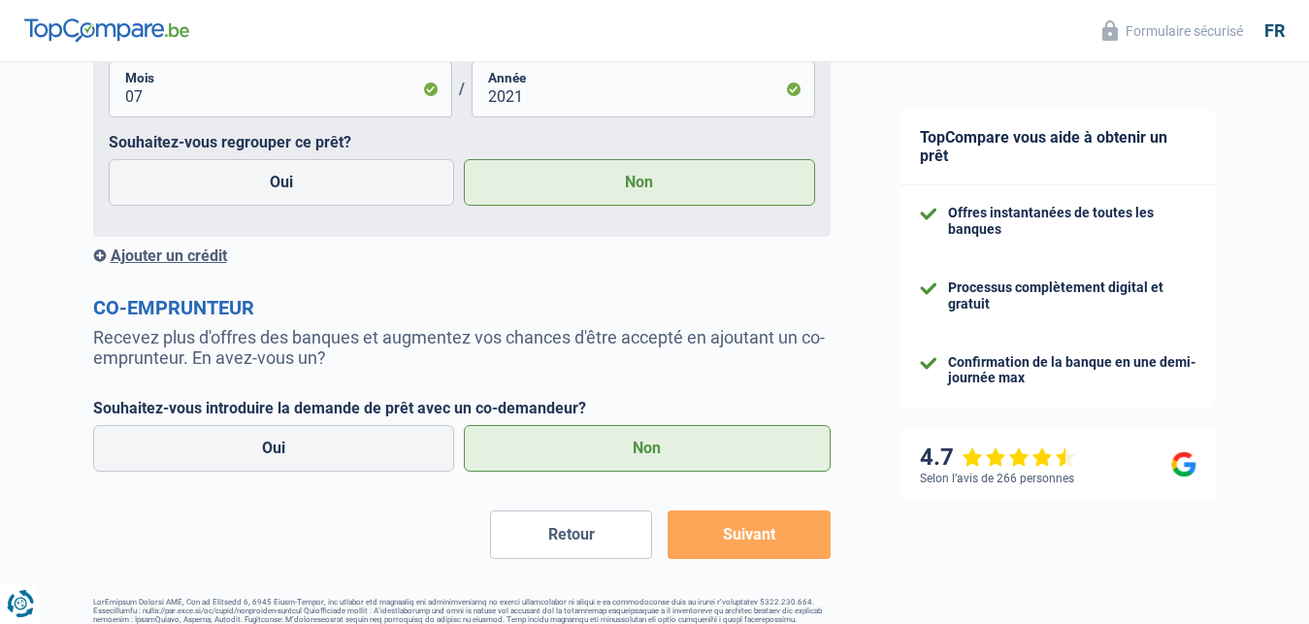
click at [733, 538] on button "Suivant" at bounding box center [748, 534] width 162 height 49
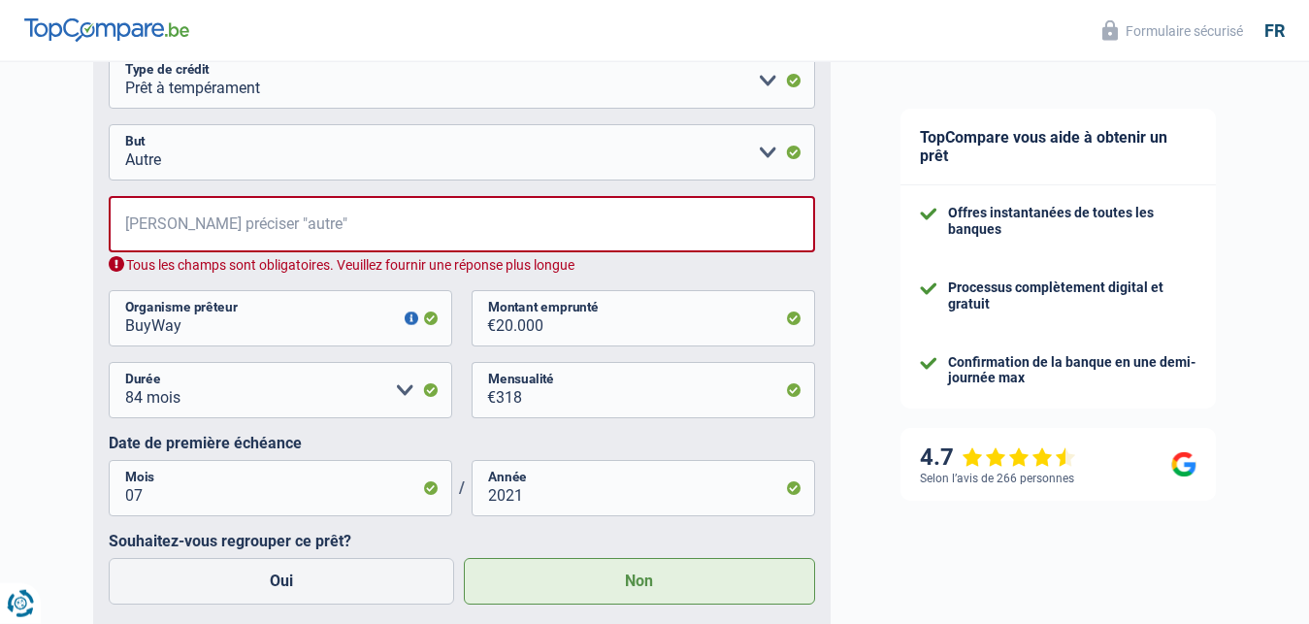
scroll to position [913, 0]
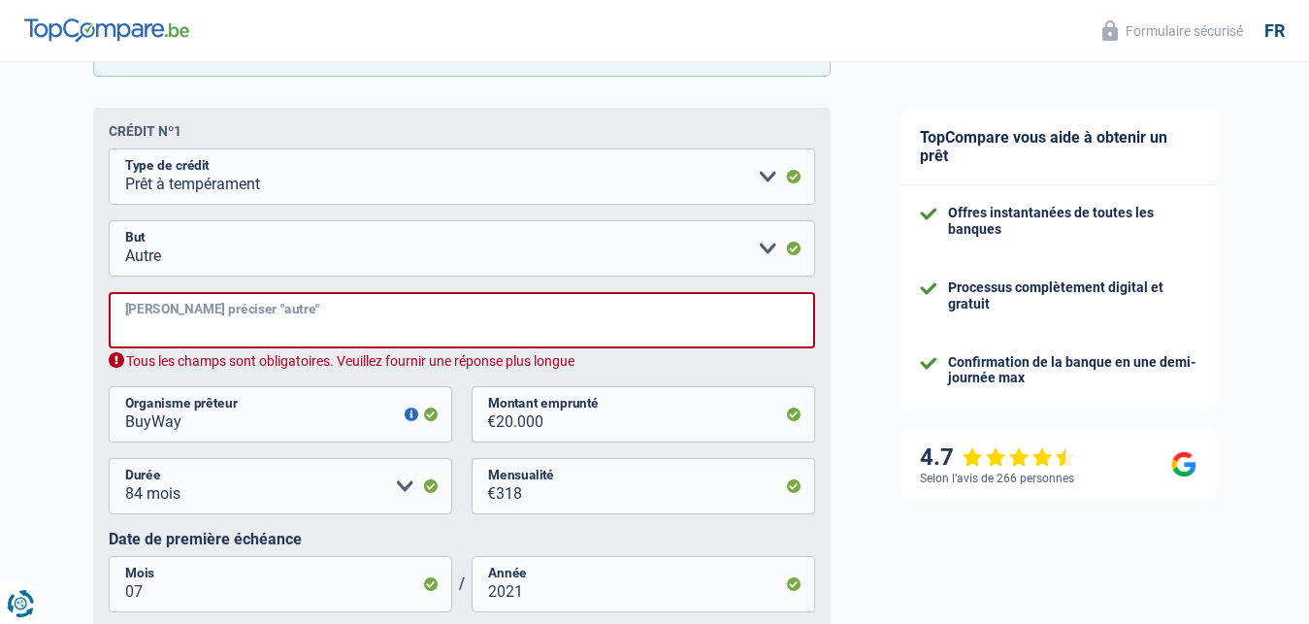
click at [130, 322] on input "Veuillez préciser "autre"" at bounding box center [462, 320] width 706 height 56
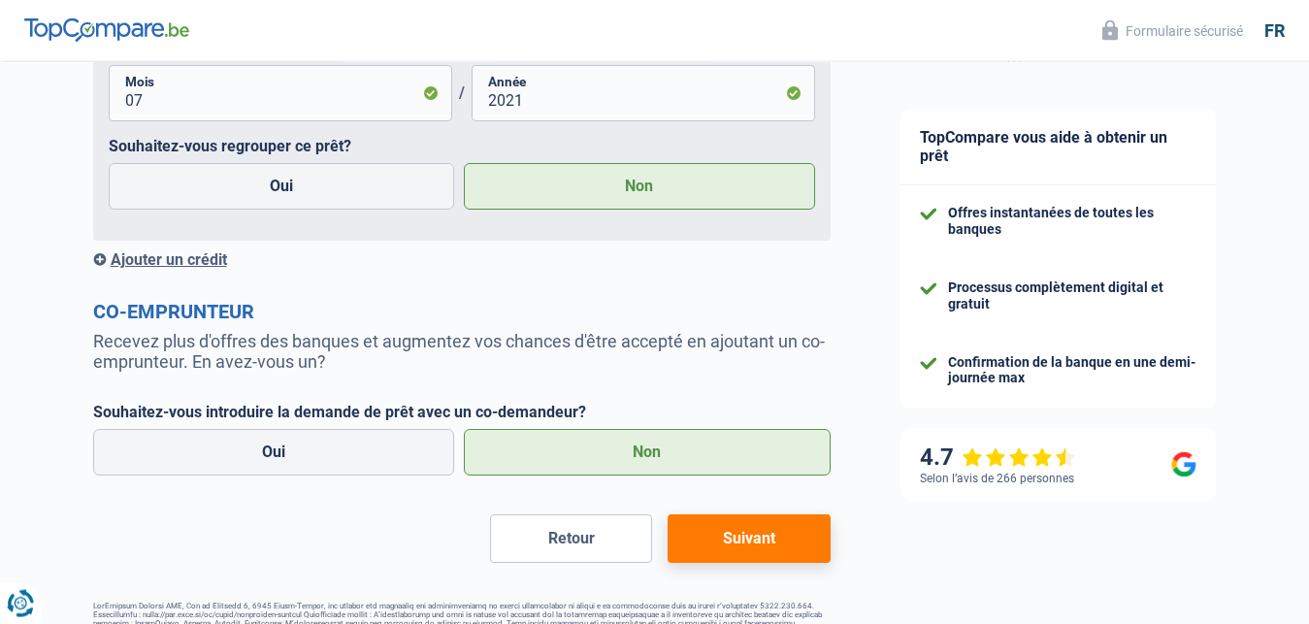
scroll to position [1439, 0]
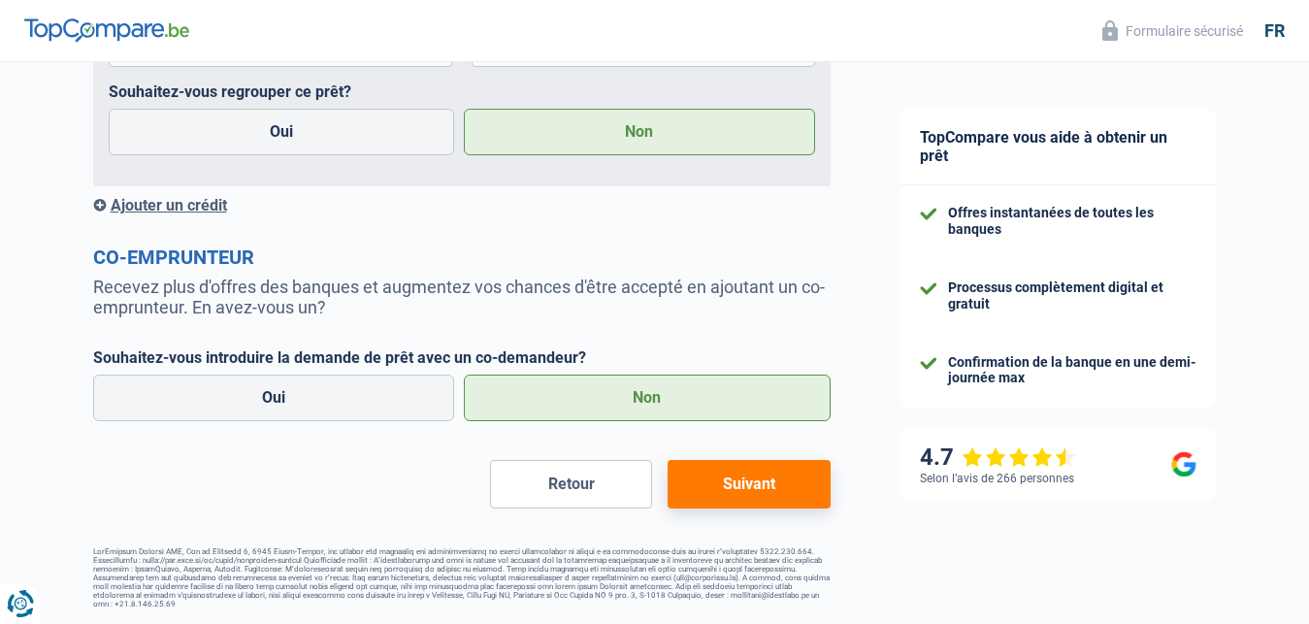
type input "frais et factures diverses"
click at [738, 484] on button "Suivant" at bounding box center [748, 484] width 162 height 49
select select "42"
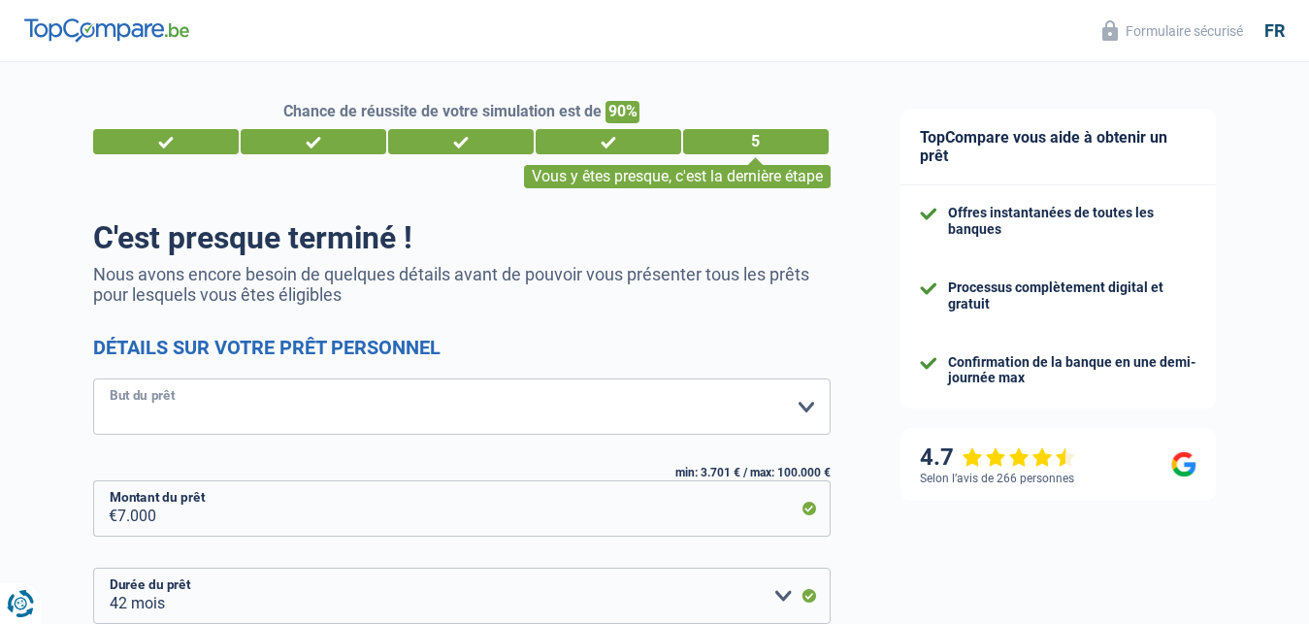
click at [93, 378] on select "Confort maison: meubles, textile, peinture, électroménager, outillage non-profe…" at bounding box center [461, 406] width 737 height 56
select select "other"
click option "Autre" at bounding box center [0, 0] width 0 height 0
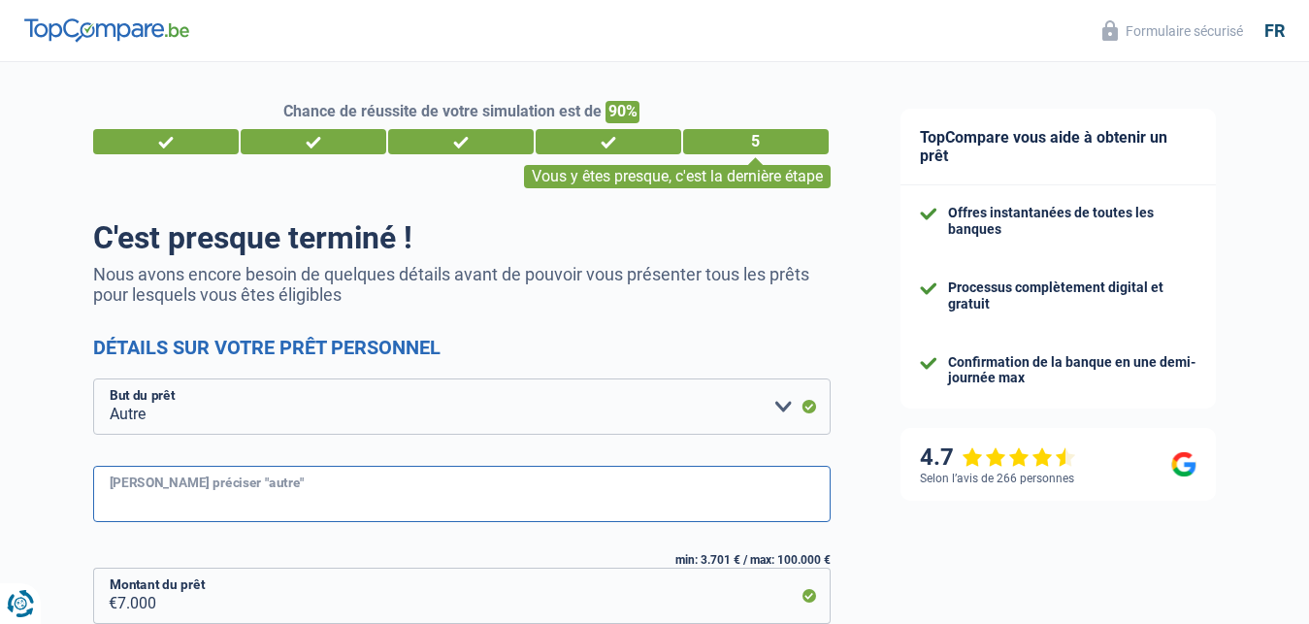
click at [112, 496] on input "Veuillez préciser "autre"" at bounding box center [461, 494] width 737 height 56
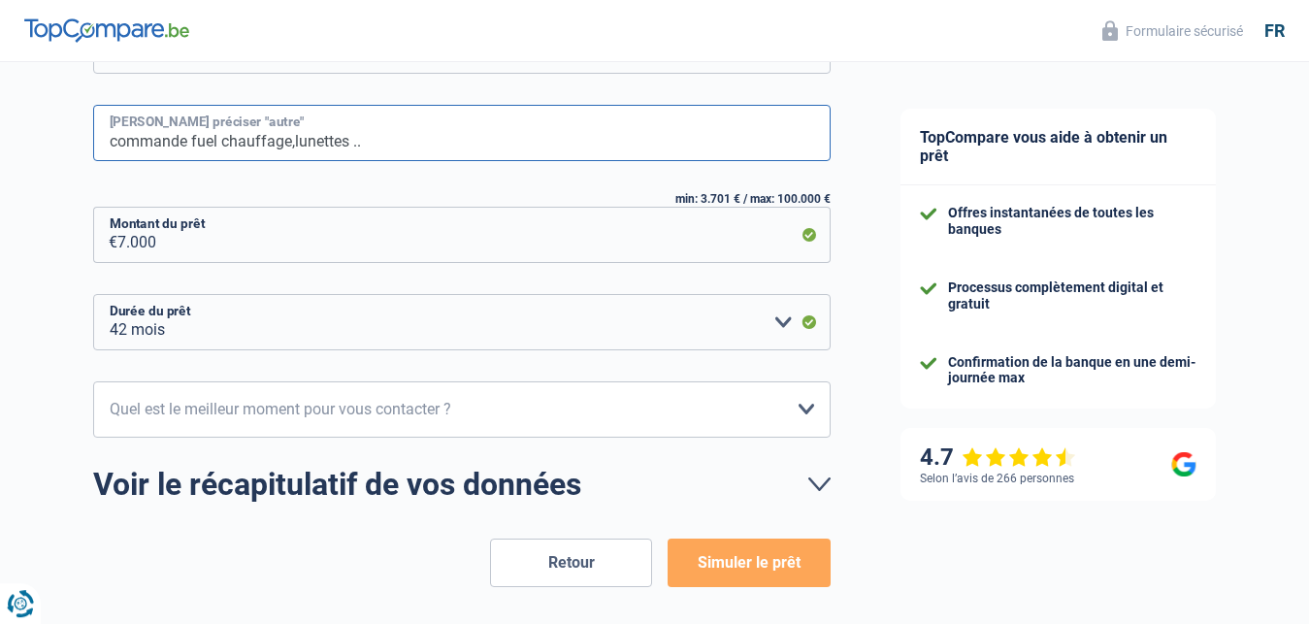
scroll to position [396, 0]
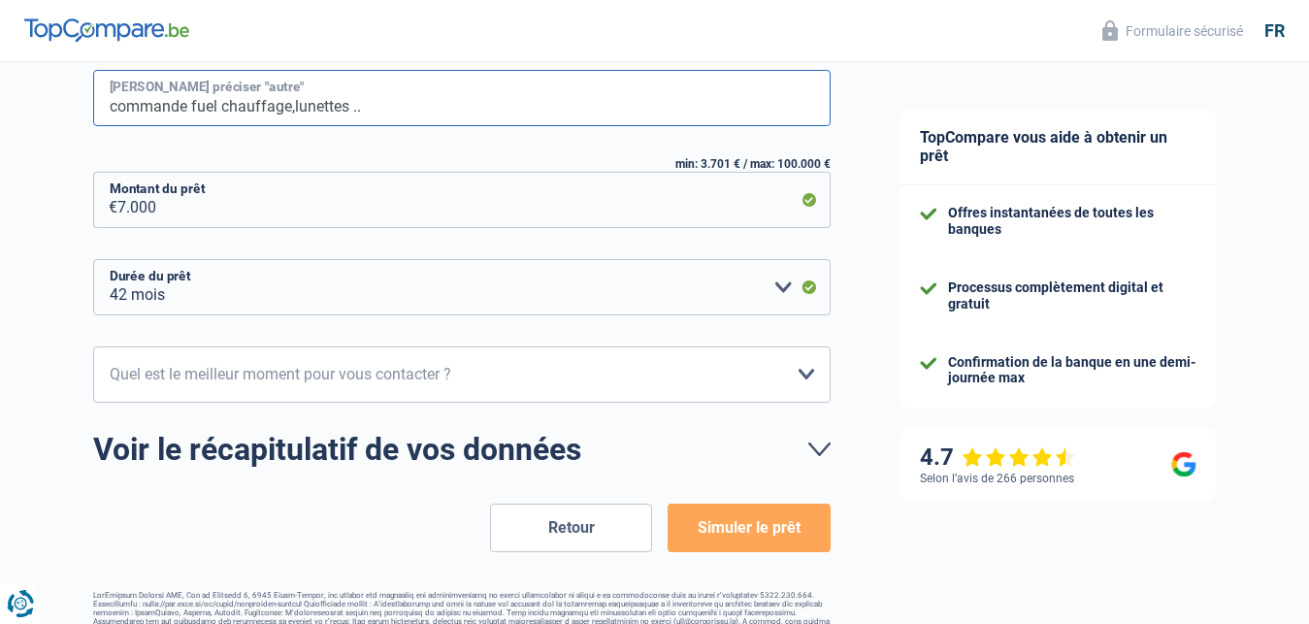
type input "commande fuel chauffage,lunettes .."
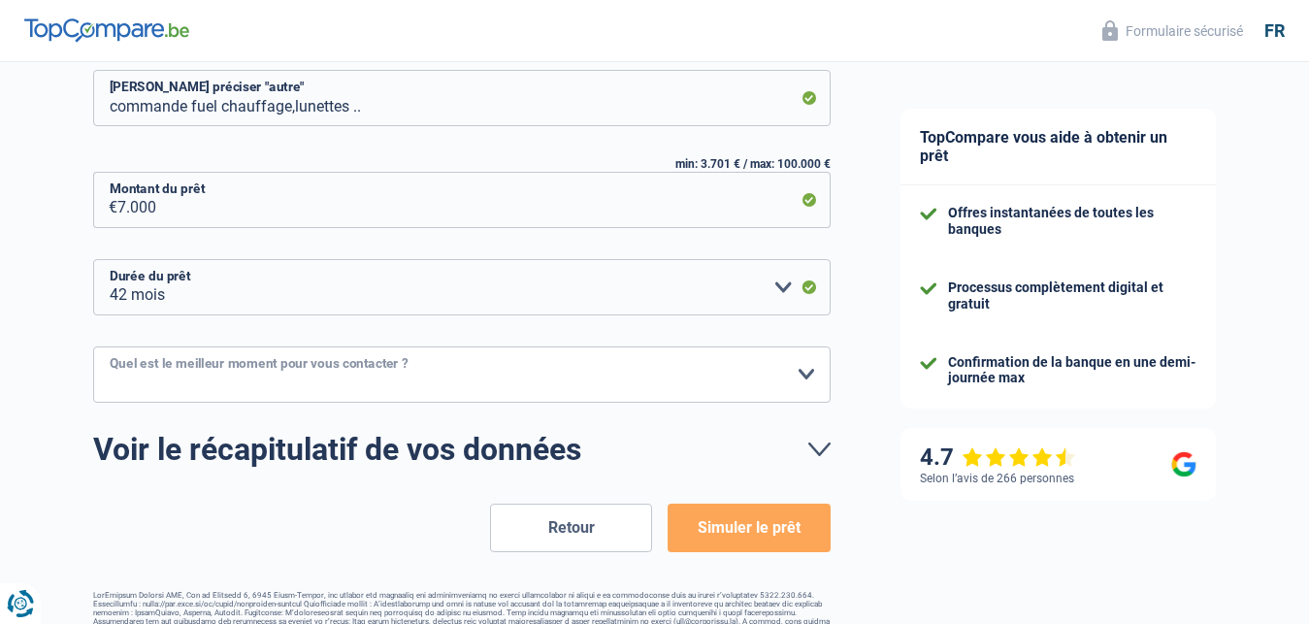
select select "14-16"
click option "14h-16h" at bounding box center [0, 0] width 0 height 0
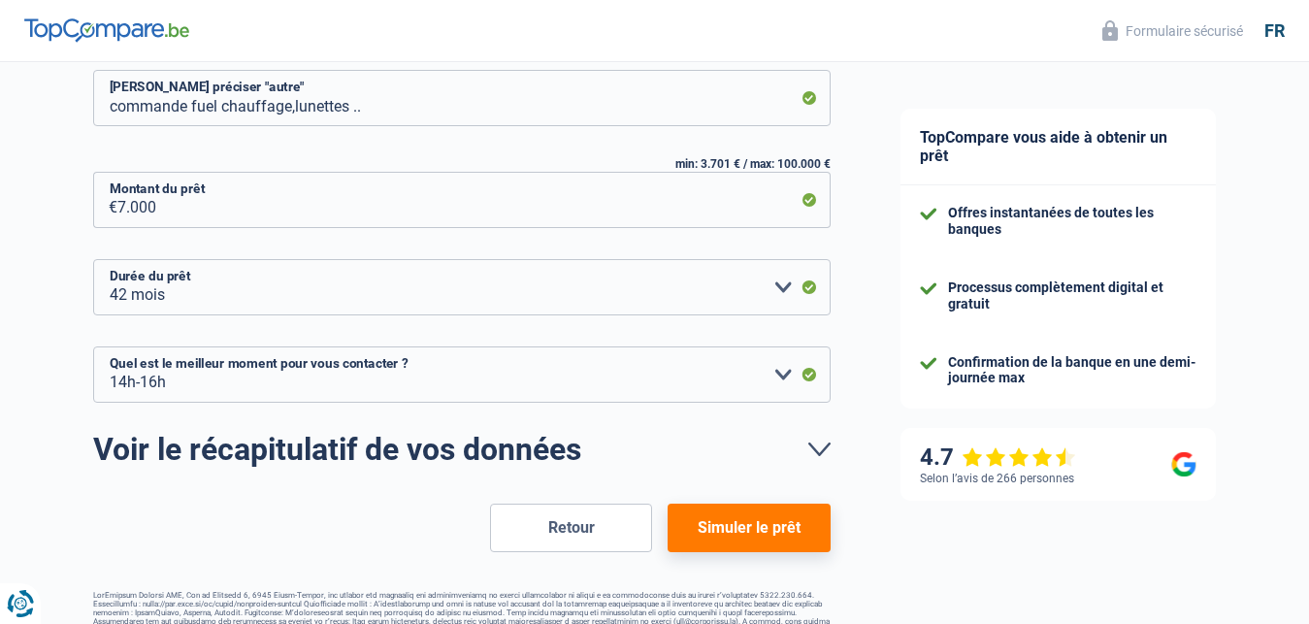
click at [734, 530] on button "Simuler le prêt" at bounding box center [748, 527] width 162 height 49
